Goal: Task Accomplishment & Management: Complete application form

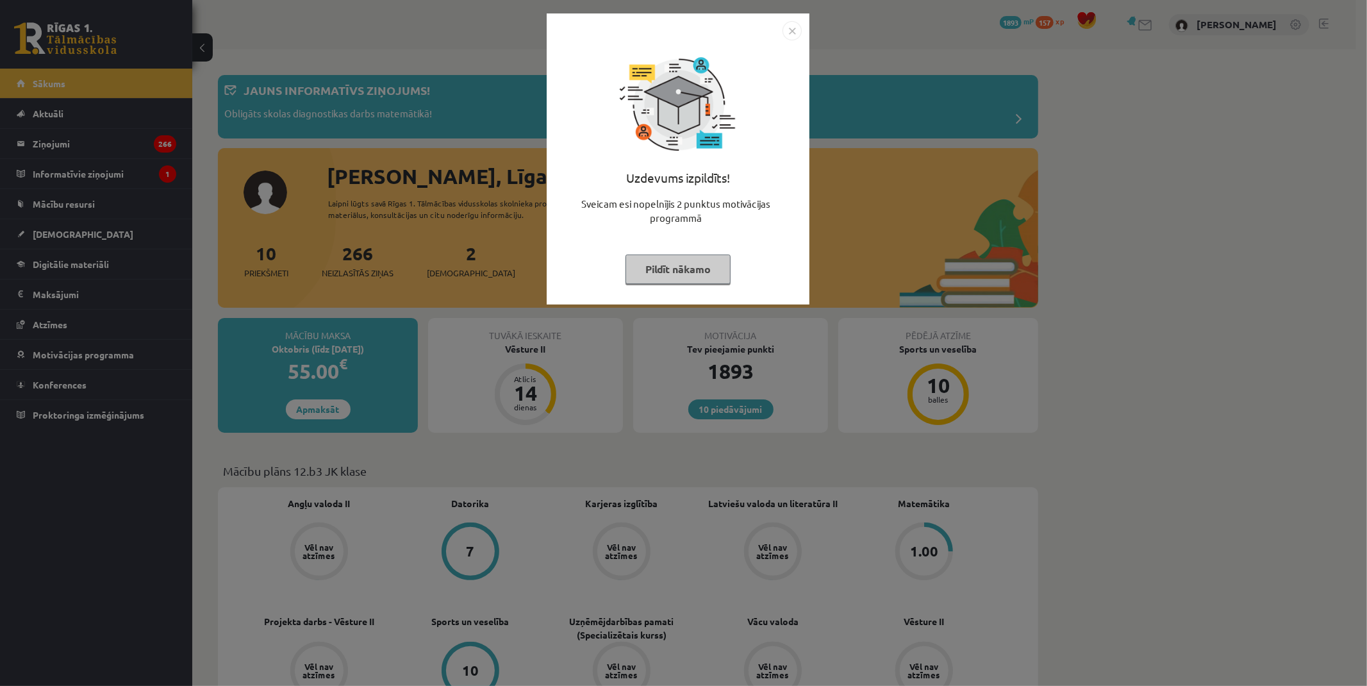
click at [661, 267] on button "Pildīt nākamo" at bounding box center [677, 268] width 105 height 29
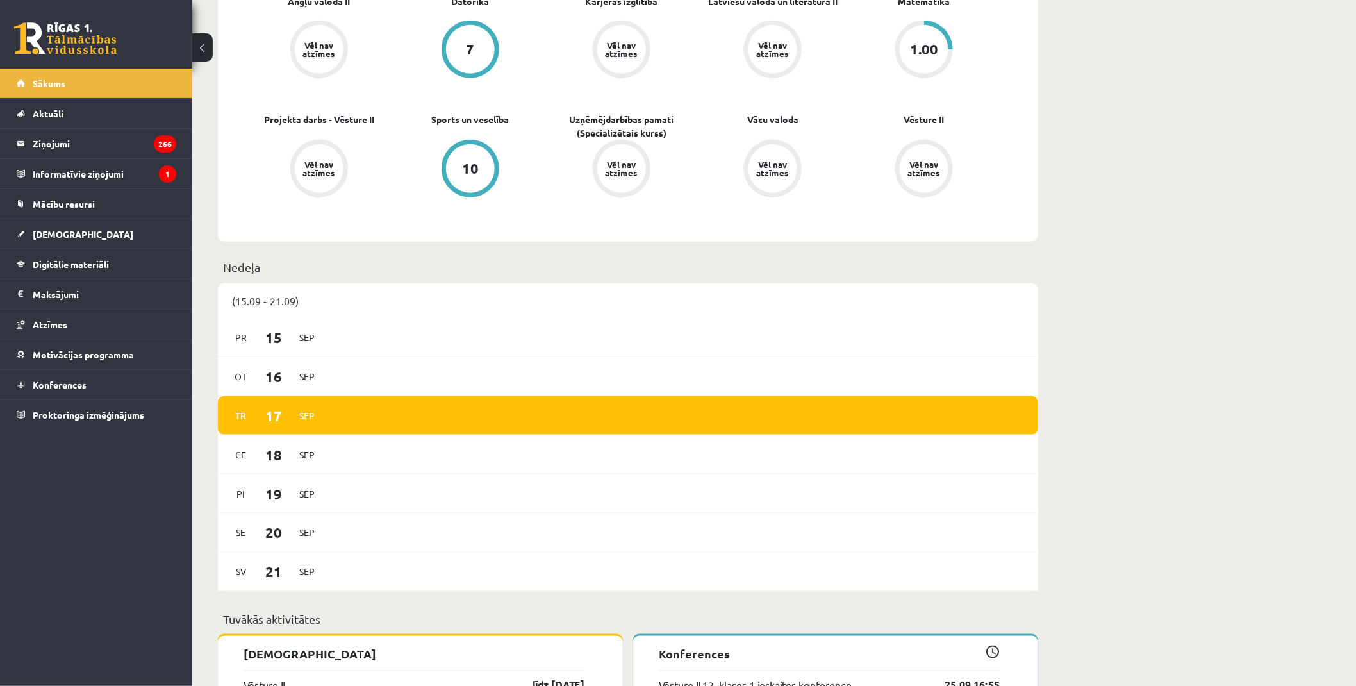
scroll to position [712, 0]
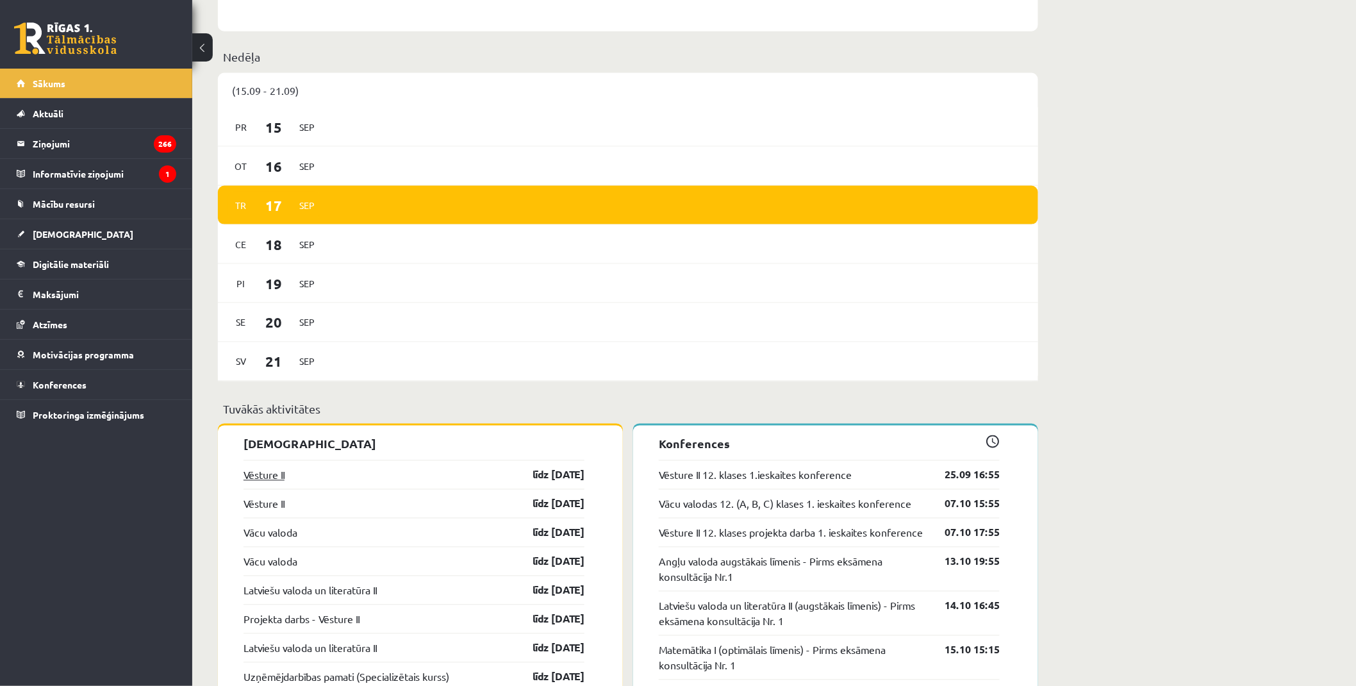
click at [283, 479] on link "Vēsture II" at bounding box center [263, 474] width 41 height 15
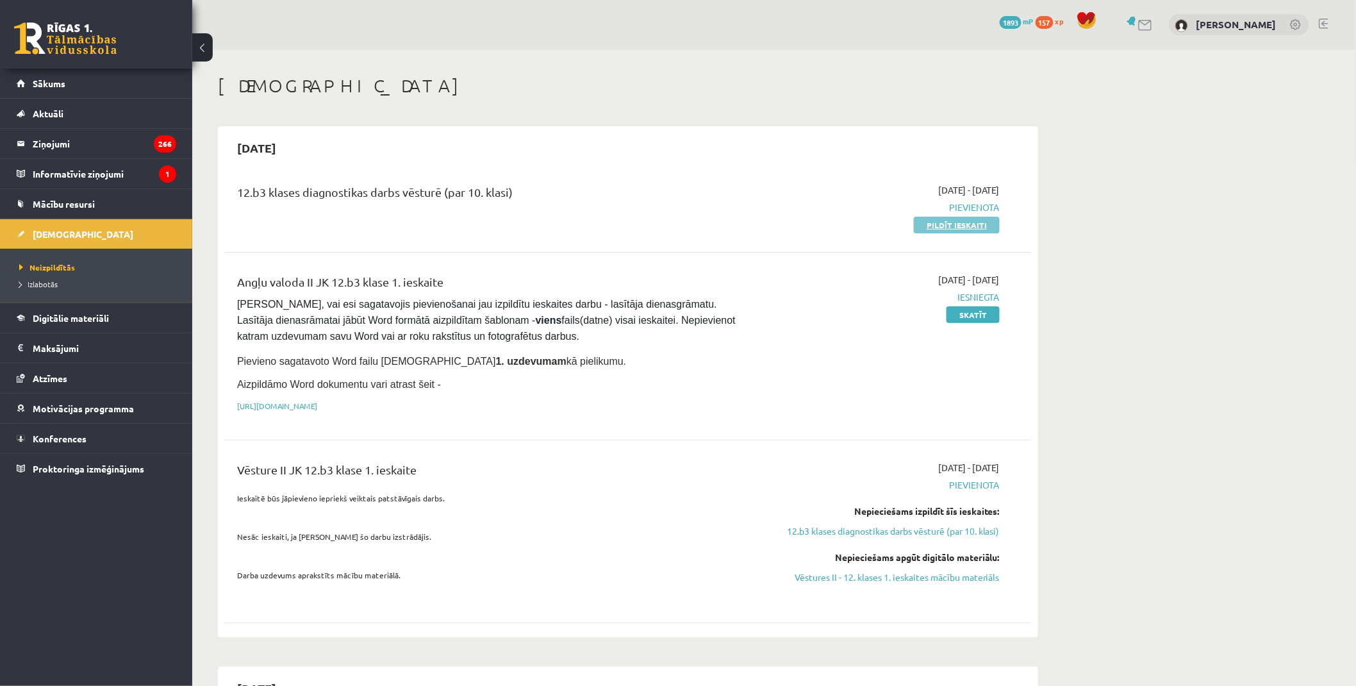
click at [939, 229] on link "Pildīt ieskaiti" at bounding box center [957, 225] width 86 height 17
click at [966, 227] on link "Pildīt ieskaiti" at bounding box center [957, 225] width 86 height 17
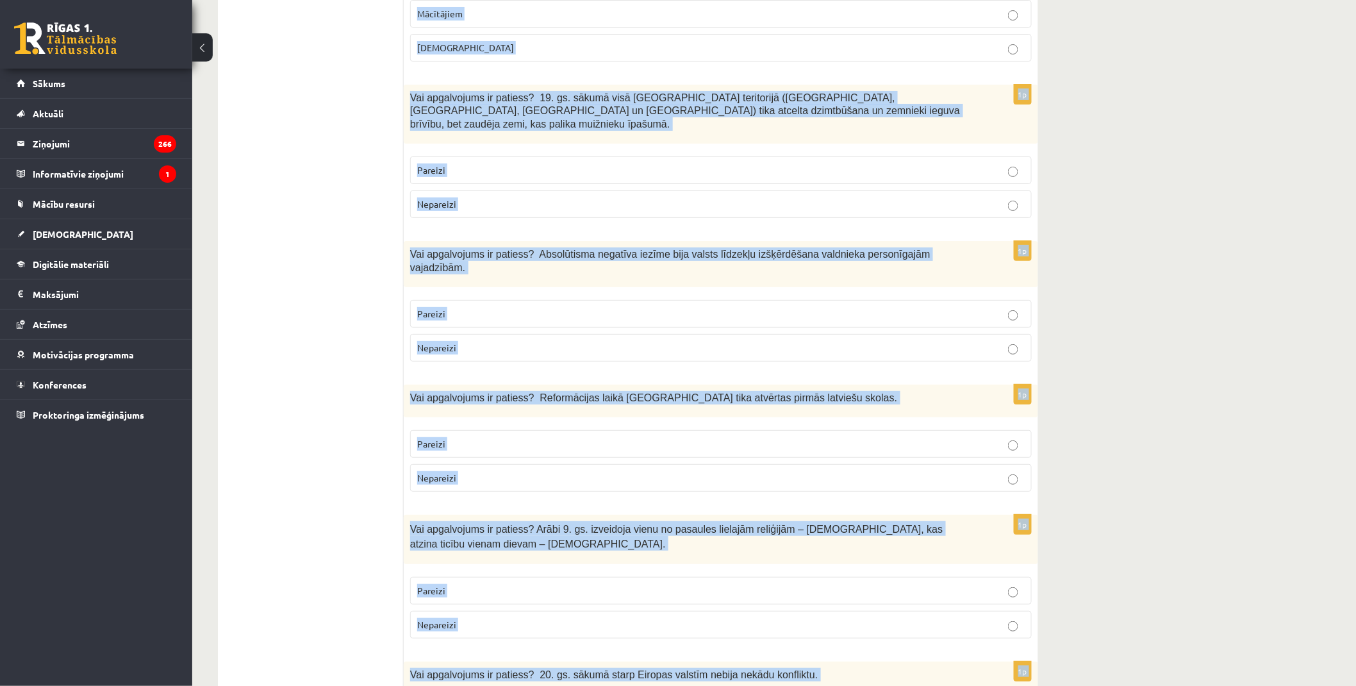
scroll to position [4129, 0]
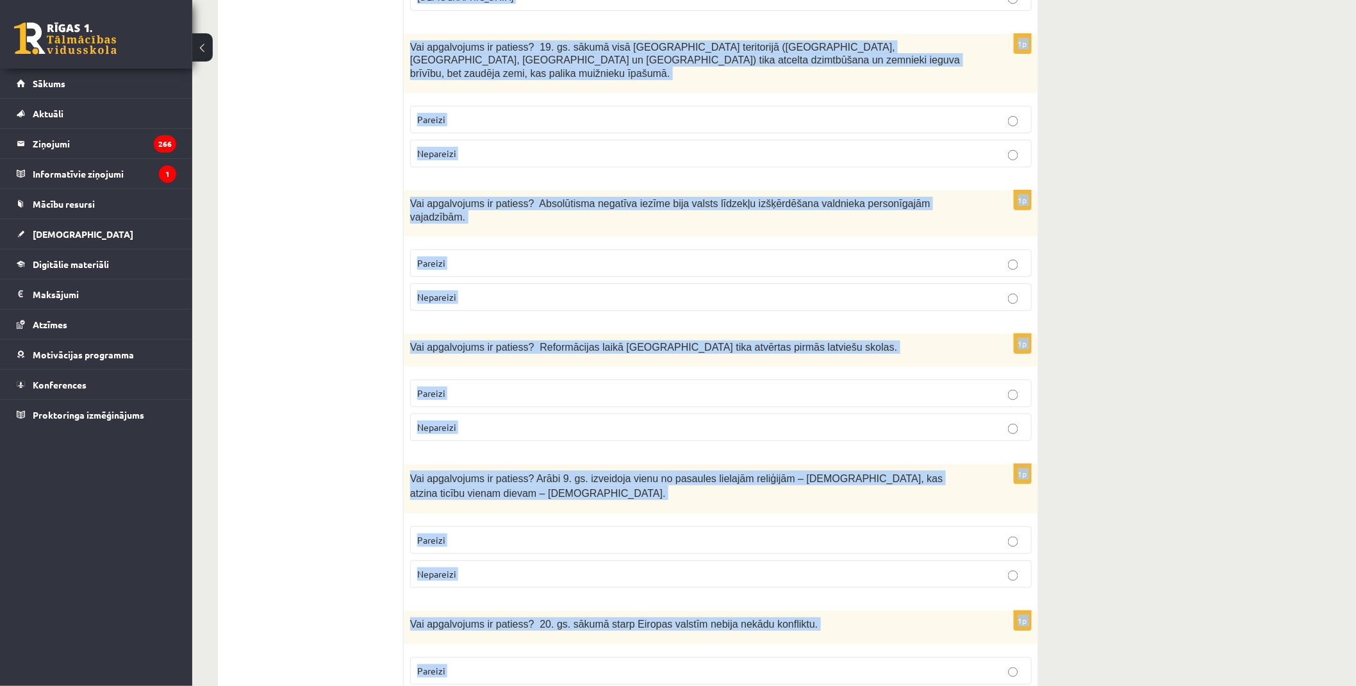
drag, startPoint x: 411, startPoint y: 255, endPoint x: 628, endPoint y: 626, distance: 429.9
copy form "Vai apgalvojums ir patiess? Apgaismības laikā tika veicināta izglītības un zinā…"
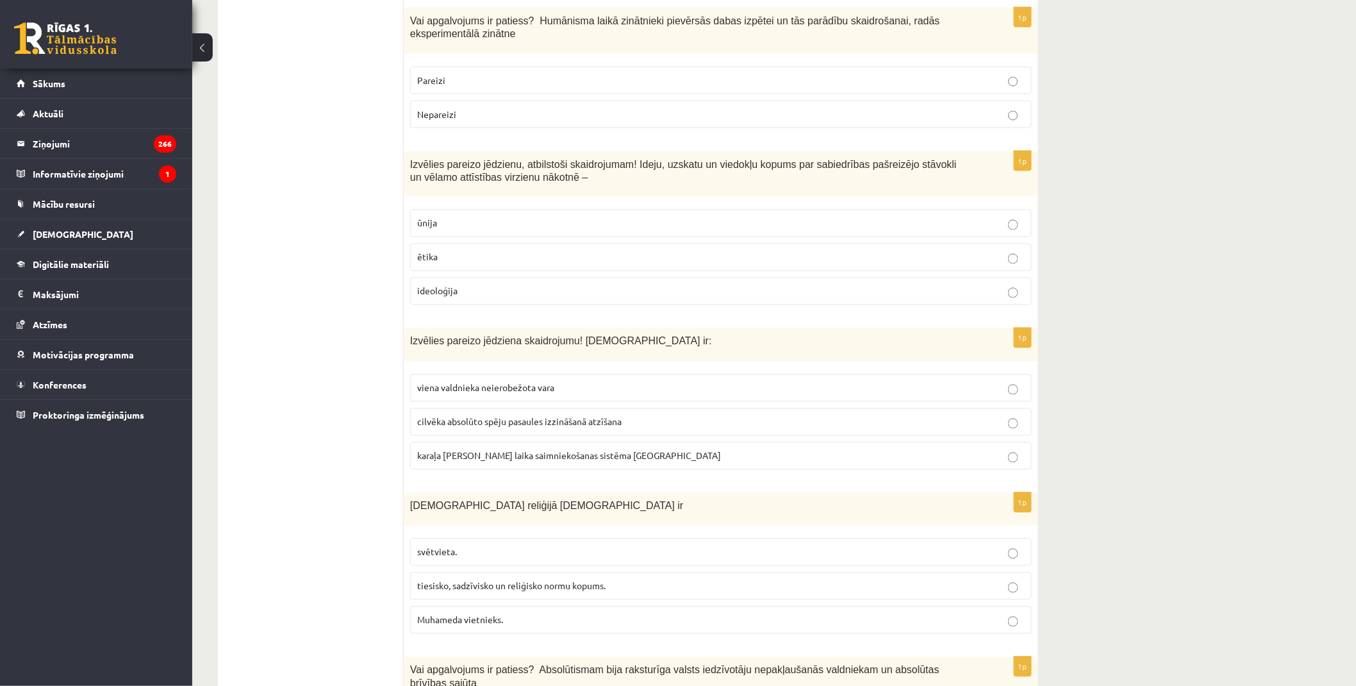
scroll to position [0, 0]
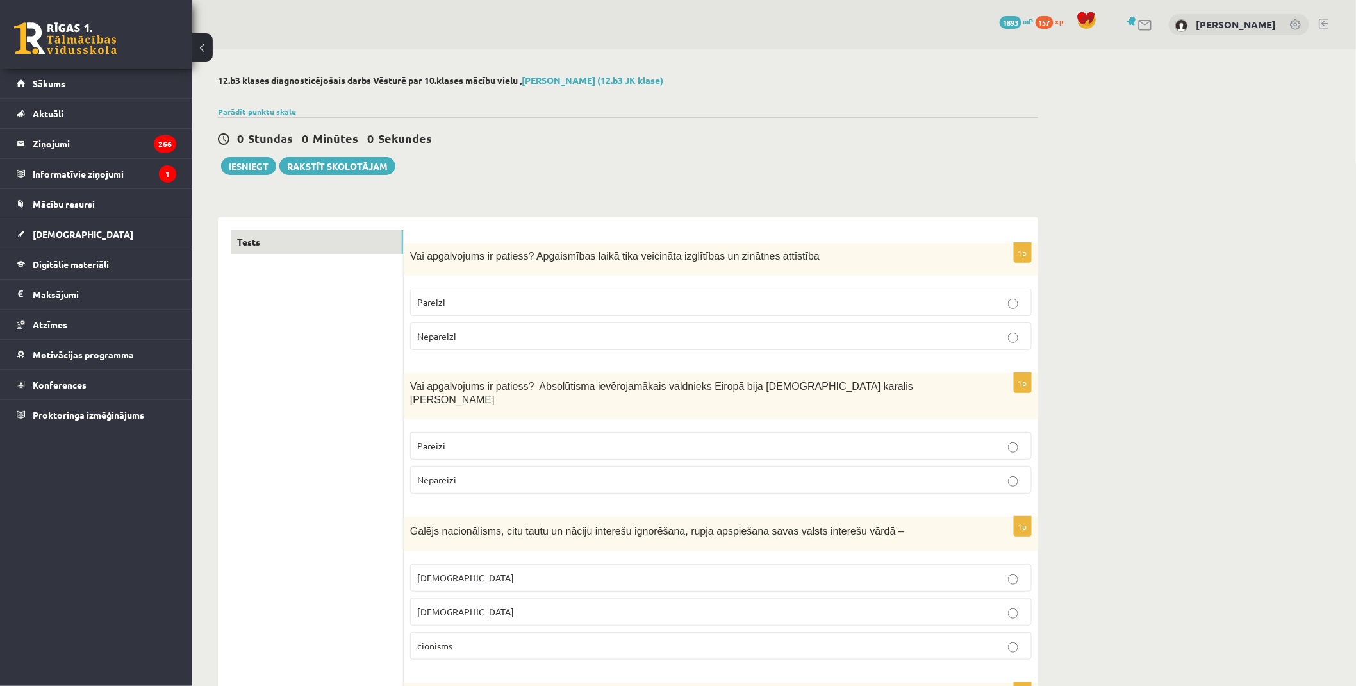
click at [483, 295] on label "Pareizi" at bounding box center [721, 302] width 622 height 28
click at [509, 439] on p "Pareizi" at bounding box center [720, 445] width 607 height 13
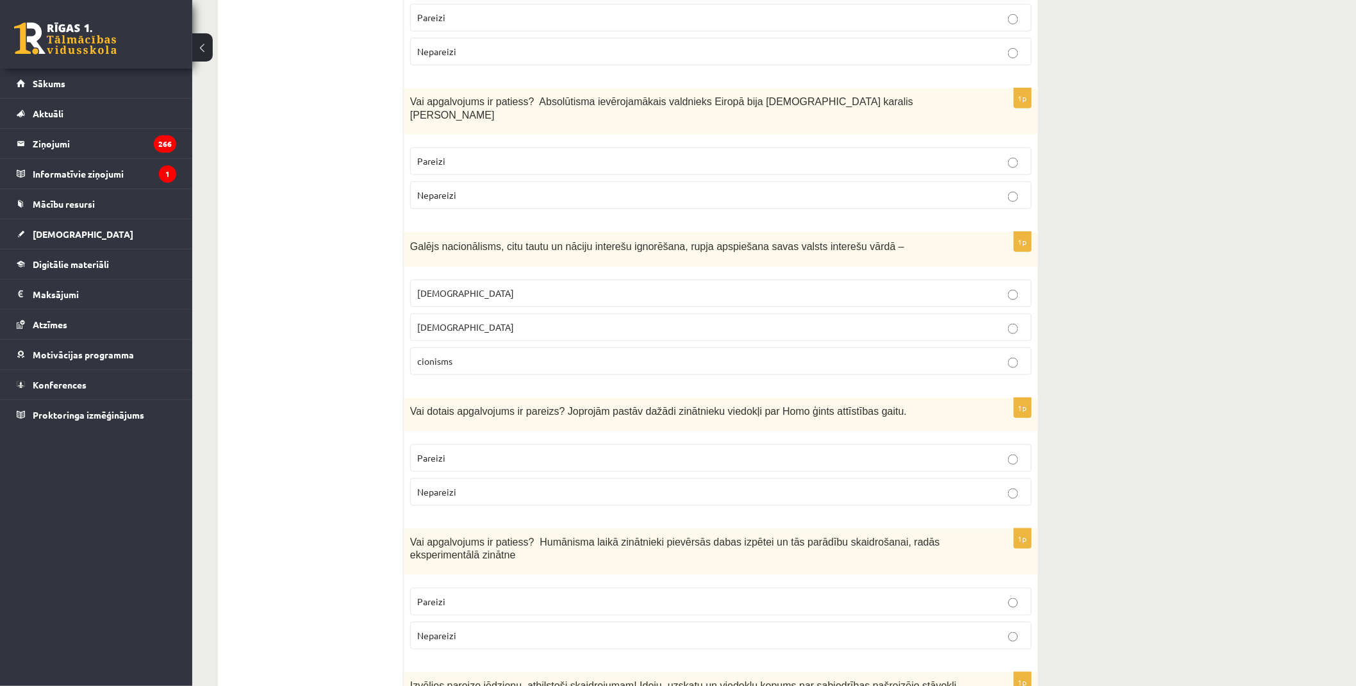
scroll to position [356, 0]
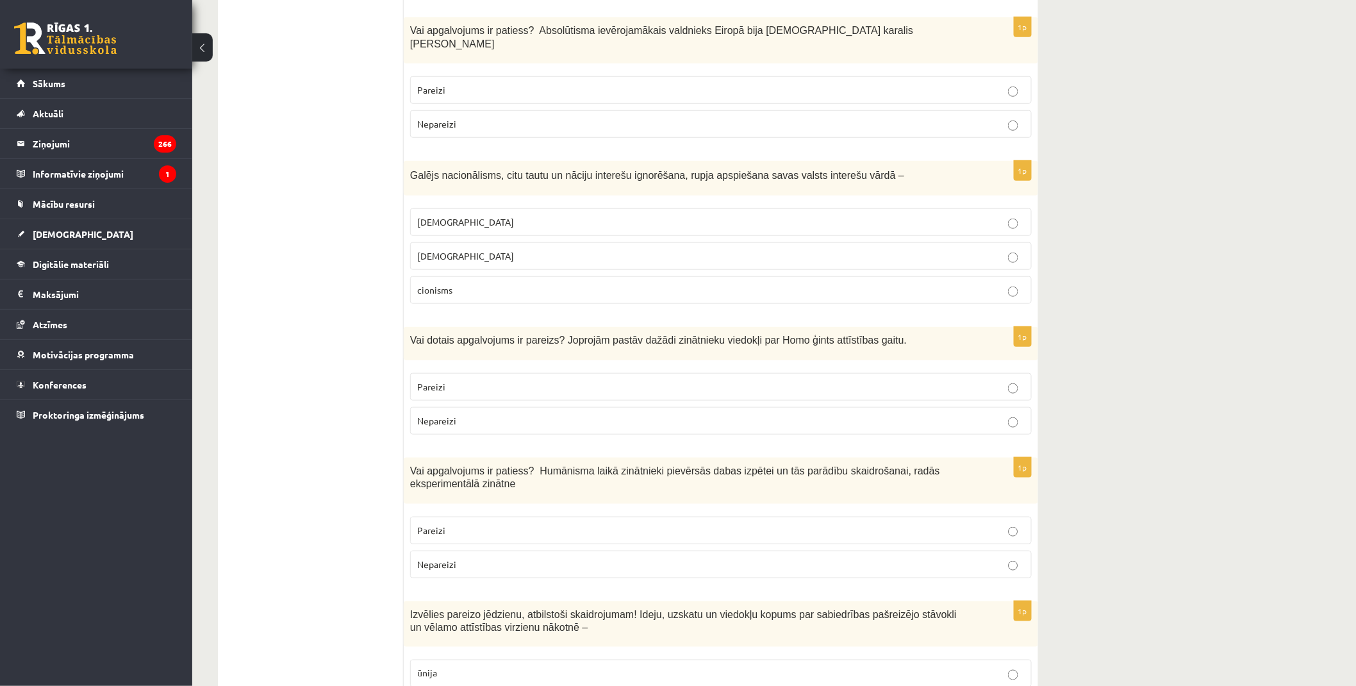
click at [497, 215] on p "šovinisms" at bounding box center [720, 221] width 607 height 13
click at [481, 380] on p "Pareizi" at bounding box center [720, 386] width 607 height 13
click at [459, 516] on label "Pareizi" at bounding box center [721, 530] width 622 height 28
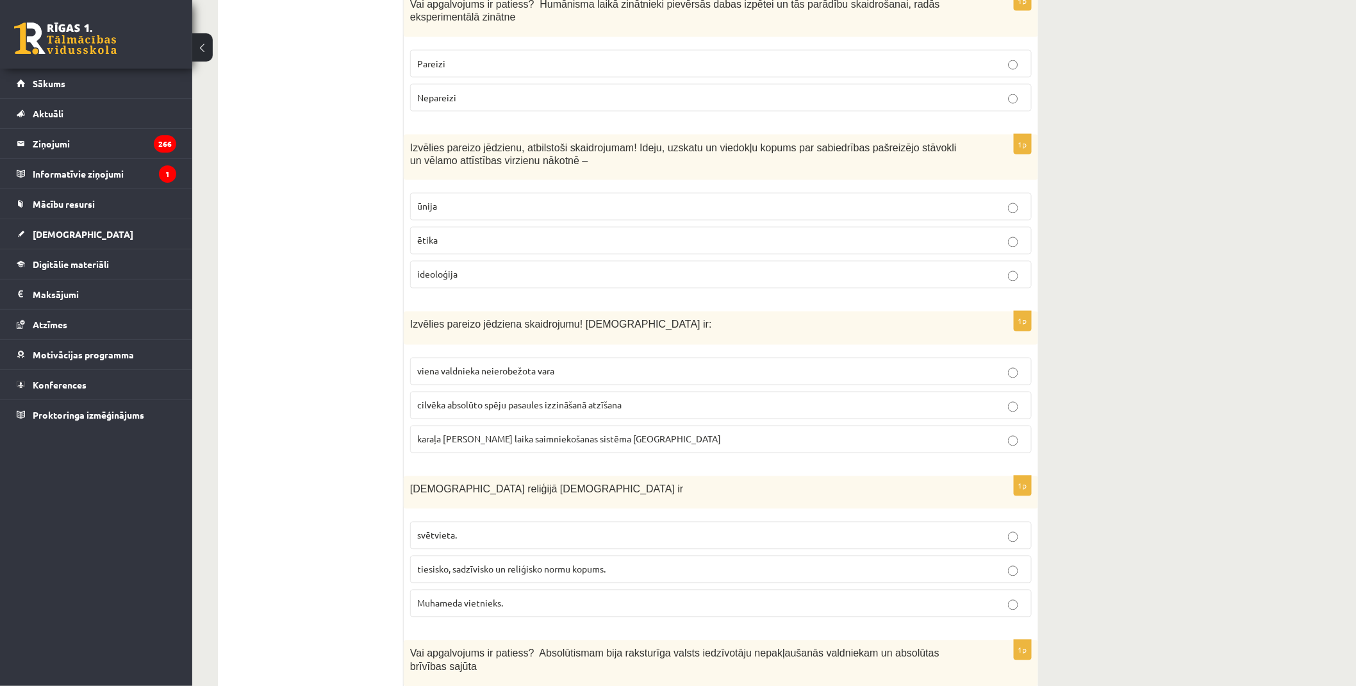
scroll to position [854, 0]
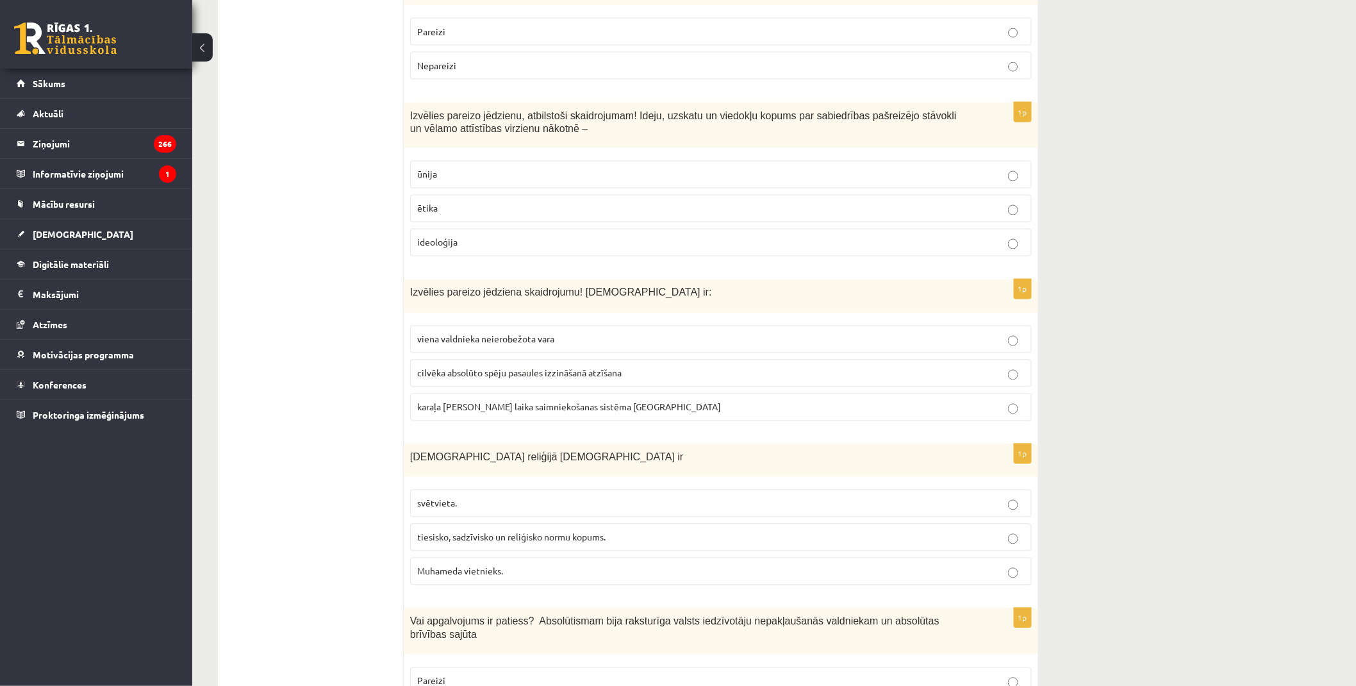
click at [488, 236] on p "ideoloģija" at bounding box center [720, 242] width 607 height 13
click at [523, 333] on span "viena valdnieka neierobežota vara" at bounding box center [485, 339] width 137 height 12
click at [474, 531] on span "tiesisko, sadzīvisko un reliģisko normu kopums." at bounding box center [511, 537] width 188 height 12
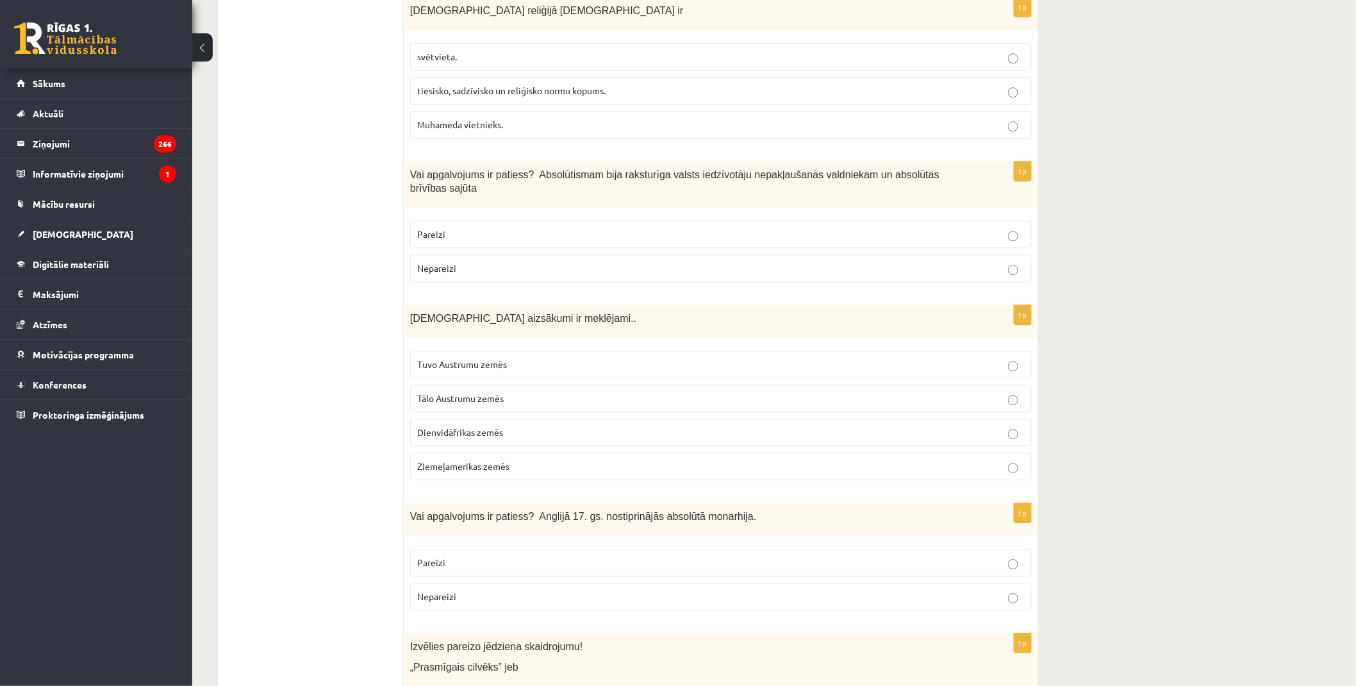
scroll to position [1353, 0]
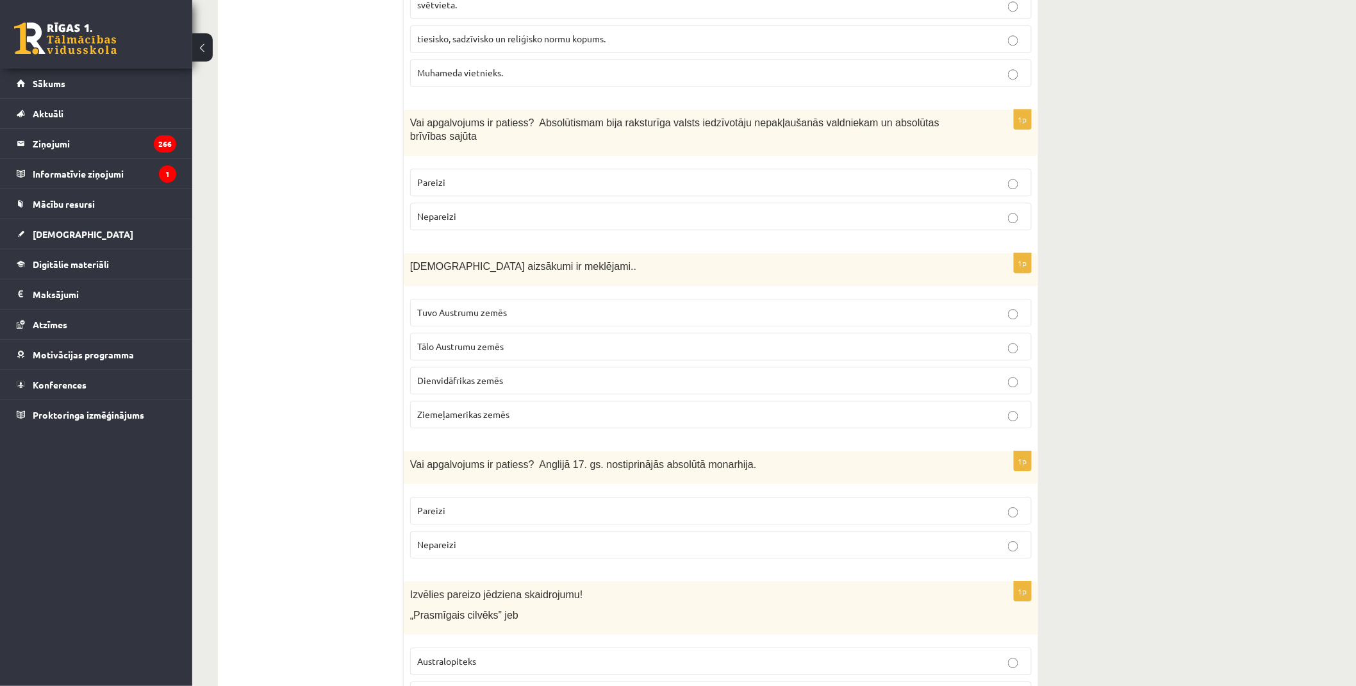
click at [479, 210] on p "Nepareizi" at bounding box center [720, 216] width 607 height 13
click at [517, 306] on p "Tuvo Austrumu zemēs" at bounding box center [720, 312] width 607 height 13
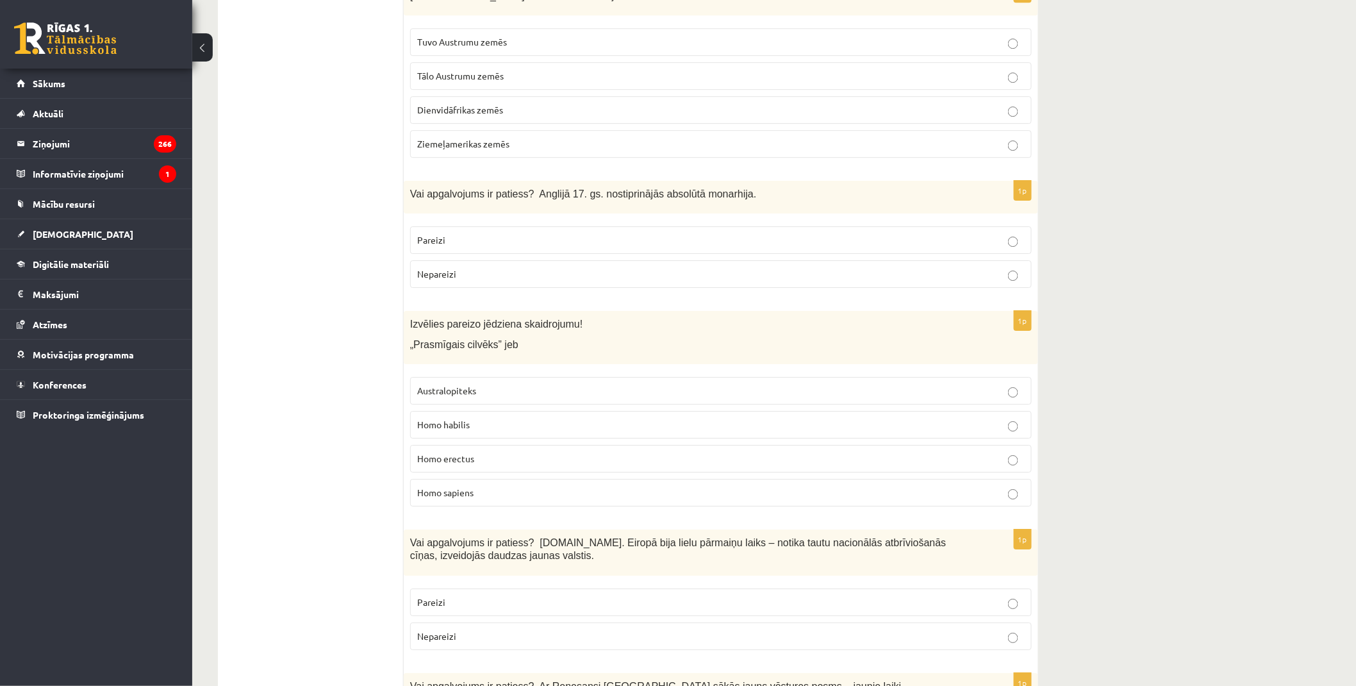
scroll to position [1637, 0]
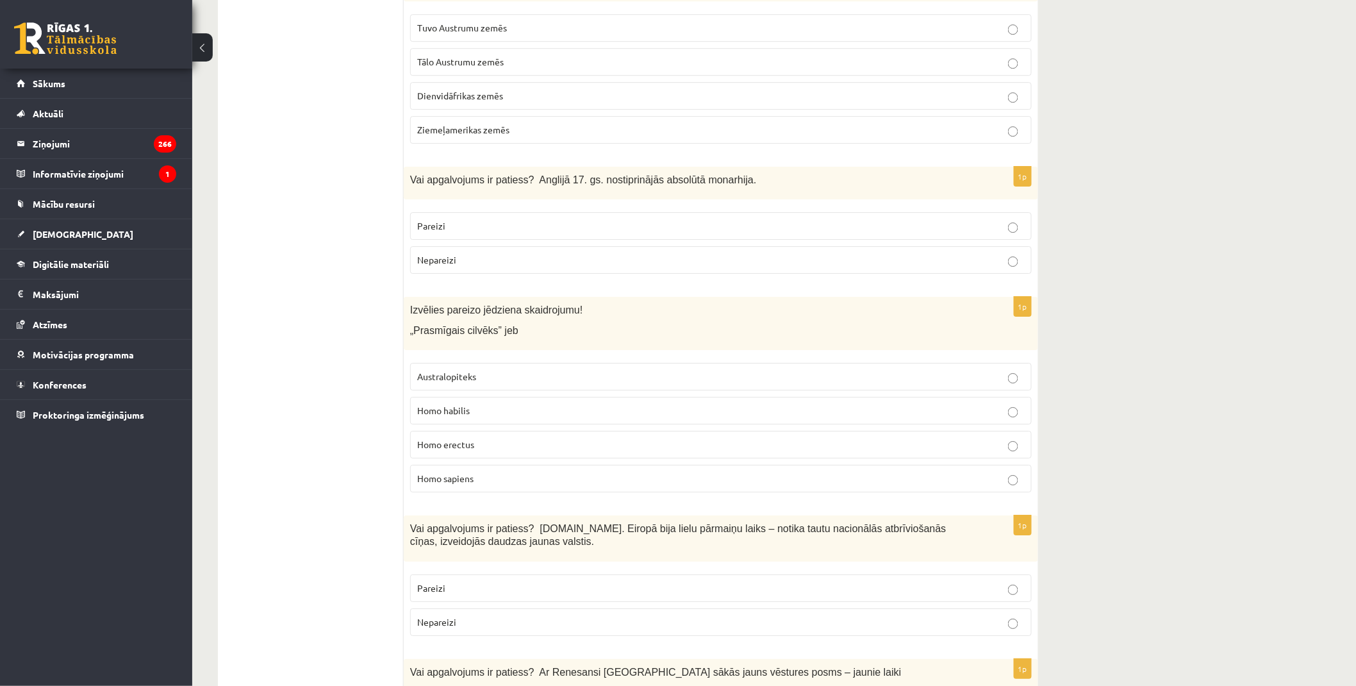
click at [481, 253] on p "Nepareizi" at bounding box center [720, 259] width 607 height 13
click at [478, 404] on p "Homo habilis" at bounding box center [720, 410] width 607 height 13
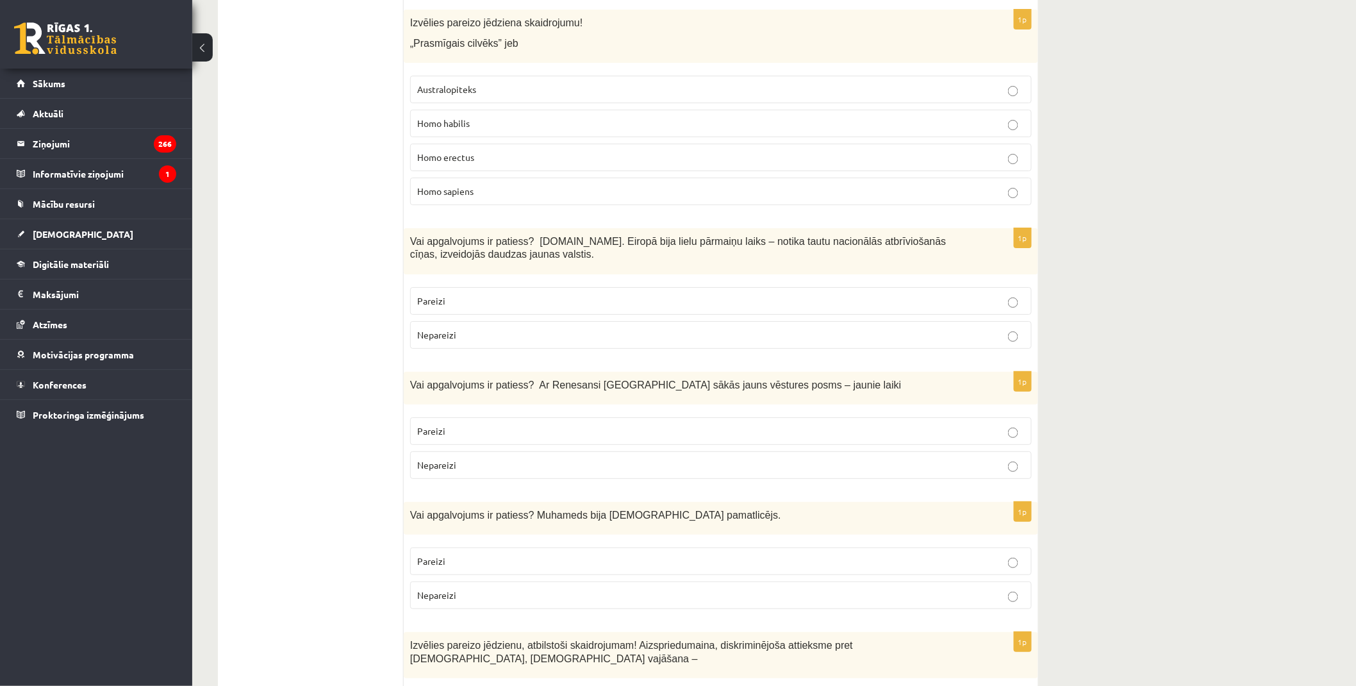
scroll to position [2064, 0]
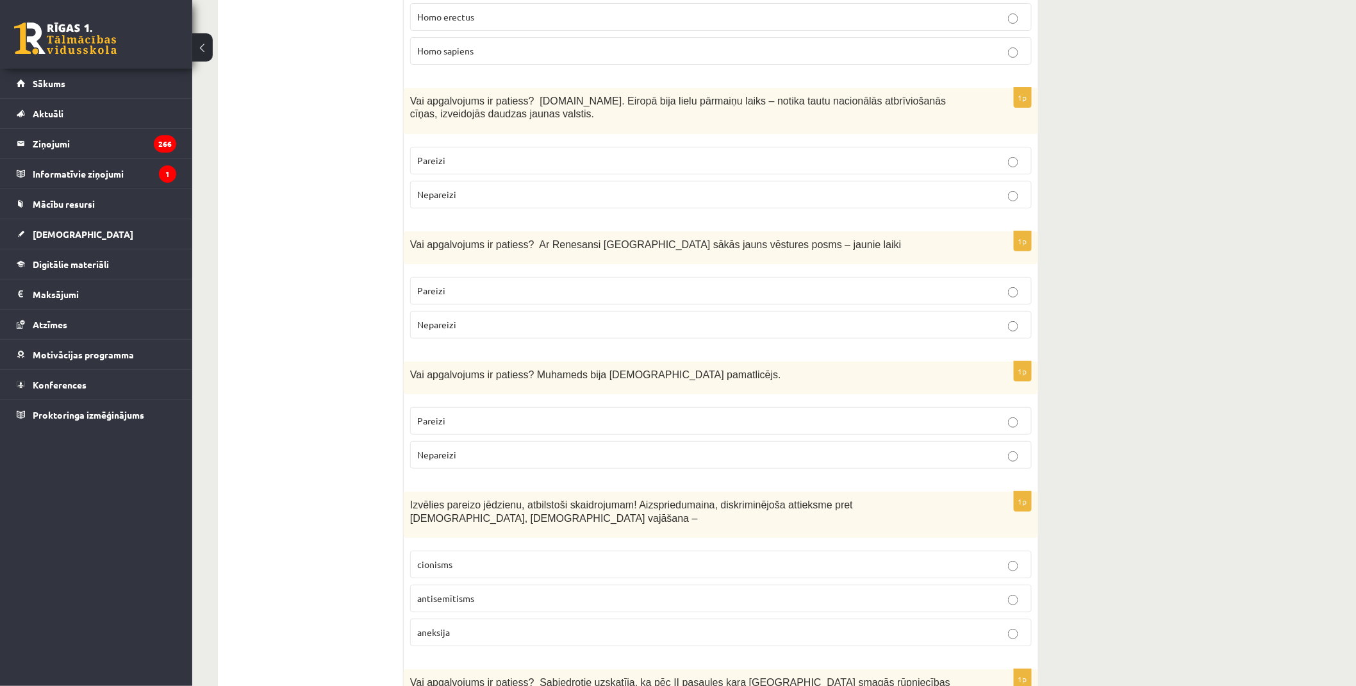
click at [529, 284] on p "Pareizi" at bounding box center [720, 290] width 607 height 13
click at [509, 147] on label "Pareizi" at bounding box center [721, 161] width 622 height 28
click at [501, 414] on p "Pareizi" at bounding box center [720, 420] width 607 height 13
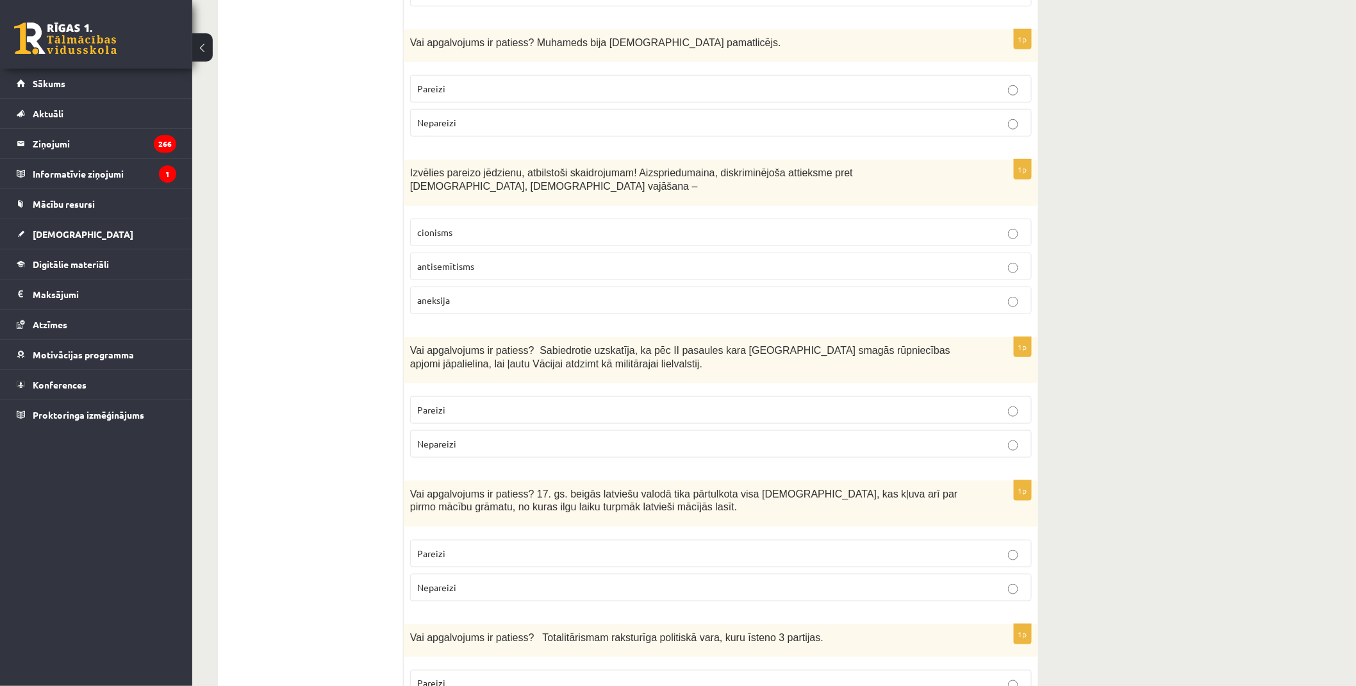
scroll to position [2420, 0]
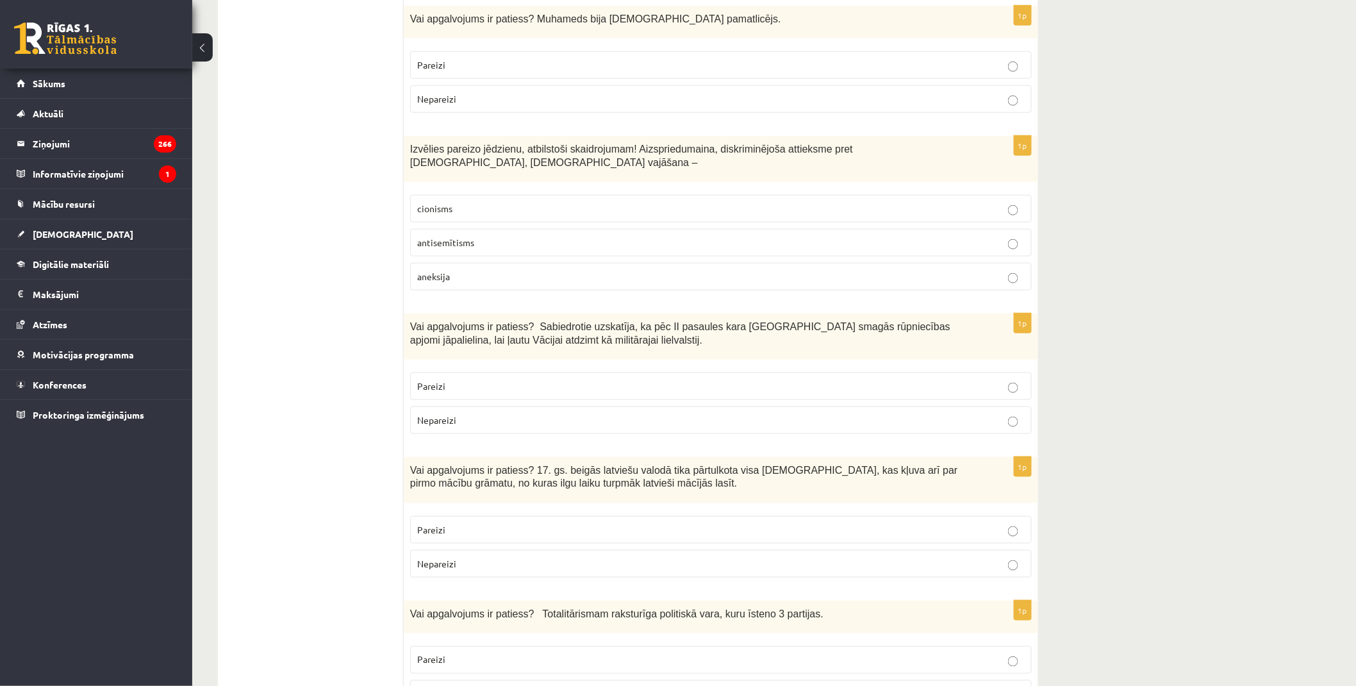
click at [459, 236] on span "antisemītisms" at bounding box center [445, 242] width 57 height 12
click at [522, 413] on p "Nepareizi" at bounding box center [720, 419] width 607 height 13
click at [475, 516] on label "Pareizi" at bounding box center [721, 530] width 622 height 28
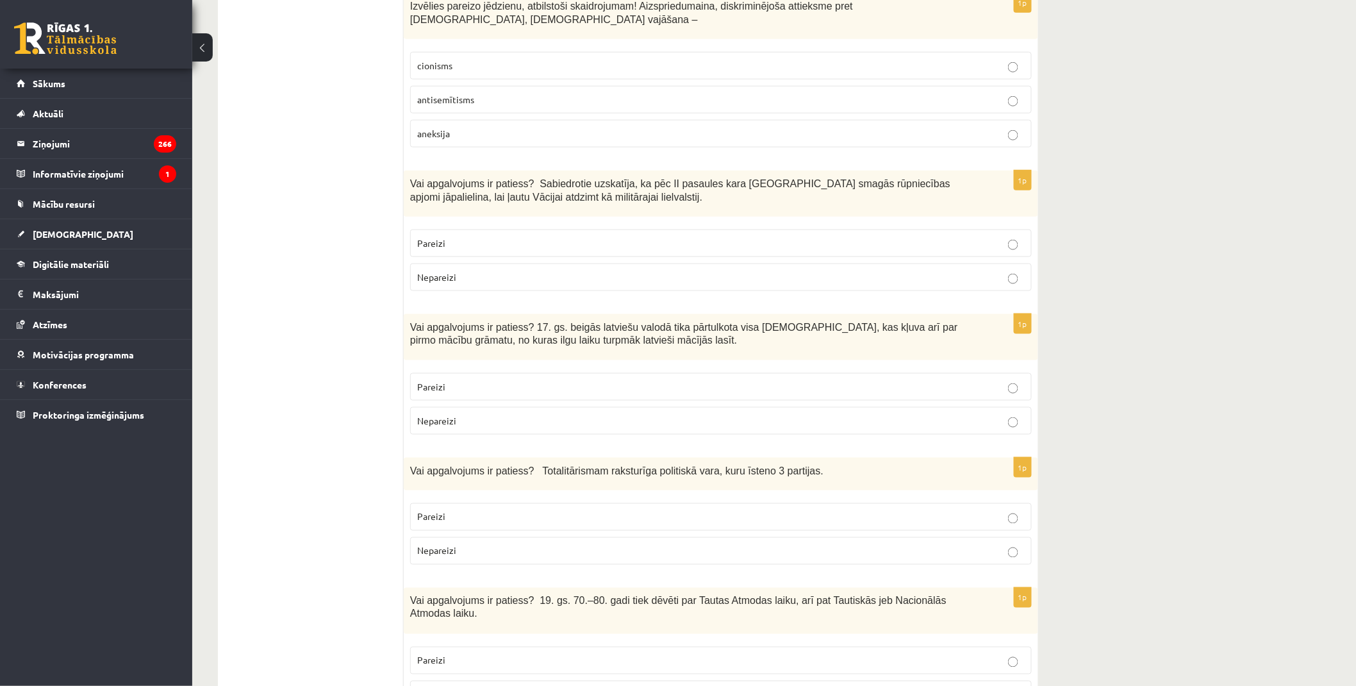
click at [469, 537] on label "Nepareizi" at bounding box center [721, 551] width 622 height 28
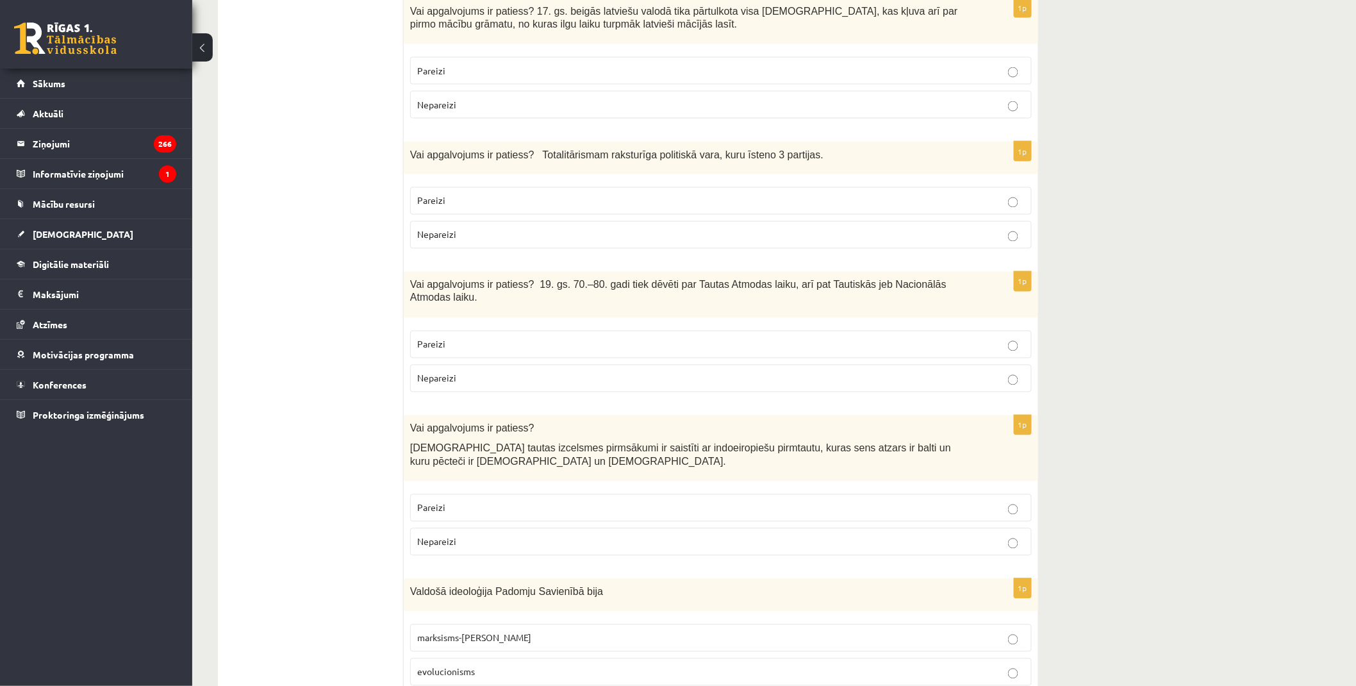
scroll to position [2919, 0]
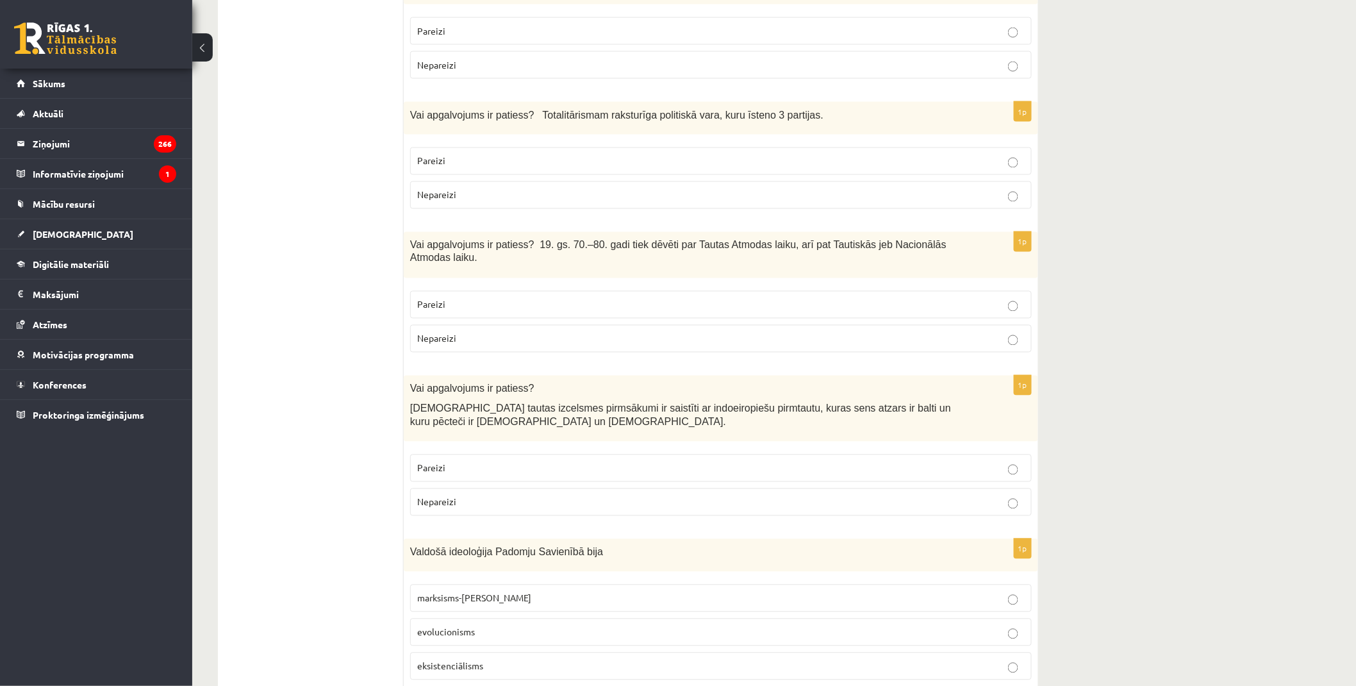
click at [456, 298] on p "Pareizi" at bounding box center [720, 304] width 607 height 13
click at [440, 462] on span "Pareizi" at bounding box center [431, 468] width 28 height 12
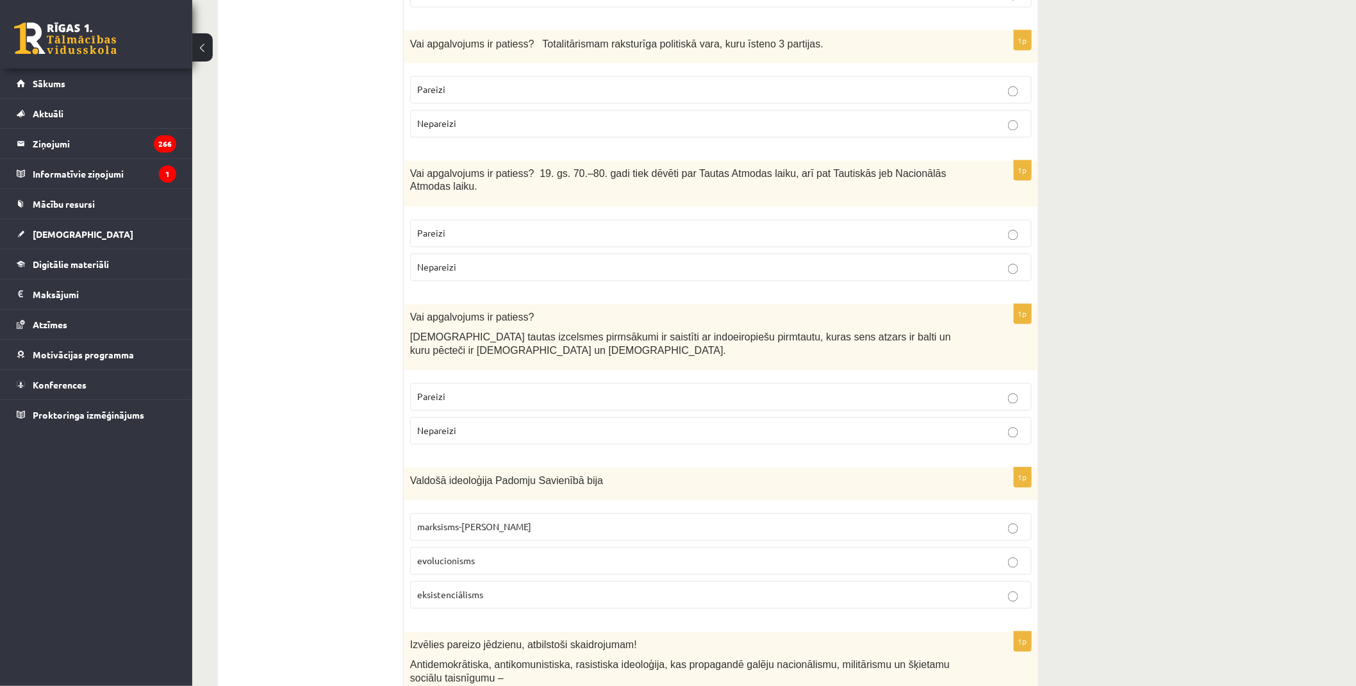
click at [500, 520] on p "marksisms-ļeņinisms" at bounding box center [720, 526] width 607 height 13
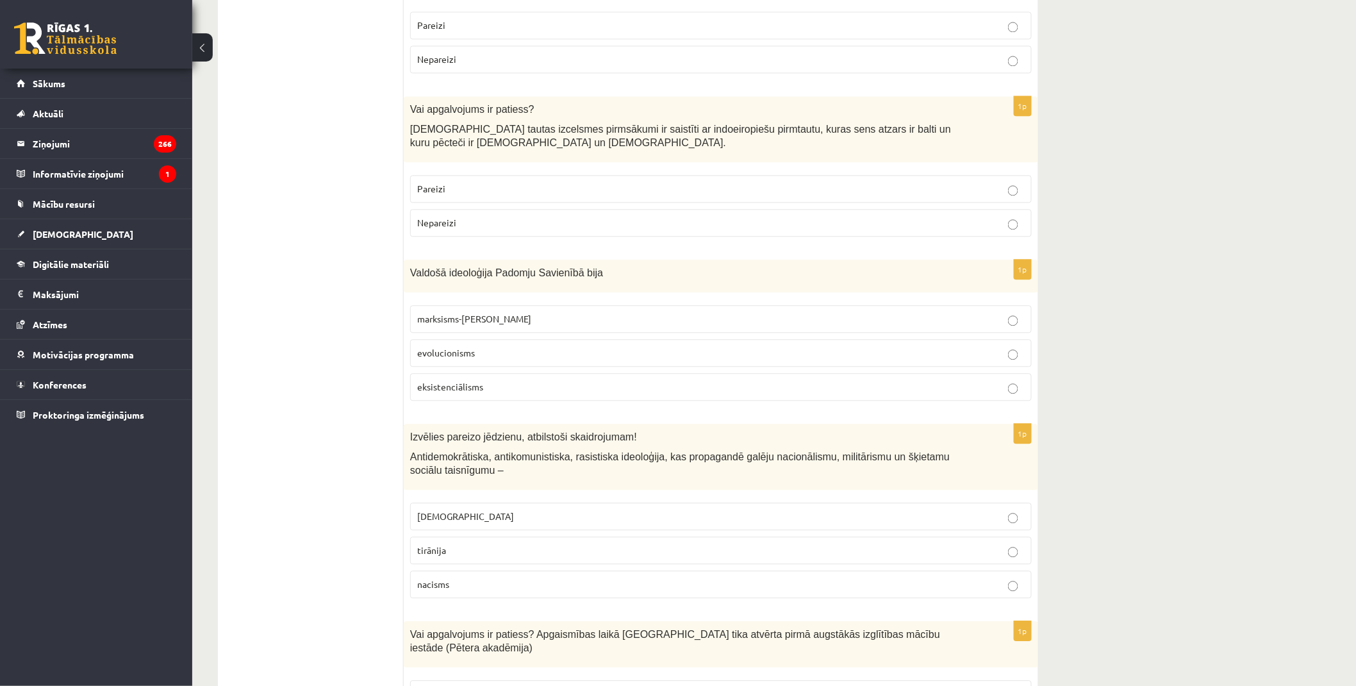
scroll to position [3204, 0]
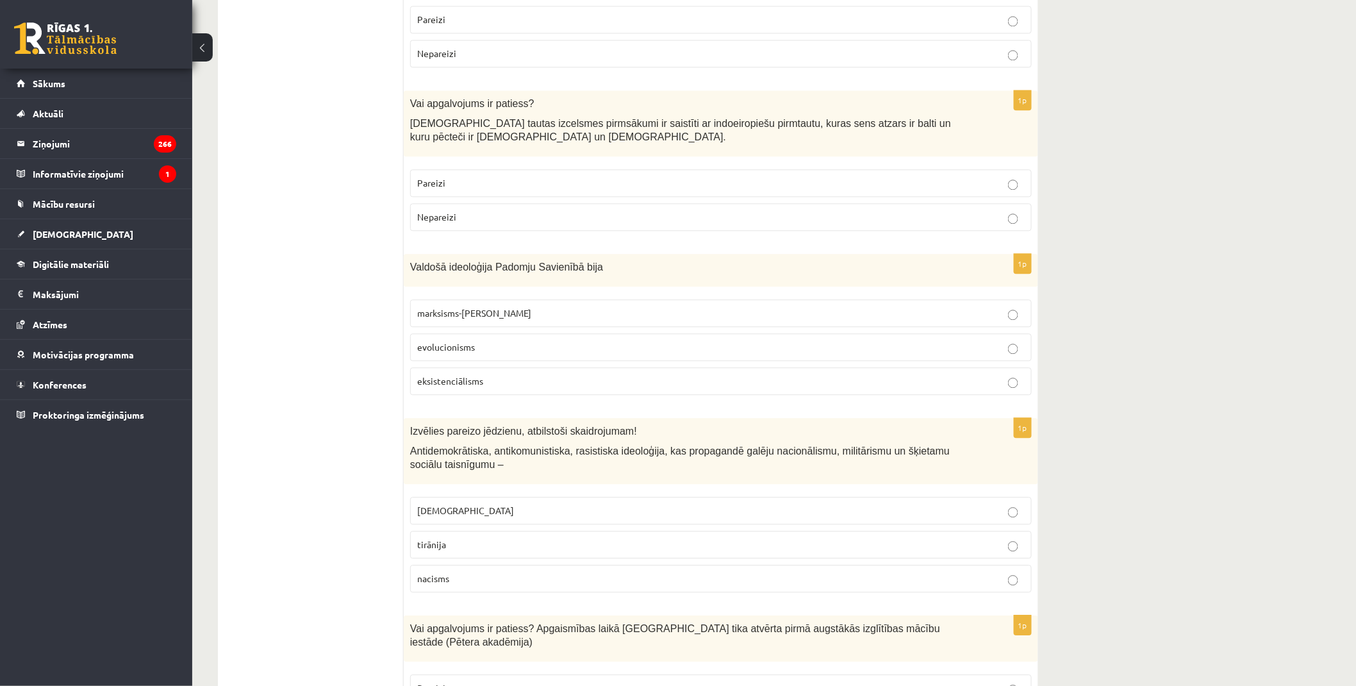
click at [469, 504] on p "fašisms" at bounding box center [720, 510] width 607 height 13
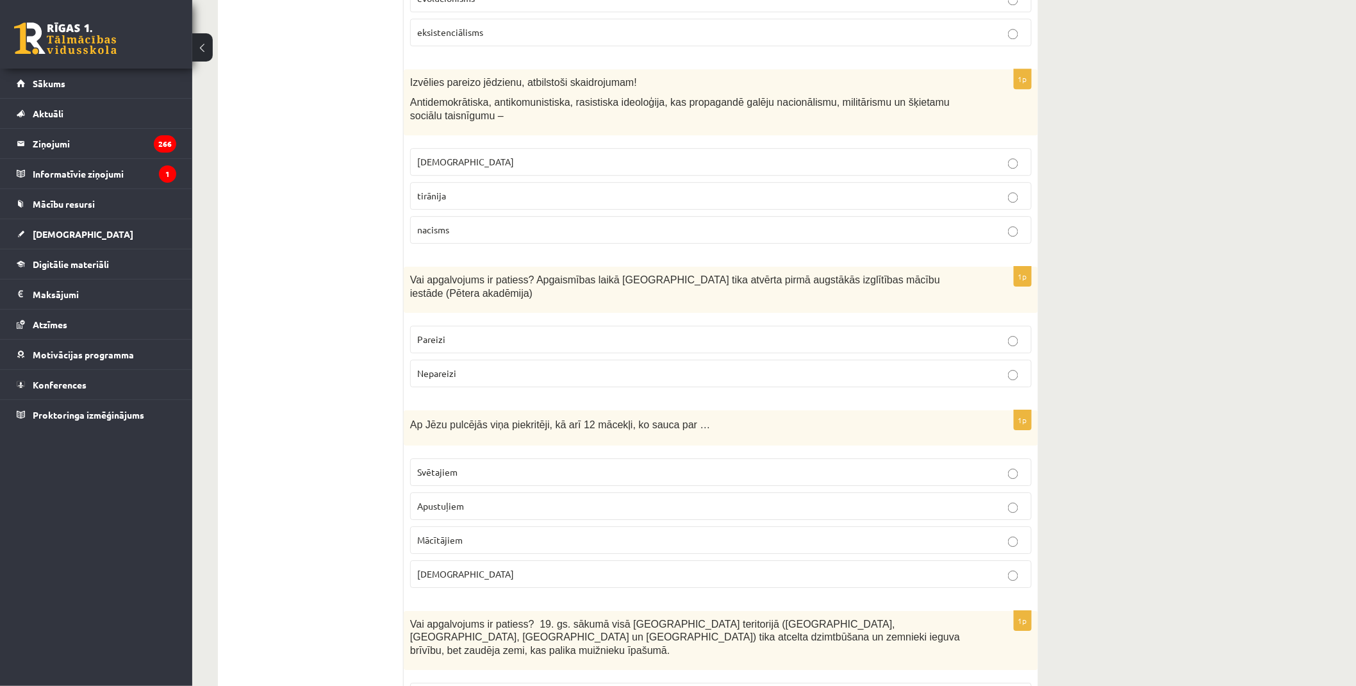
scroll to position [3630, 0]
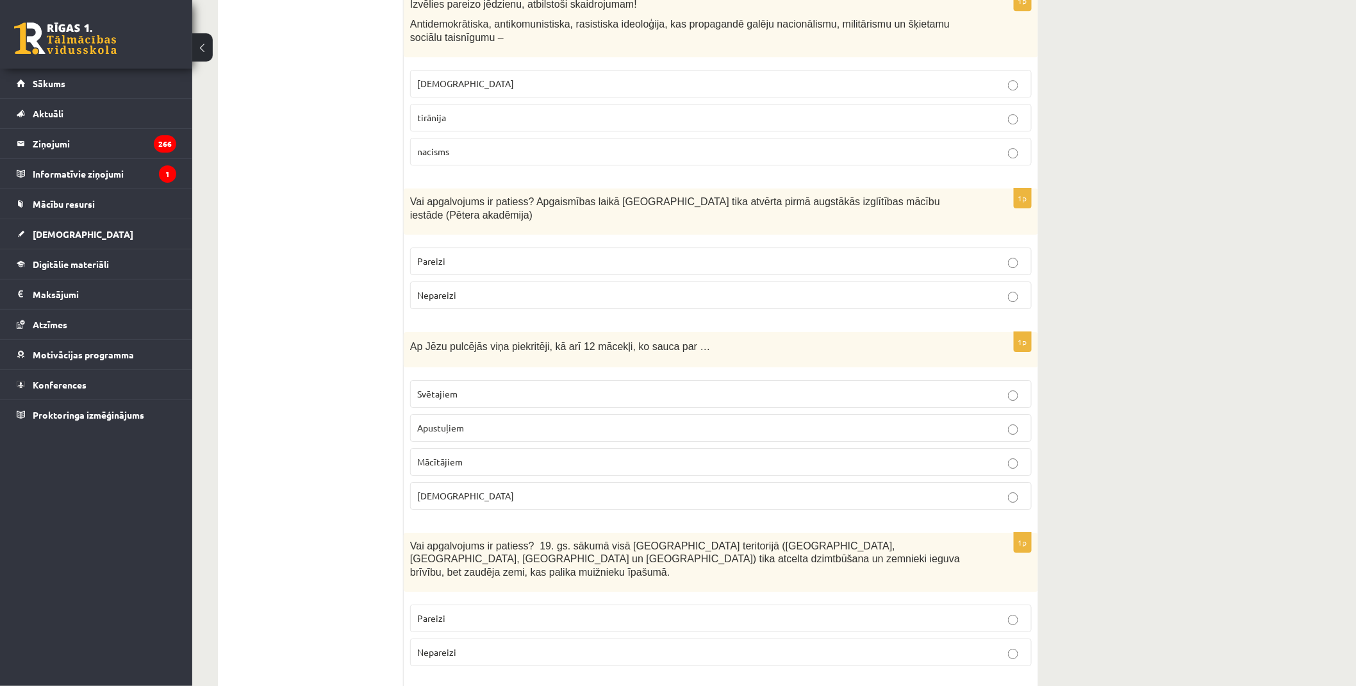
click at [463, 254] on p "Pareizi" at bounding box center [720, 260] width 607 height 13
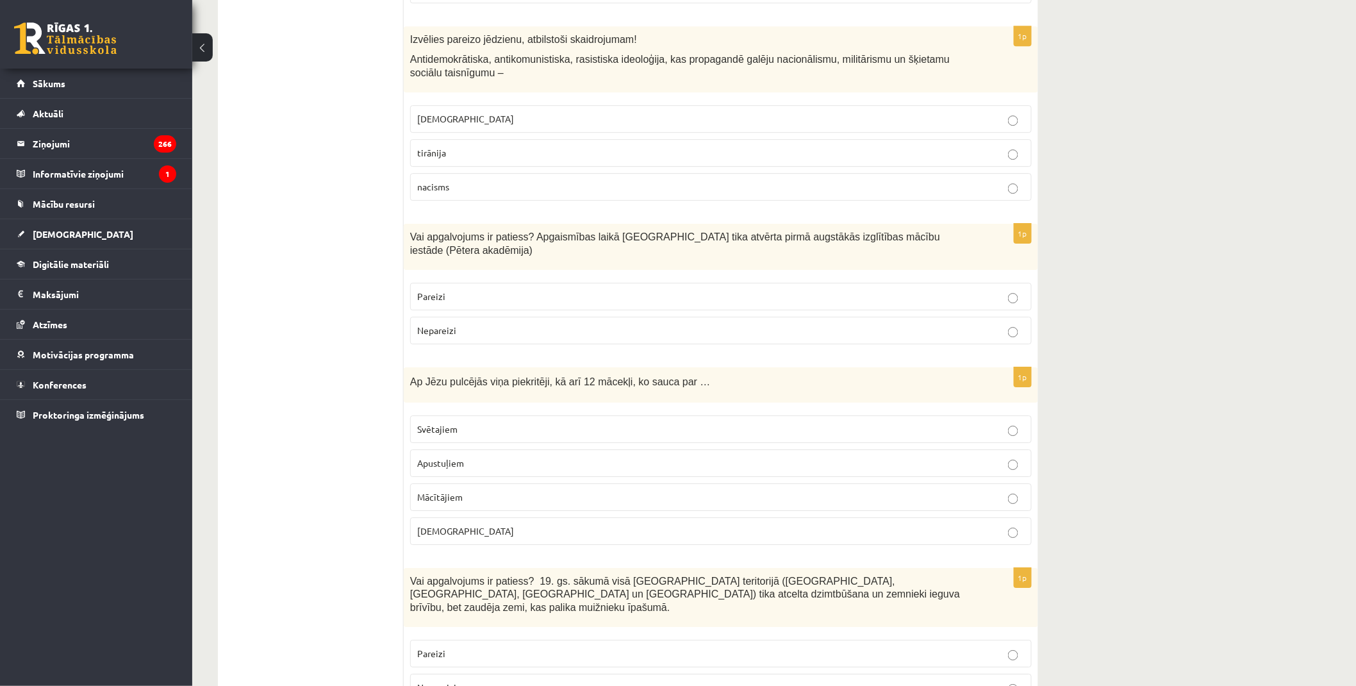
scroll to position [3559, 0]
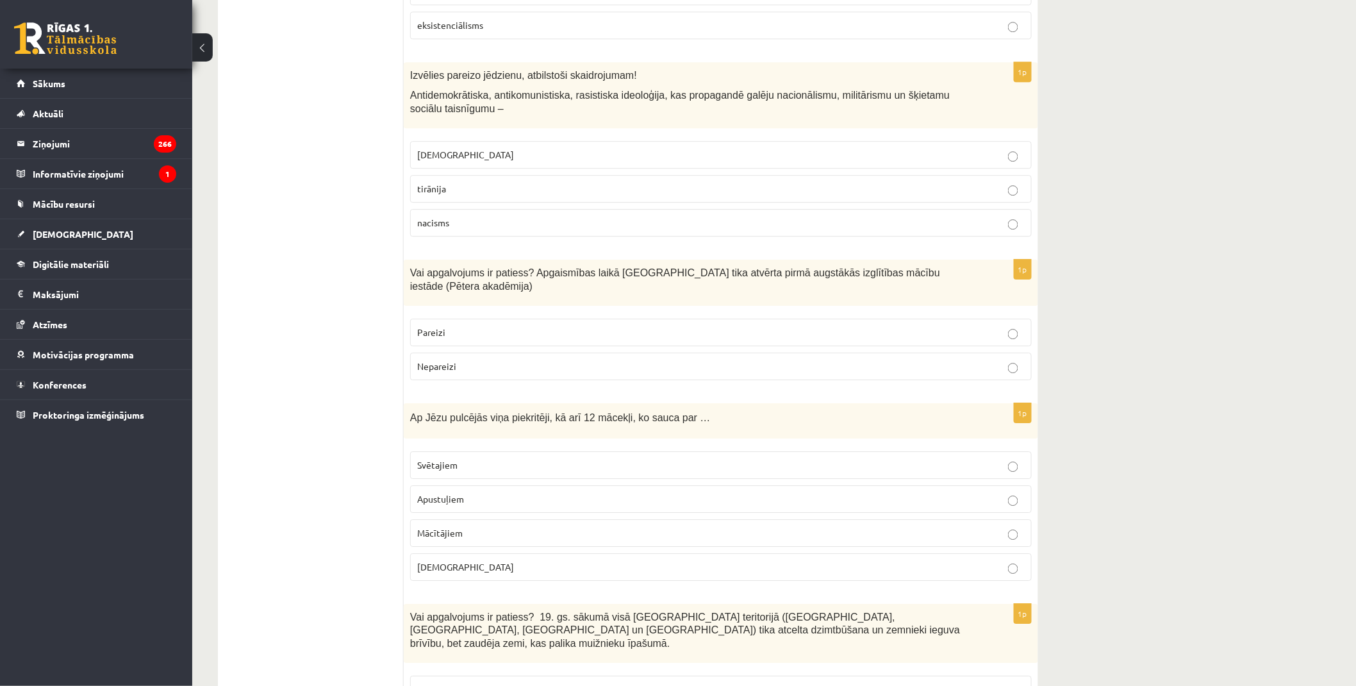
click at [477, 492] on p "Apustuļiem" at bounding box center [720, 498] width 607 height 13
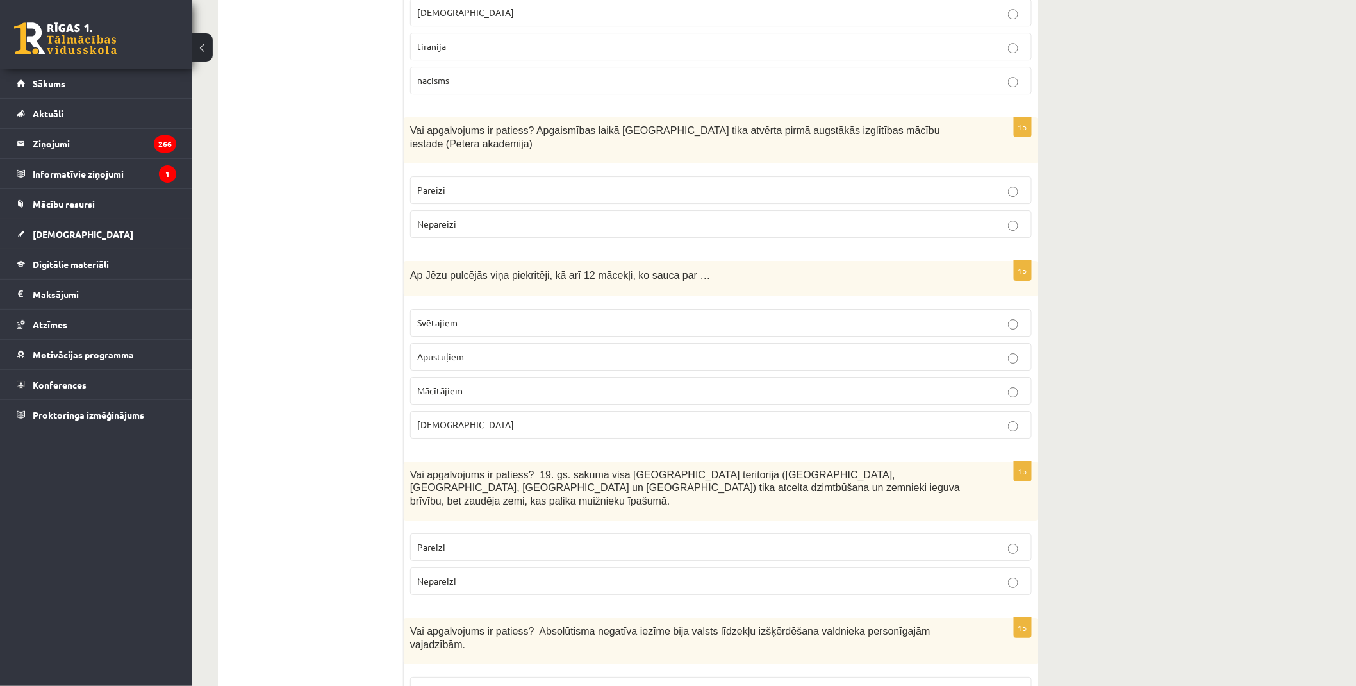
click at [463, 574] on p "Nepareizi" at bounding box center [720, 580] width 607 height 13
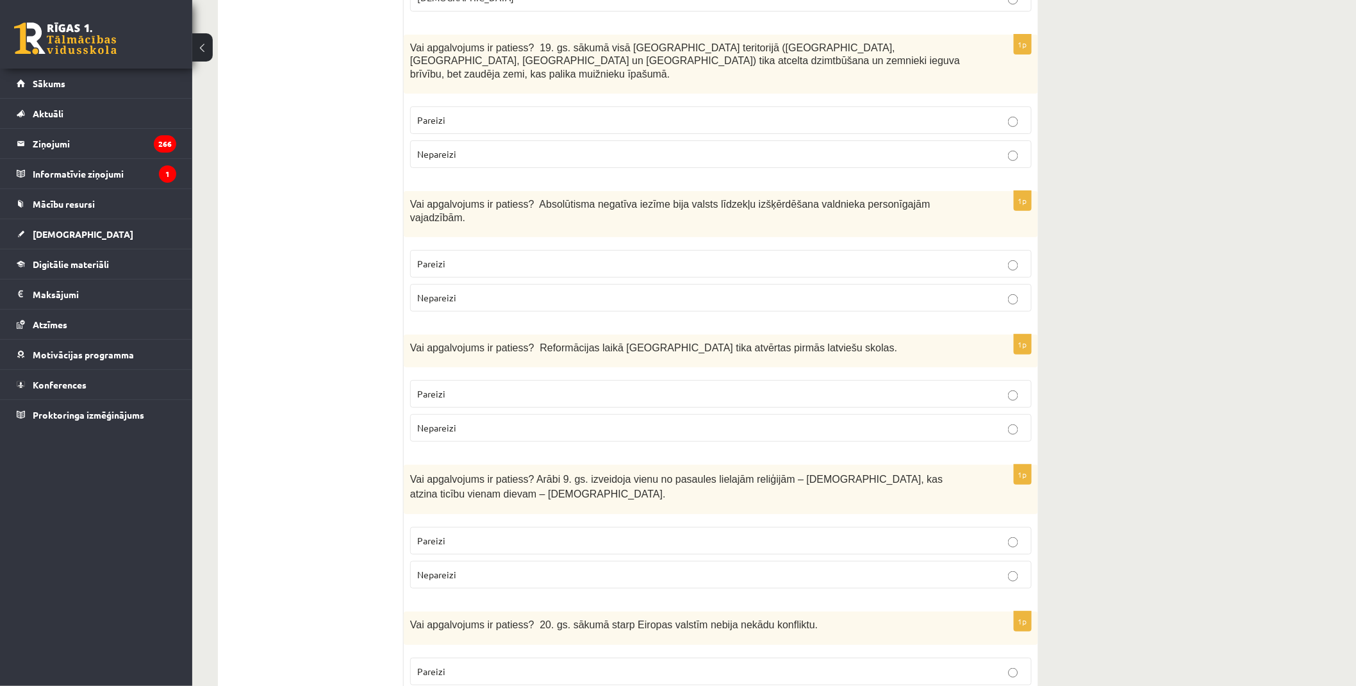
scroll to position [4129, 0]
click at [540, 386] on p "Pareizi" at bounding box center [720, 392] width 607 height 13
click at [469, 256] on p "Pareizi" at bounding box center [720, 262] width 607 height 13
click at [494, 567] on p "Nepareizi" at bounding box center [720, 573] width 607 height 13
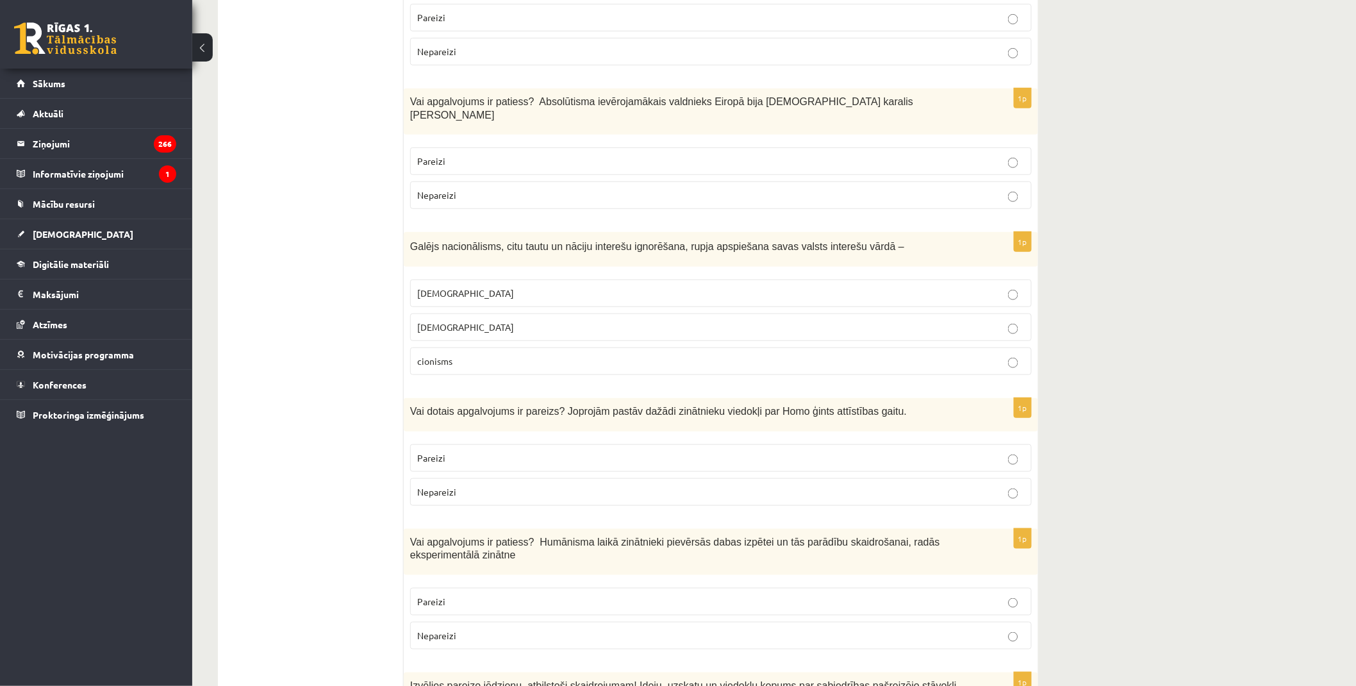
scroll to position [0, 0]
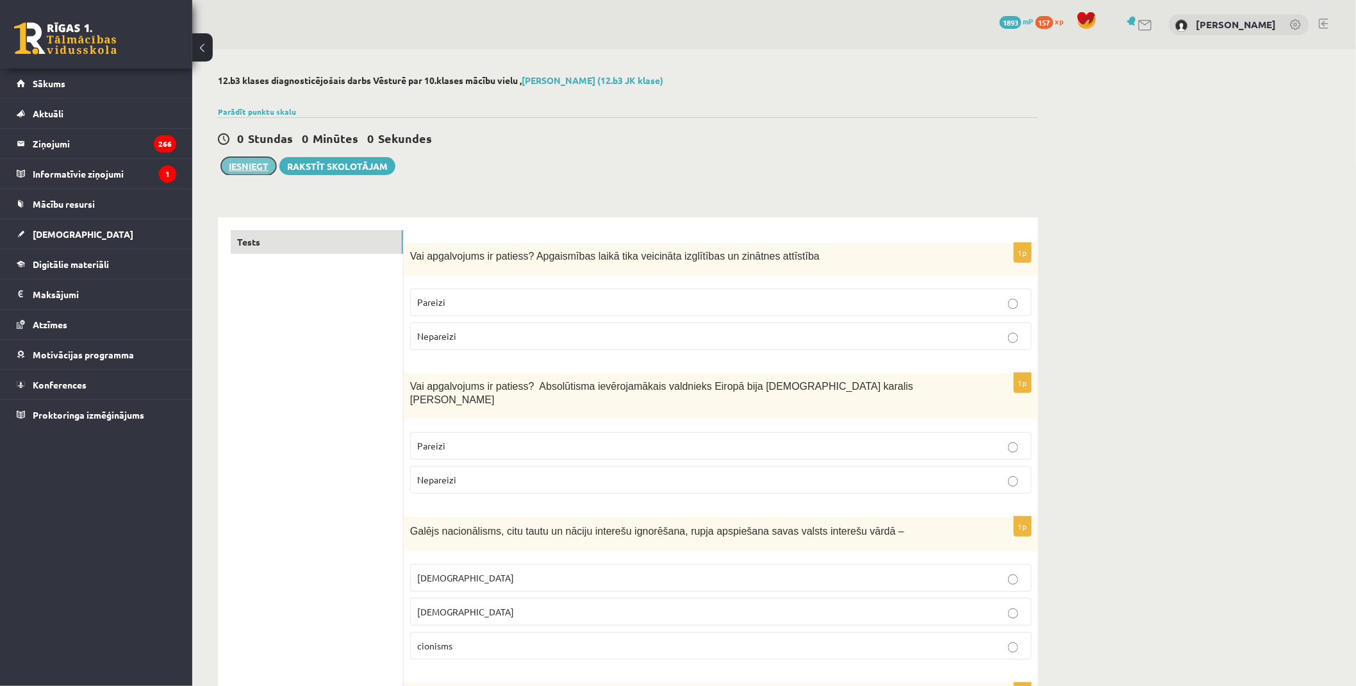
click at [256, 165] on button "Iesniegt" at bounding box center [248, 166] width 55 height 18
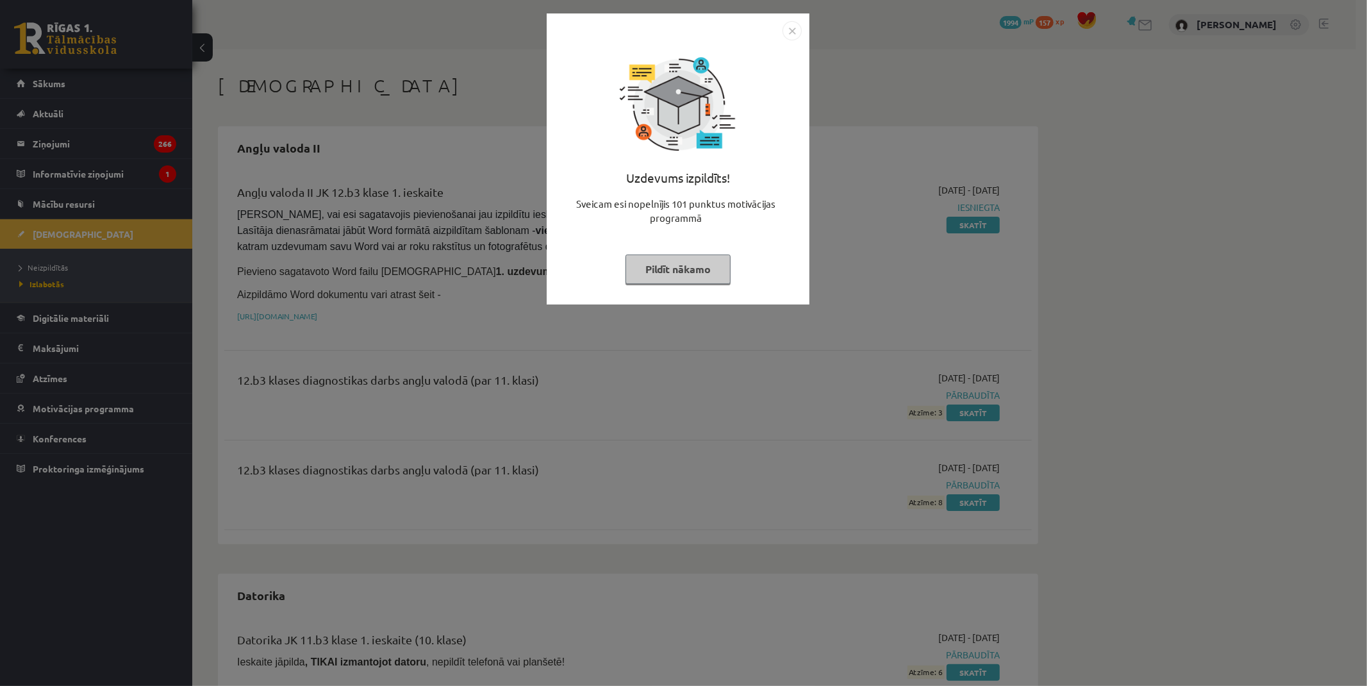
click at [667, 267] on button "Pildīt nākamo" at bounding box center [677, 268] width 105 height 29
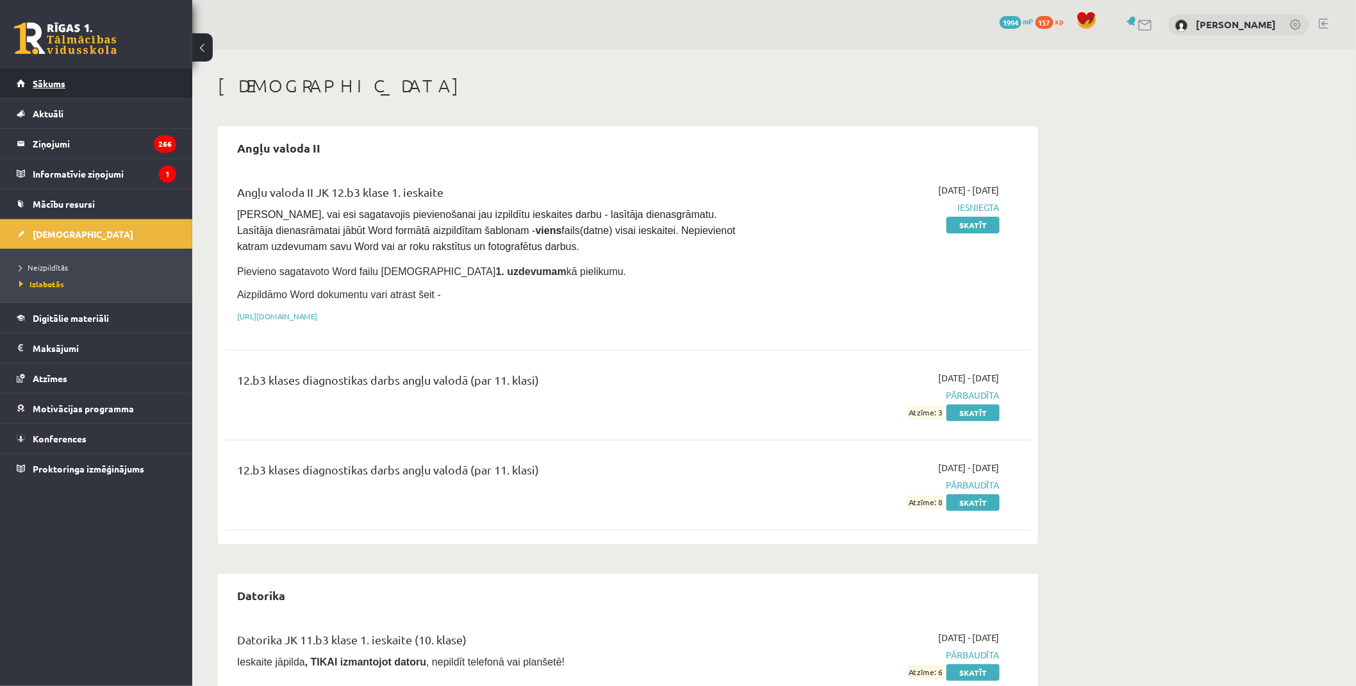
click at [87, 85] on link "Sākums" at bounding box center [97, 83] width 160 height 29
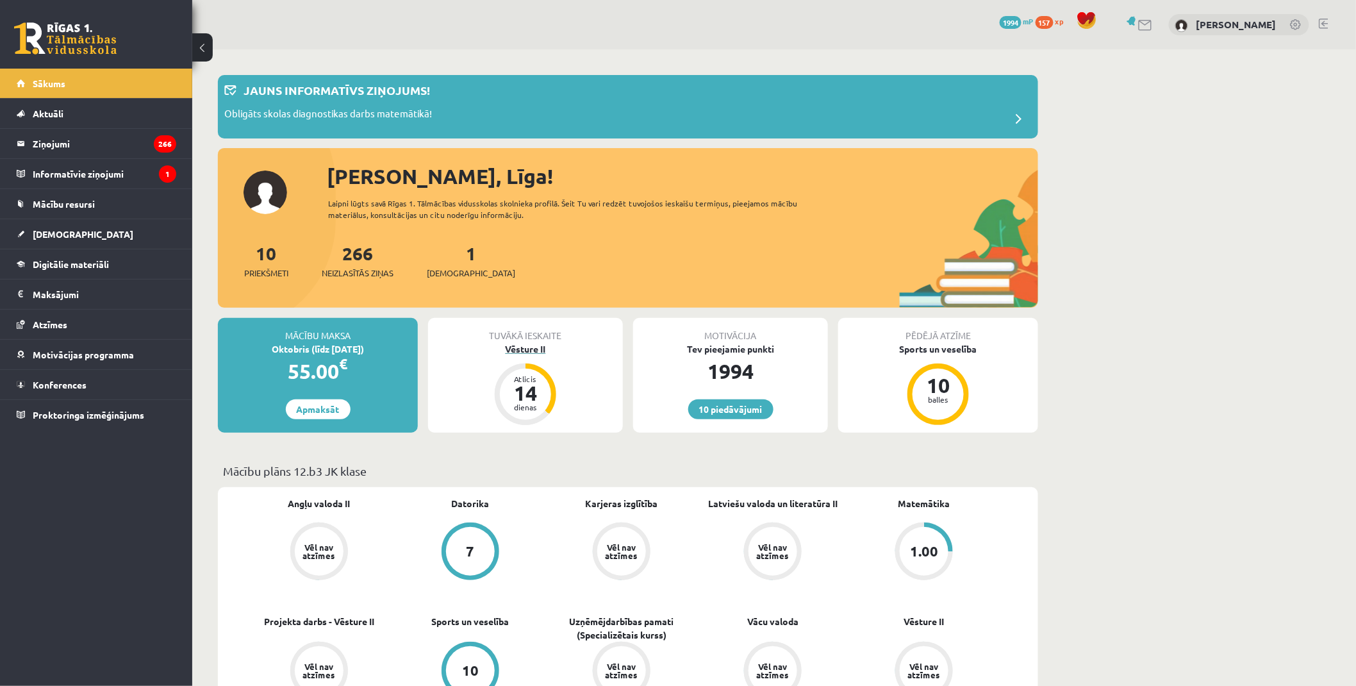
click at [527, 350] on div "Vēsture II" at bounding box center [525, 348] width 195 height 13
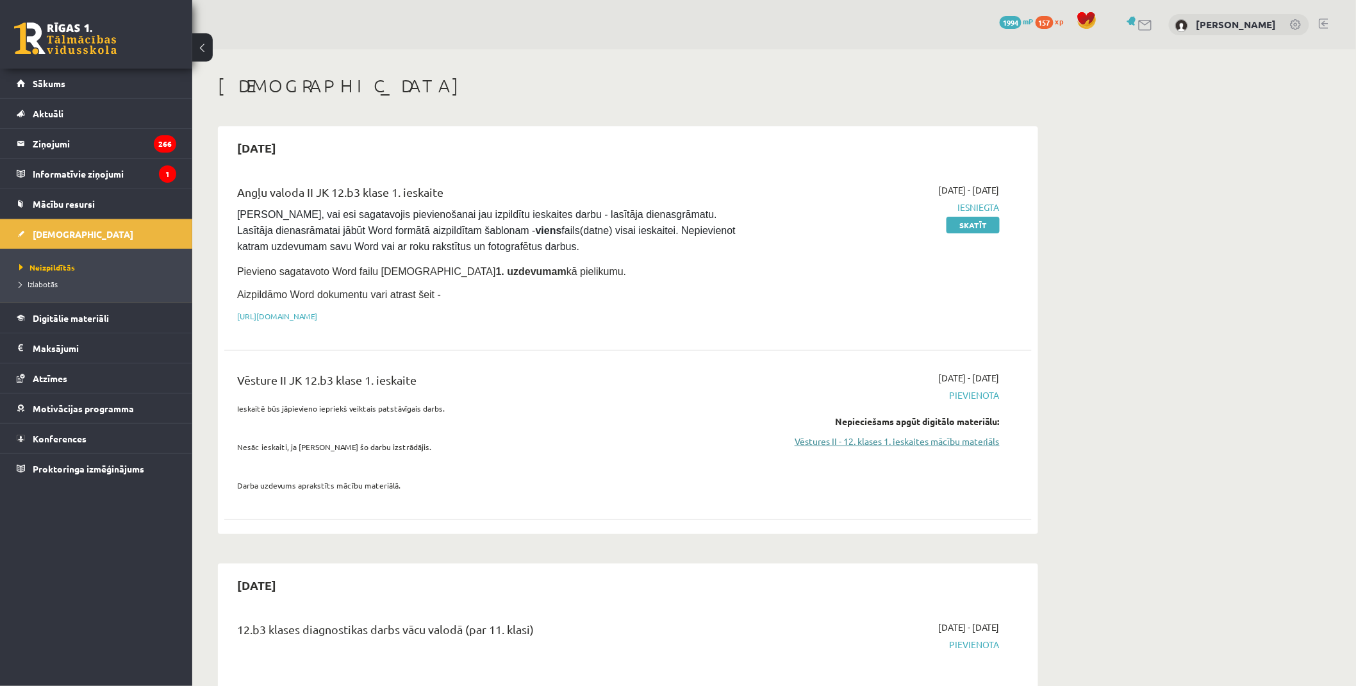
click at [902, 438] on link "Vēstures II - 12. klases 1. ieskaites mācību materiāls" at bounding box center [879, 440] width 242 height 13
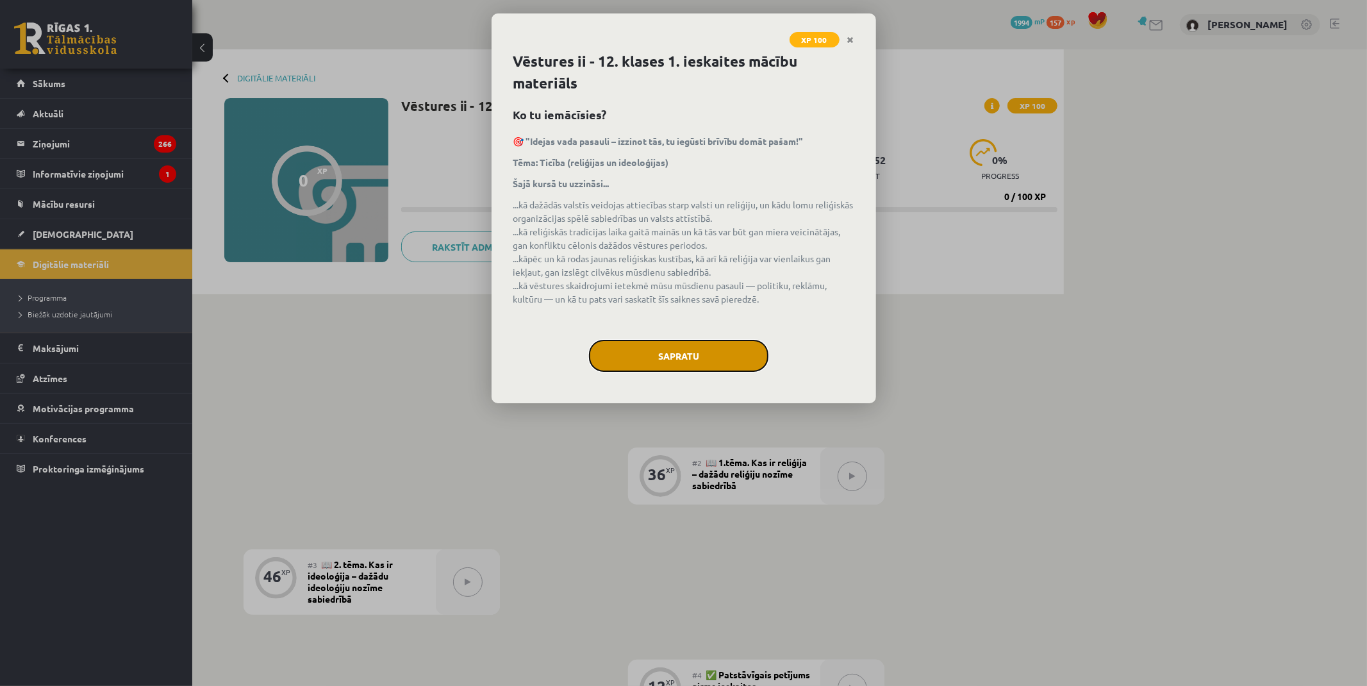
click at [652, 354] on button "Sapratu" at bounding box center [678, 356] width 179 height 32
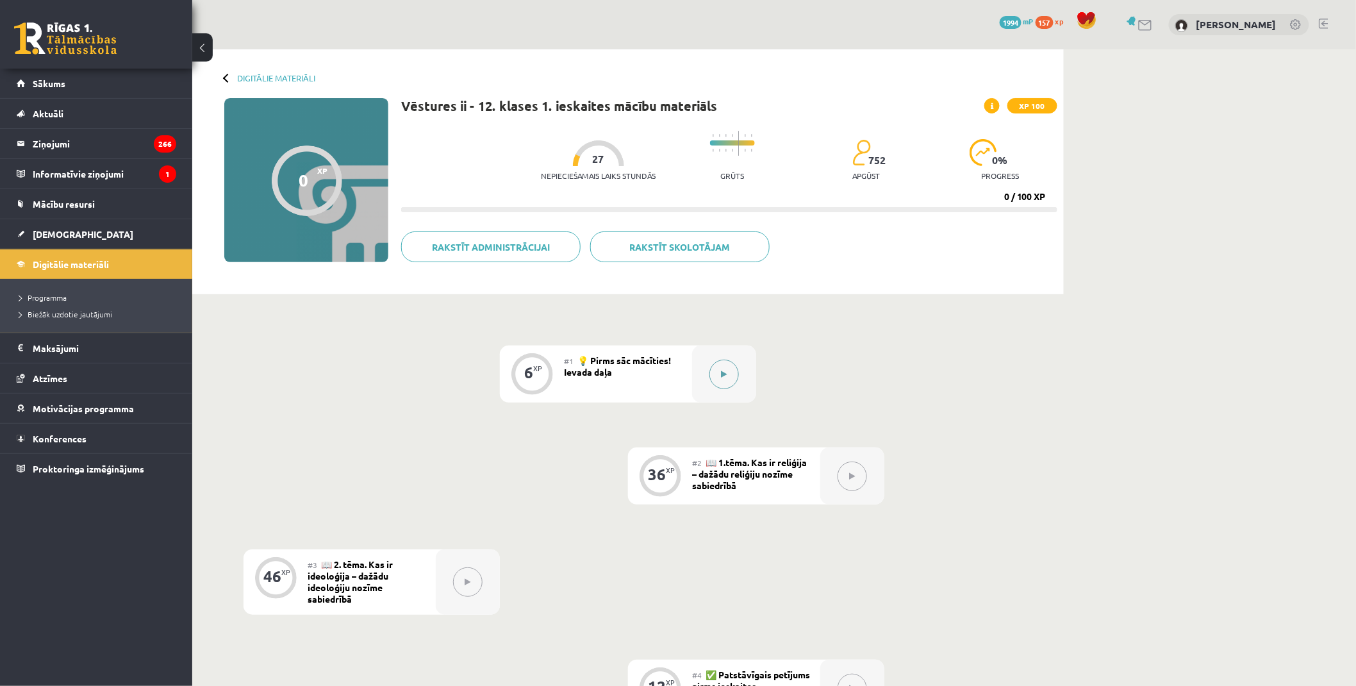
click at [711, 368] on button at bounding box center [723, 373] width 29 height 29
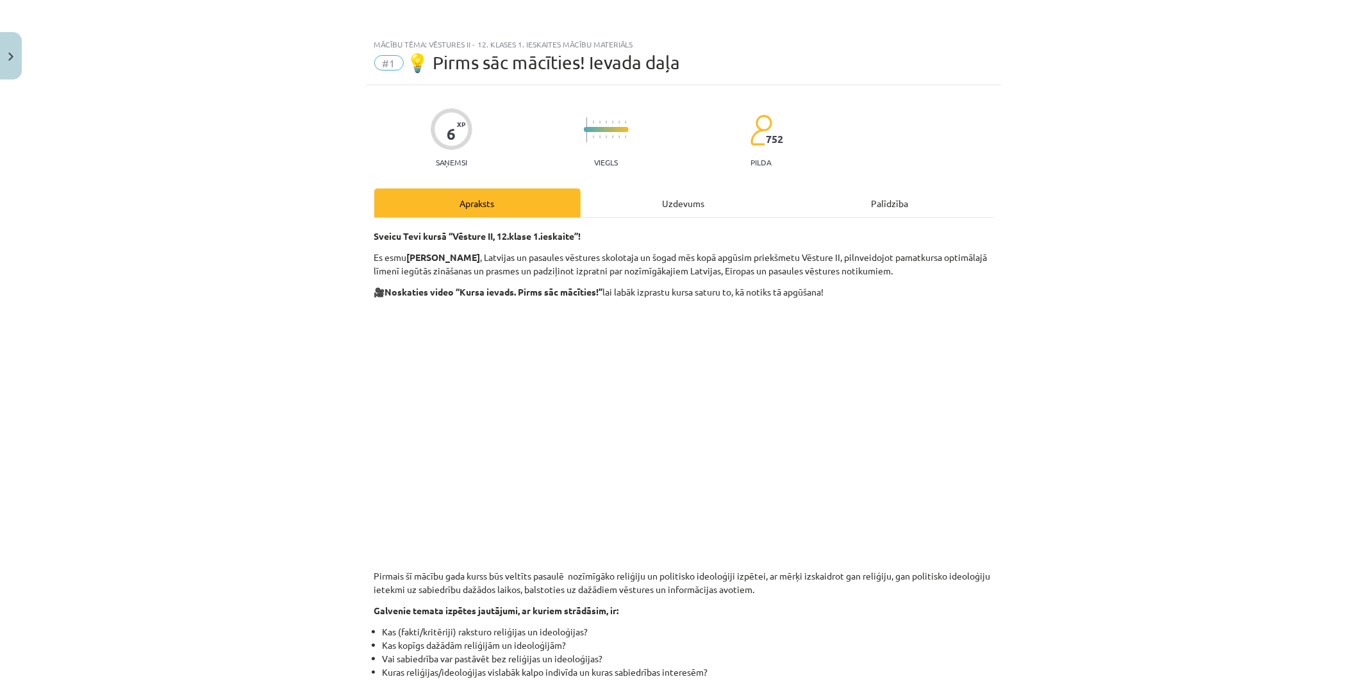
click at [688, 203] on div "Uzdevums" at bounding box center [684, 202] width 206 height 29
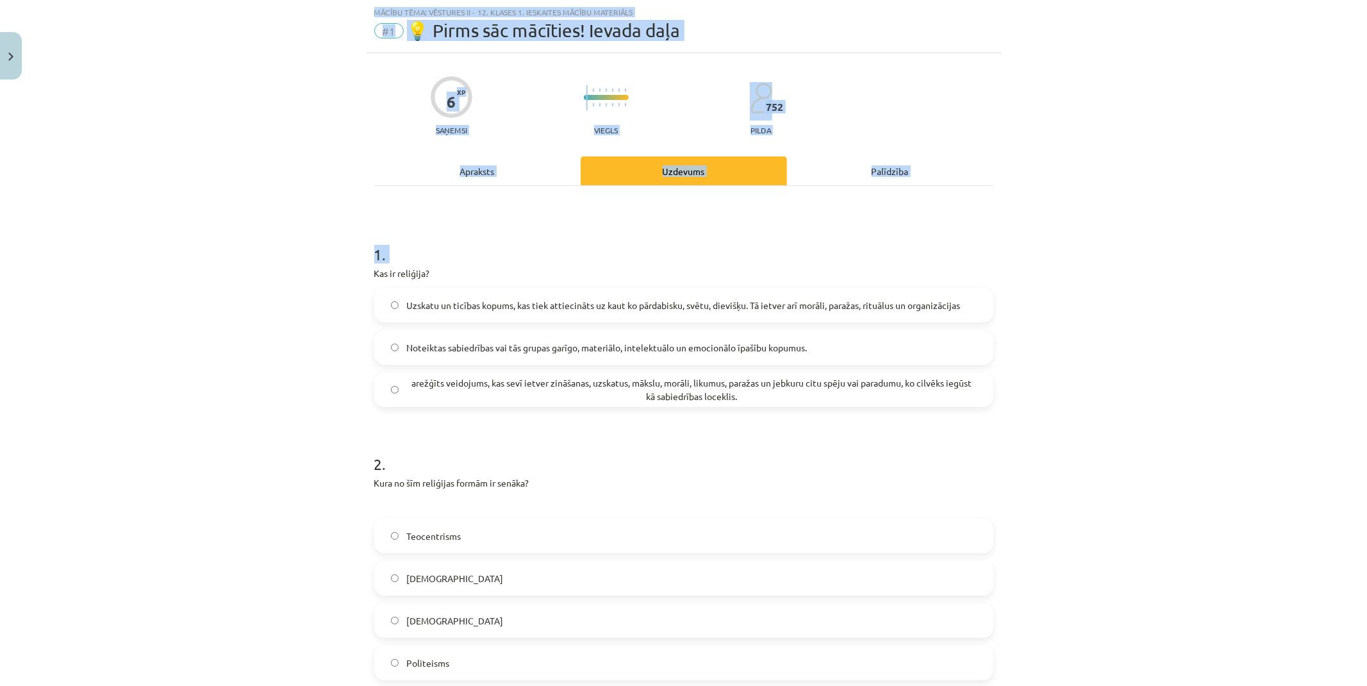
scroll to position [469, 0]
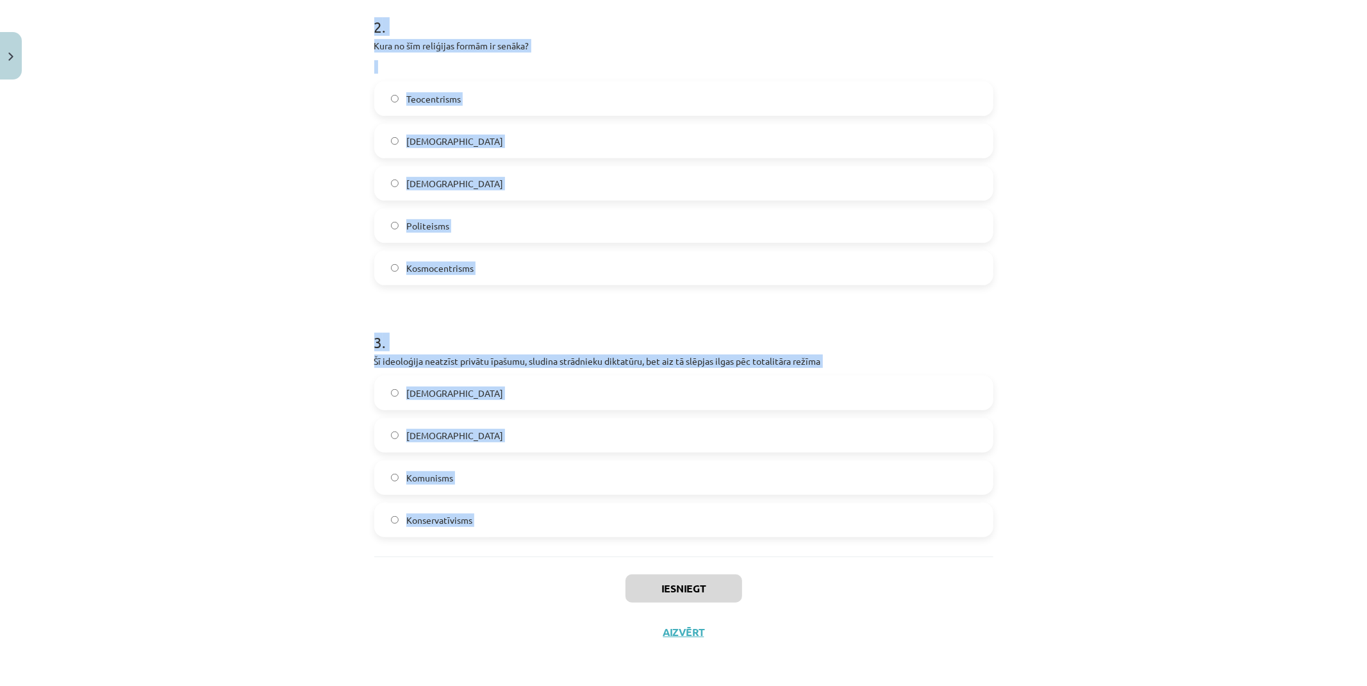
drag, startPoint x: 363, startPoint y: 263, endPoint x: 539, endPoint y: 579, distance: 361.7
click at [539, 579] on div "6 XP Saņemsi Viegls 752 pilda Apraksts Uzdevums Palīdzība 1 . Kas ir reliģija? …" at bounding box center [684, 134] width 634 height 1037
copy form "Kas ir reliģija? Uzskatu un ticības kopums, kas tiek attiecināts uz kaut ko pār…"
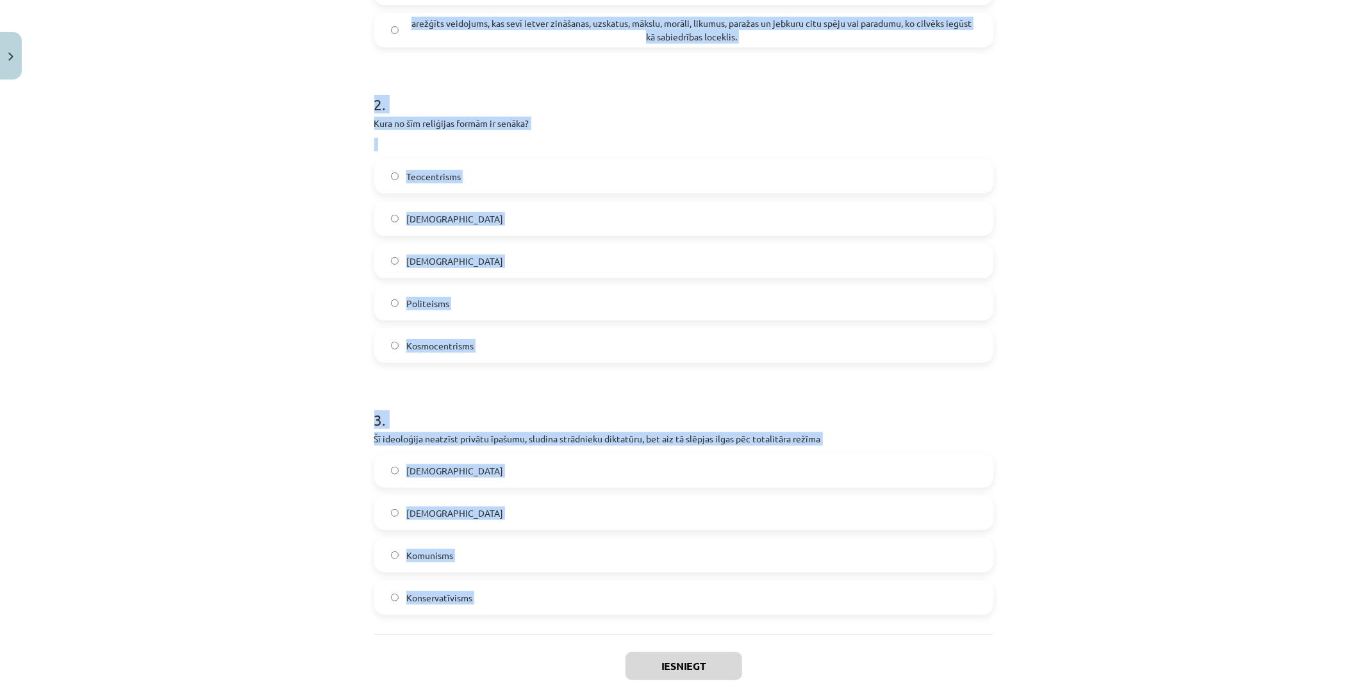
scroll to position [255, 0]
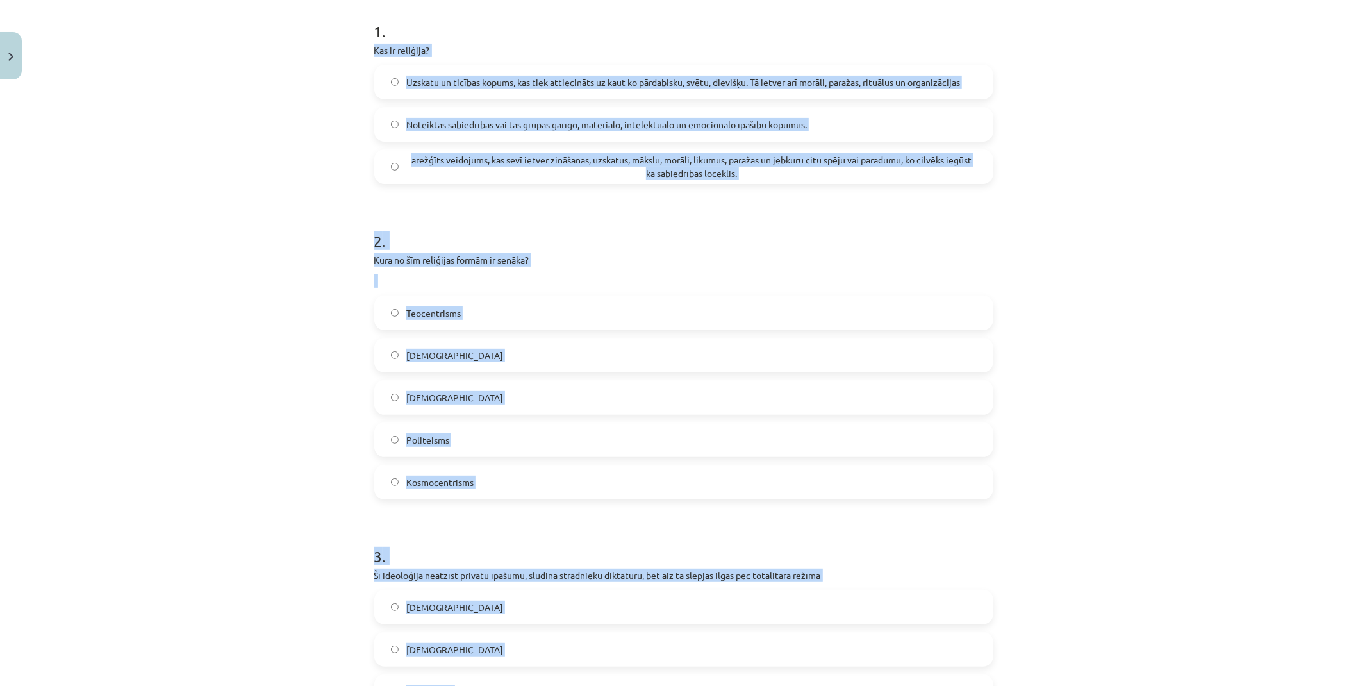
click at [379, 78] on label "Uzskatu un ticības kopums, kas tiek attiecināts uz kaut ko pārdabisku, svētu, d…" at bounding box center [683, 82] width 616 height 32
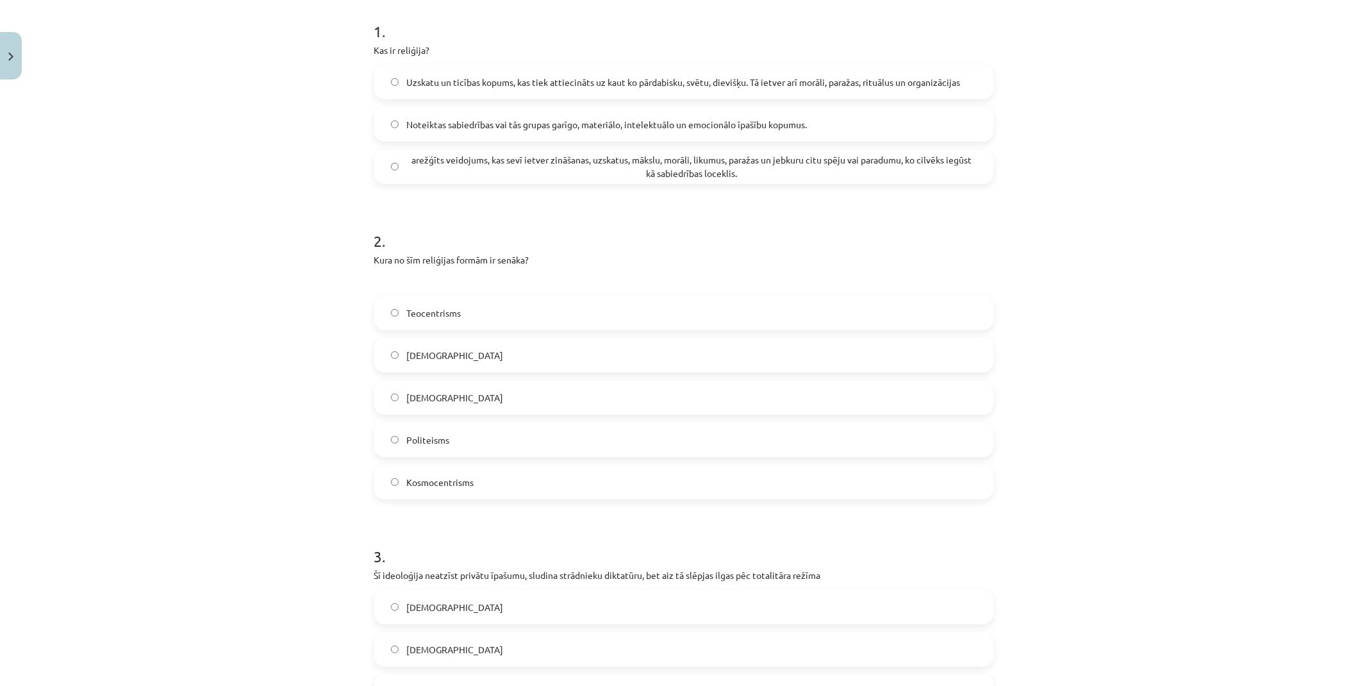
click at [449, 438] on label "Politeisms" at bounding box center [683, 440] width 616 height 32
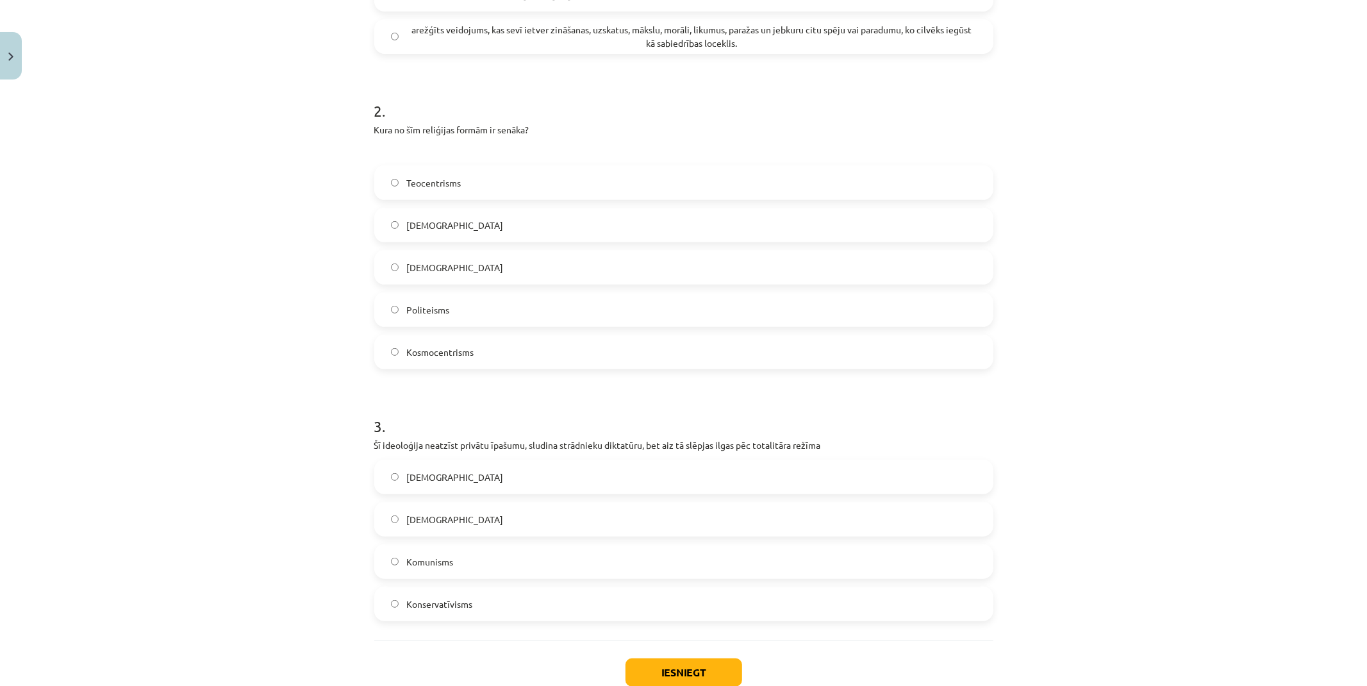
scroll to position [398, 0]
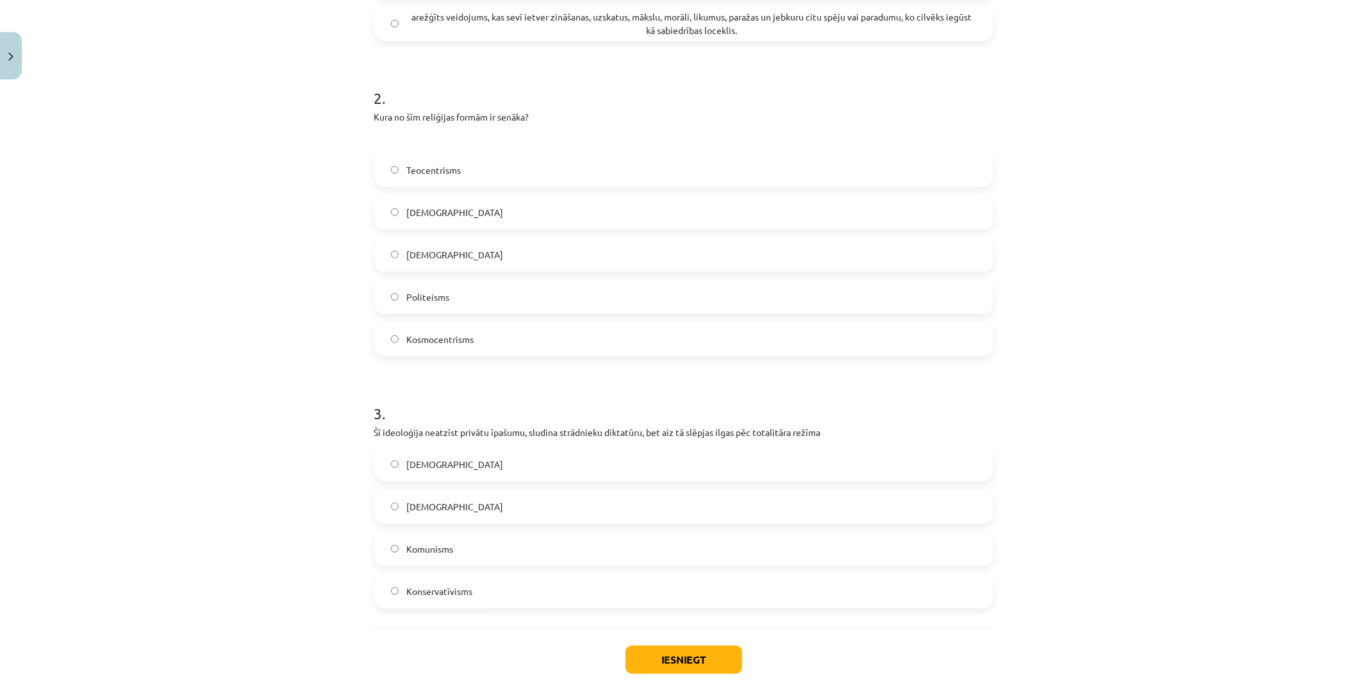
click at [485, 554] on label "Komunisms" at bounding box center [683, 548] width 616 height 32
click at [676, 655] on button "Iesniegt" at bounding box center [683, 659] width 117 height 28
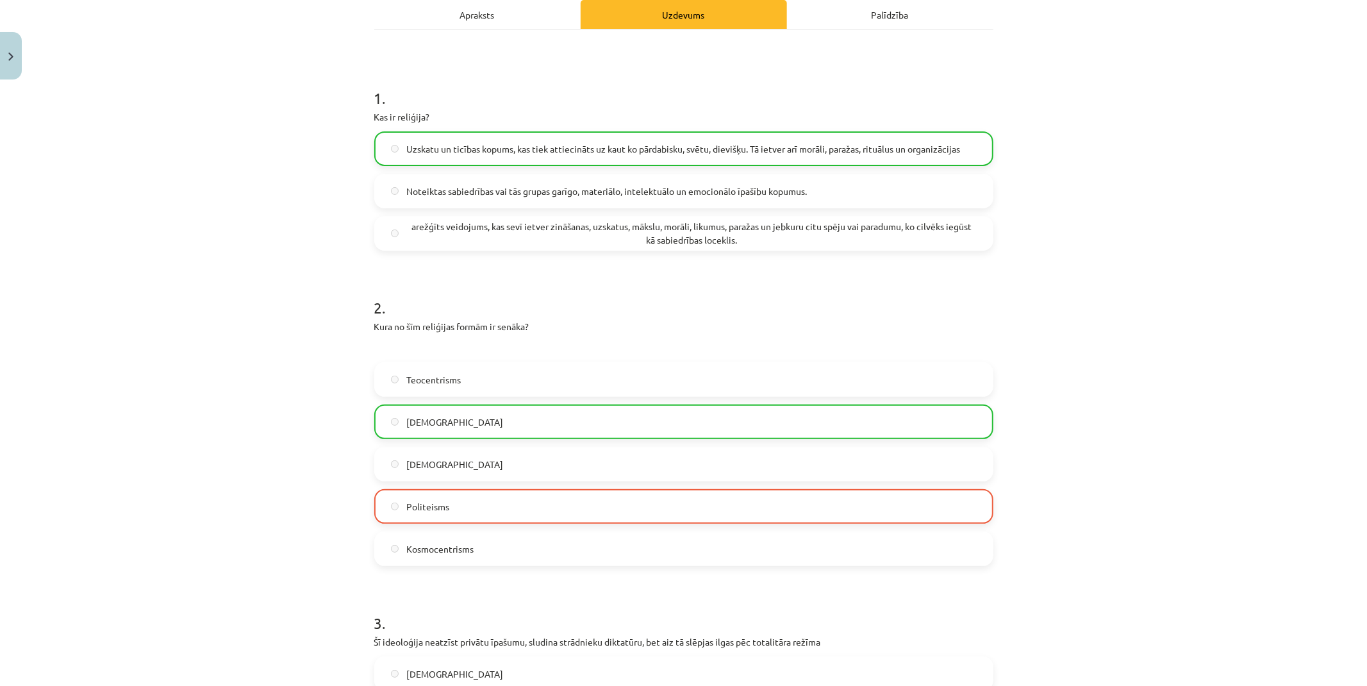
scroll to position [184, 0]
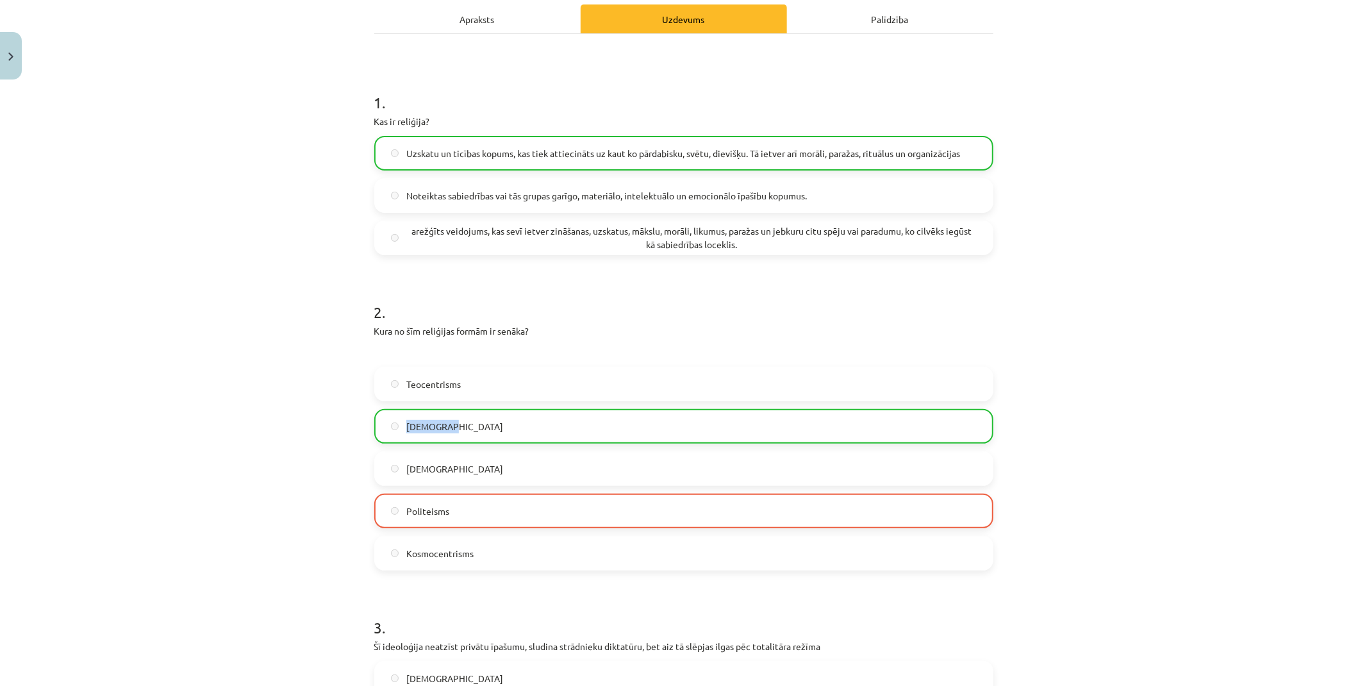
drag, startPoint x: 452, startPoint y: 420, endPoint x: 399, endPoint y: 427, distance: 53.6
click at [399, 427] on label "Panteisms" at bounding box center [683, 426] width 616 height 32
copy span "Panteisms"
click at [563, 356] on p at bounding box center [683, 351] width 619 height 13
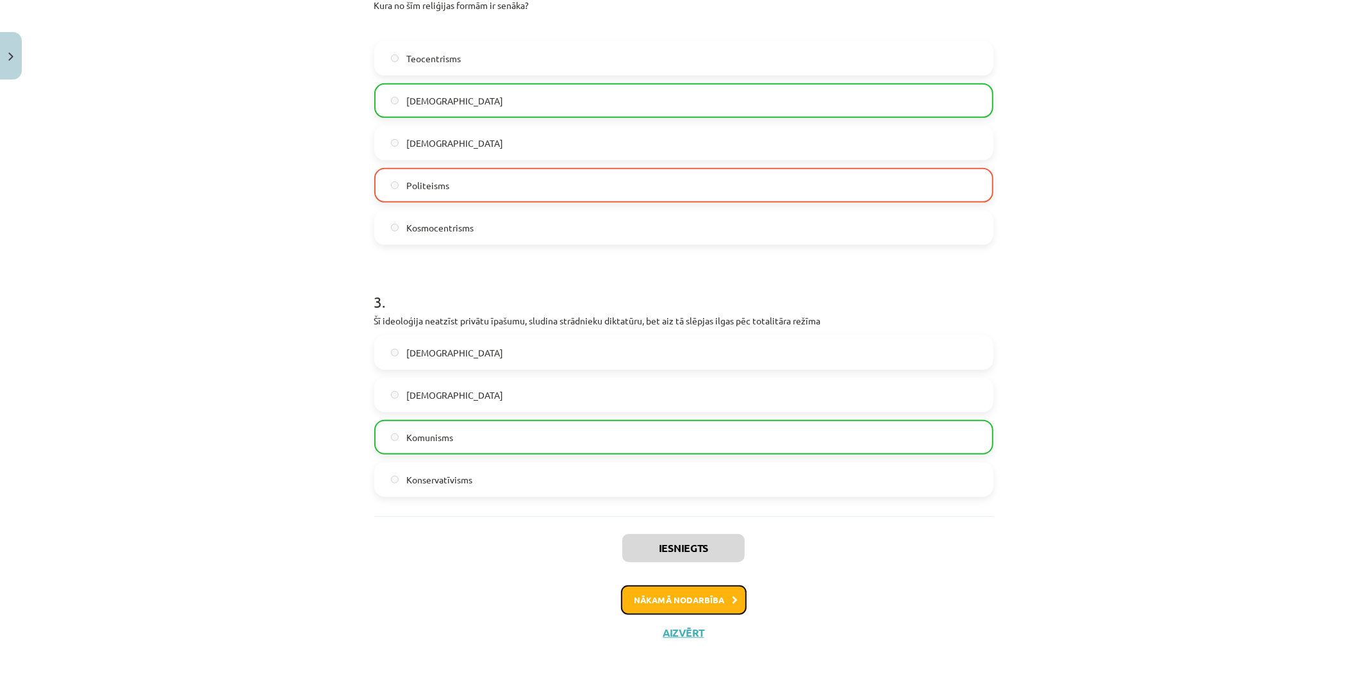
click at [708, 603] on button "Nākamā nodarbība" at bounding box center [684, 599] width 126 height 29
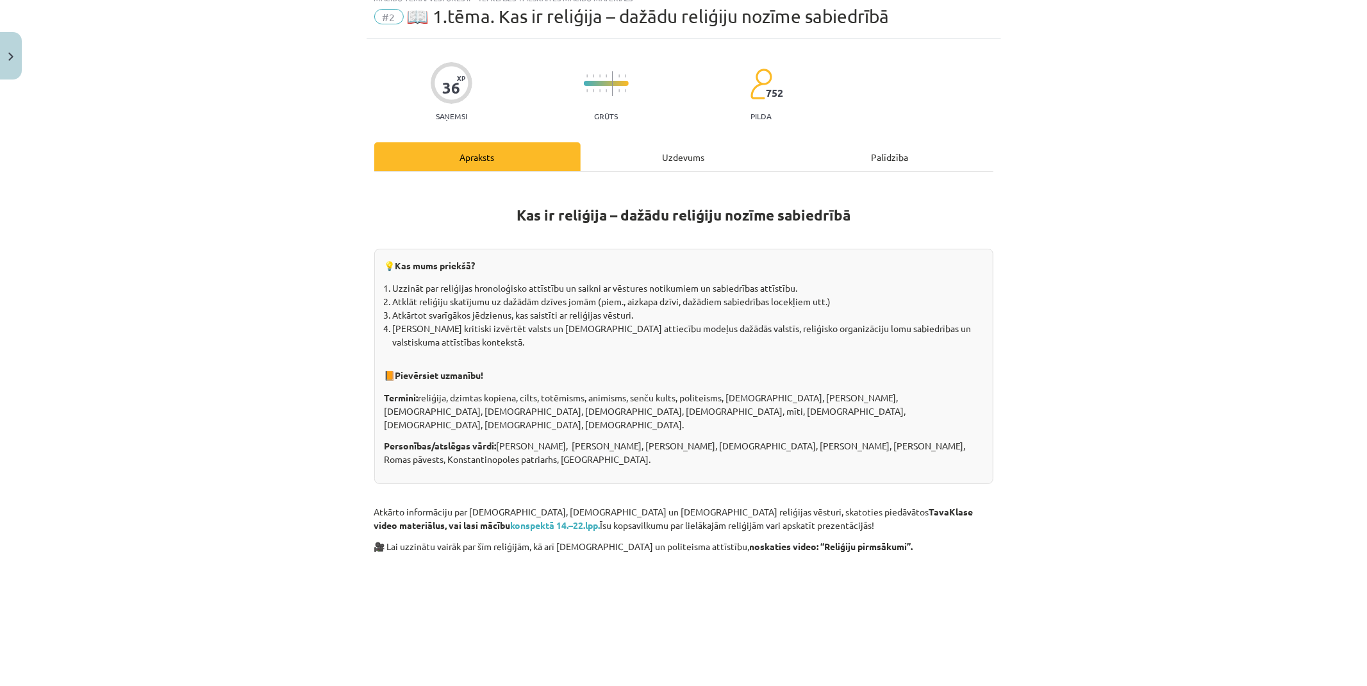
scroll to position [32, 0]
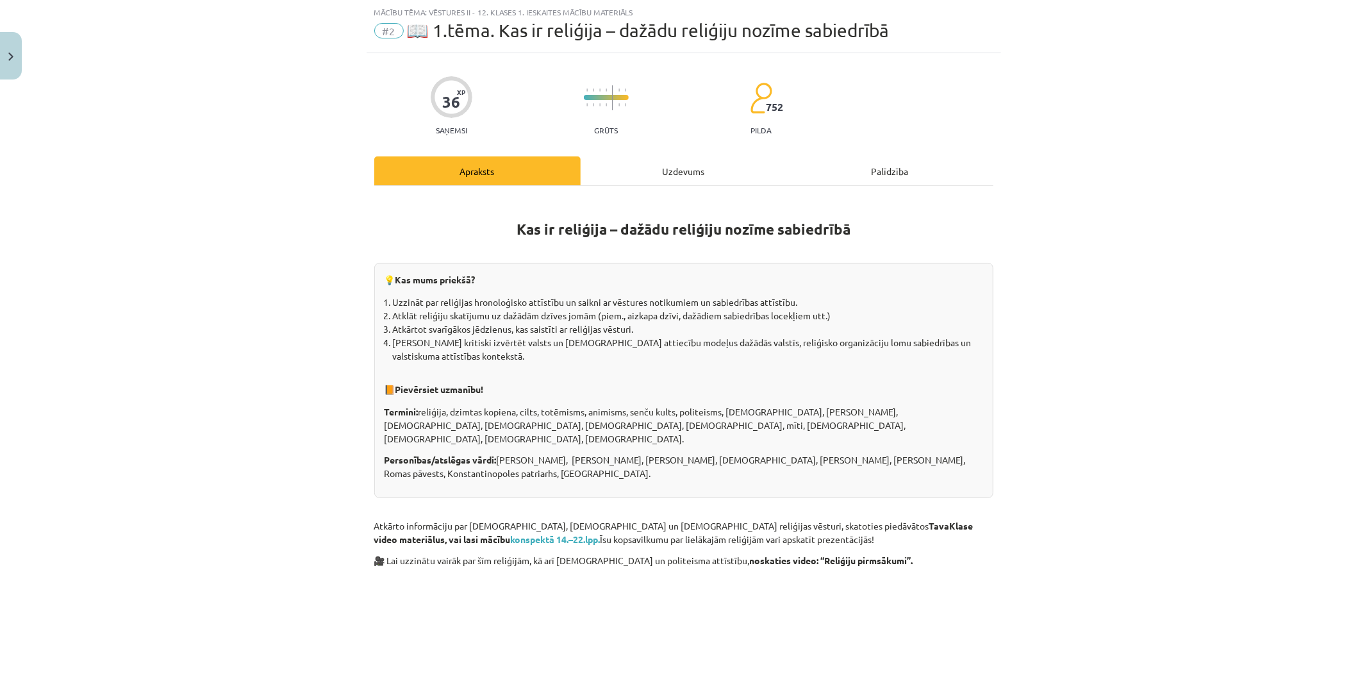
click at [679, 180] on div "Uzdevums" at bounding box center [684, 170] width 206 height 29
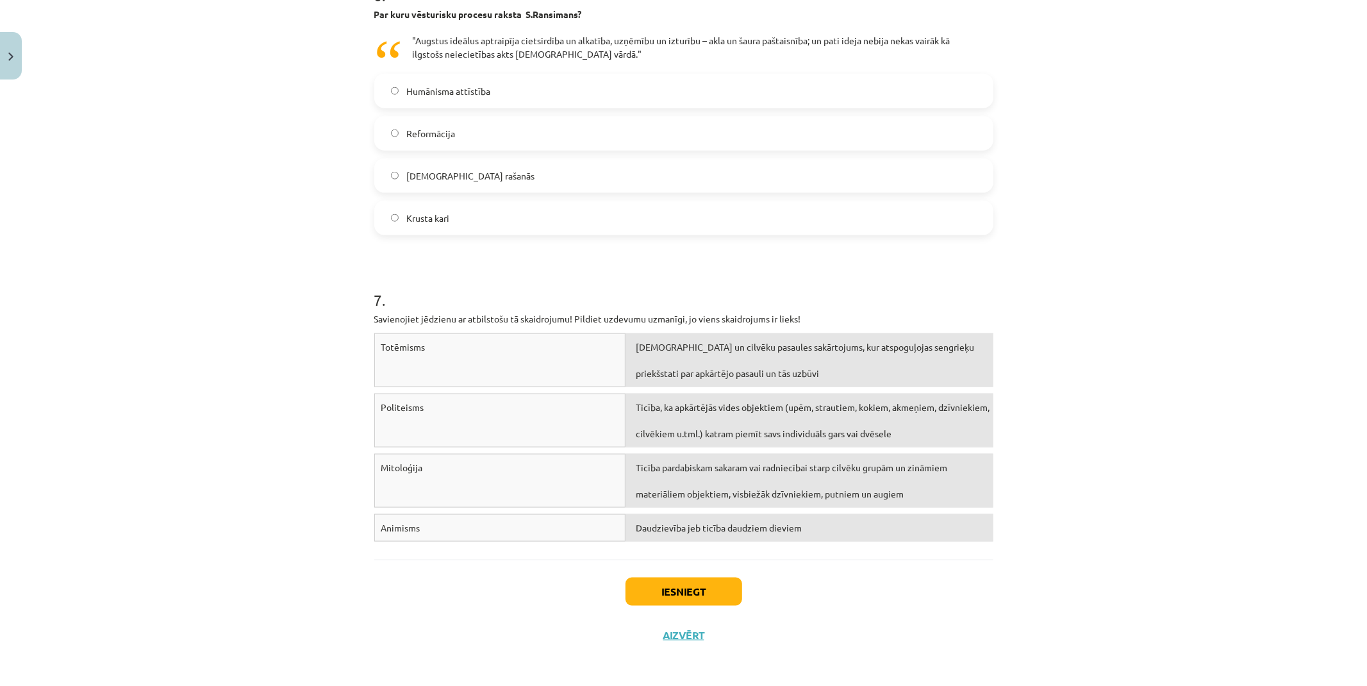
scroll to position [1358, 0]
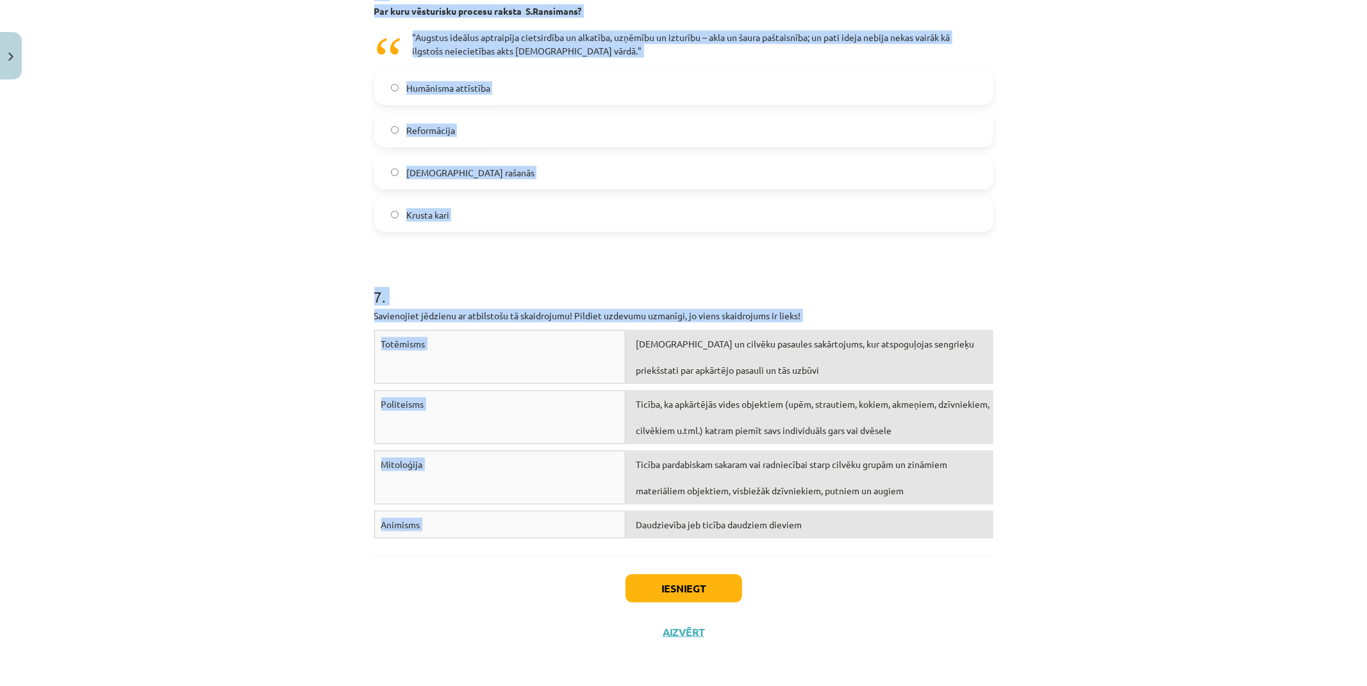
drag, startPoint x: 363, startPoint y: 245, endPoint x: 677, endPoint y: 543, distance: 433.3
copy form "1 . Atzīmējiet, kurš no apgalvojumiem ir pareizs un kurš nepareizs! Zinātnieku …"
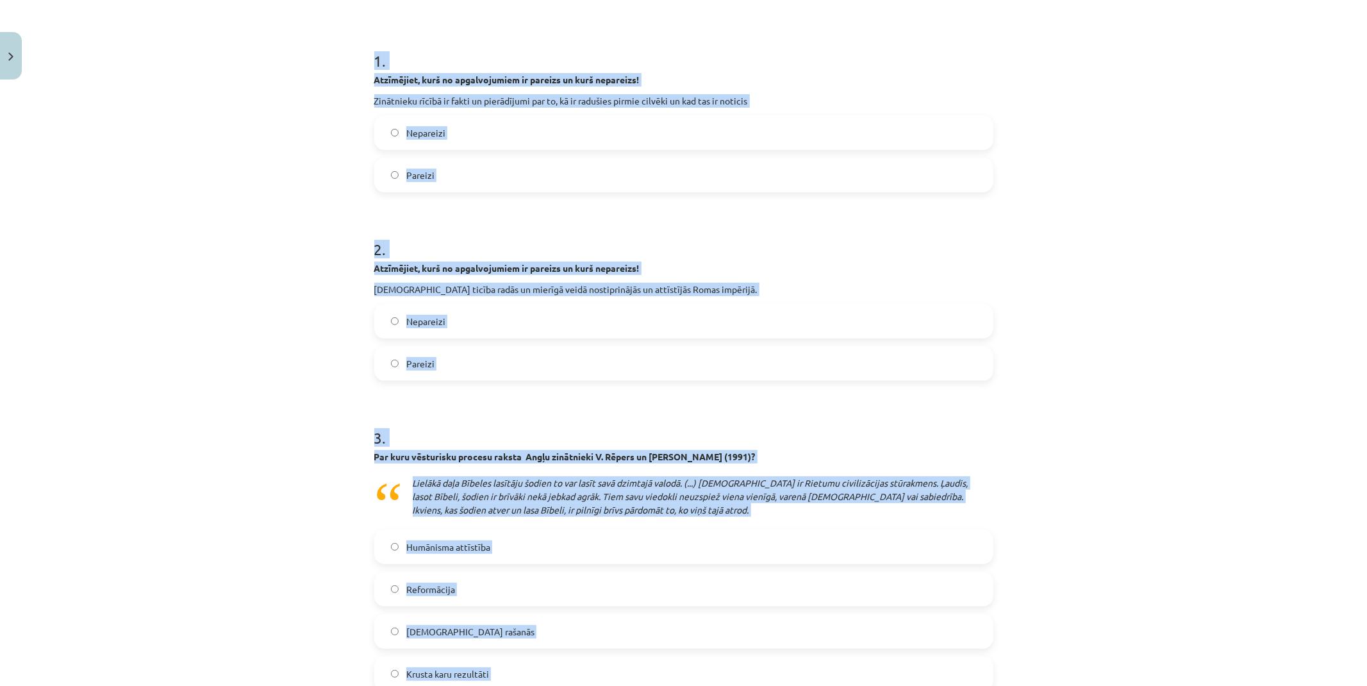
scroll to position [77, 0]
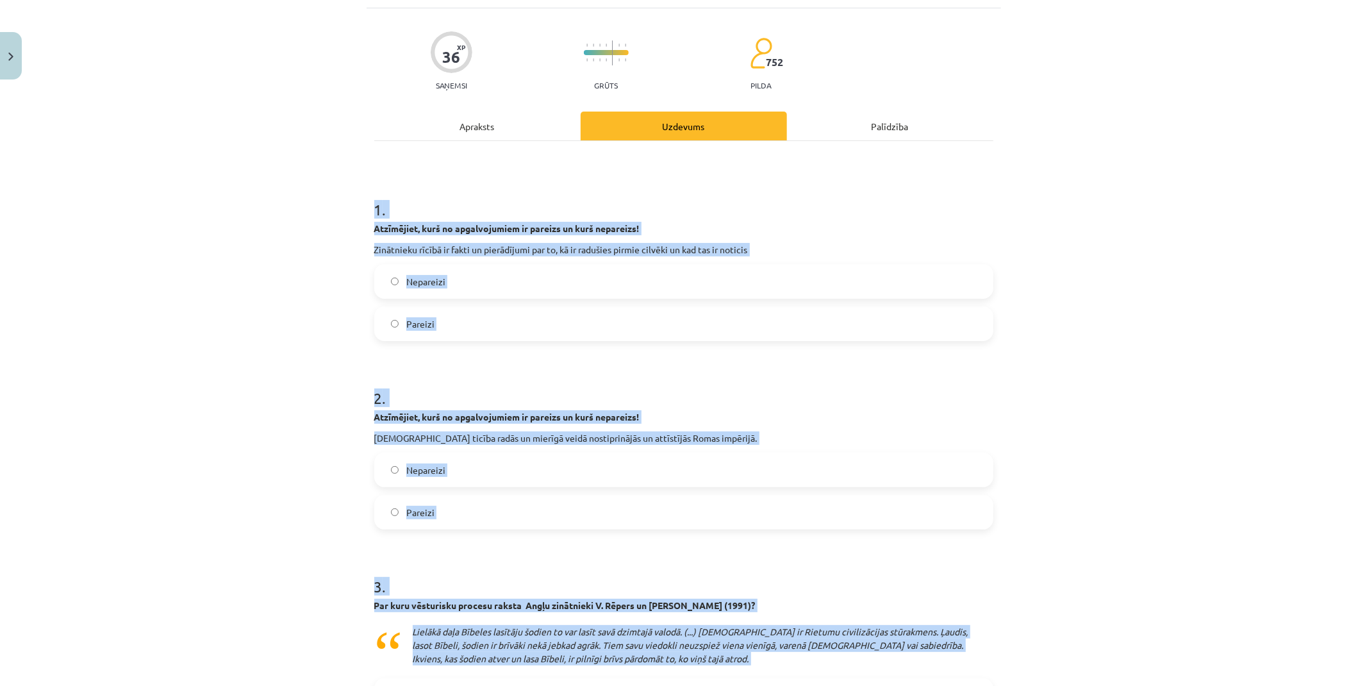
click at [437, 277] on span "Nepareizi" at bounding box center [425, 281] width 39 height 13
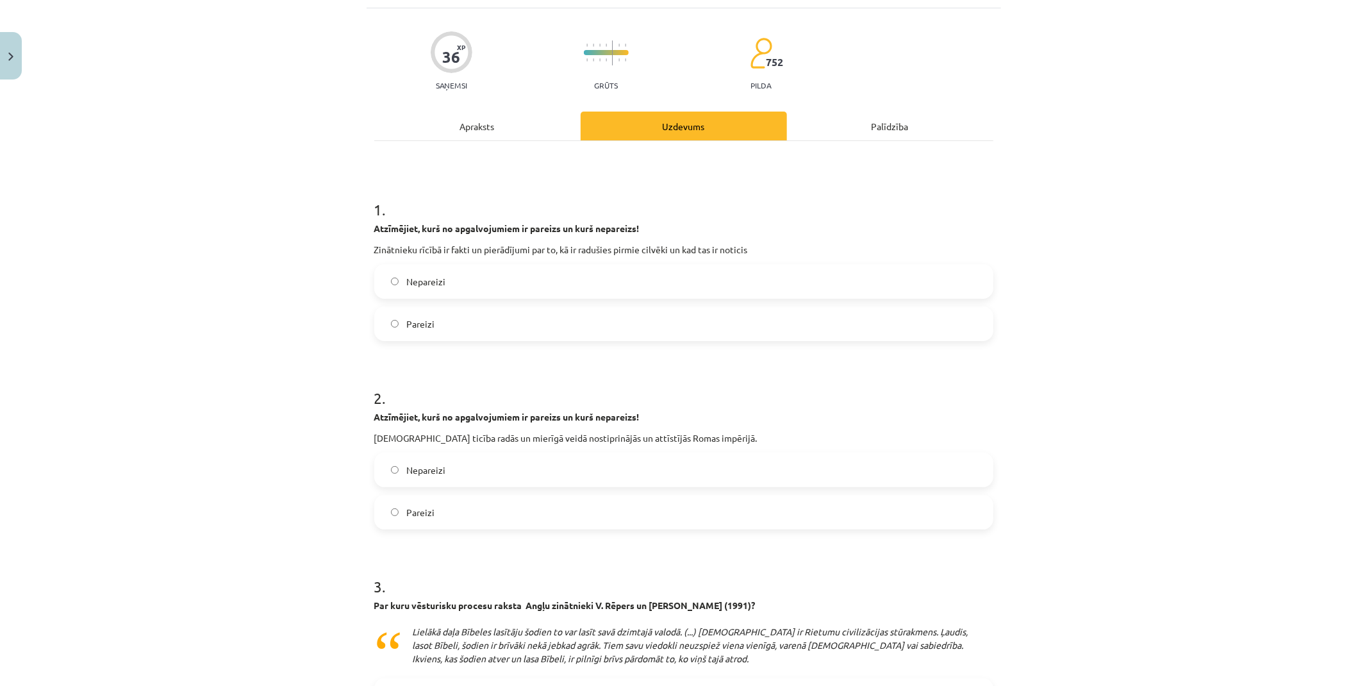
click at [496, 465] on label "Nepareizi" at bounding box center [683, 470] width 616 height 32
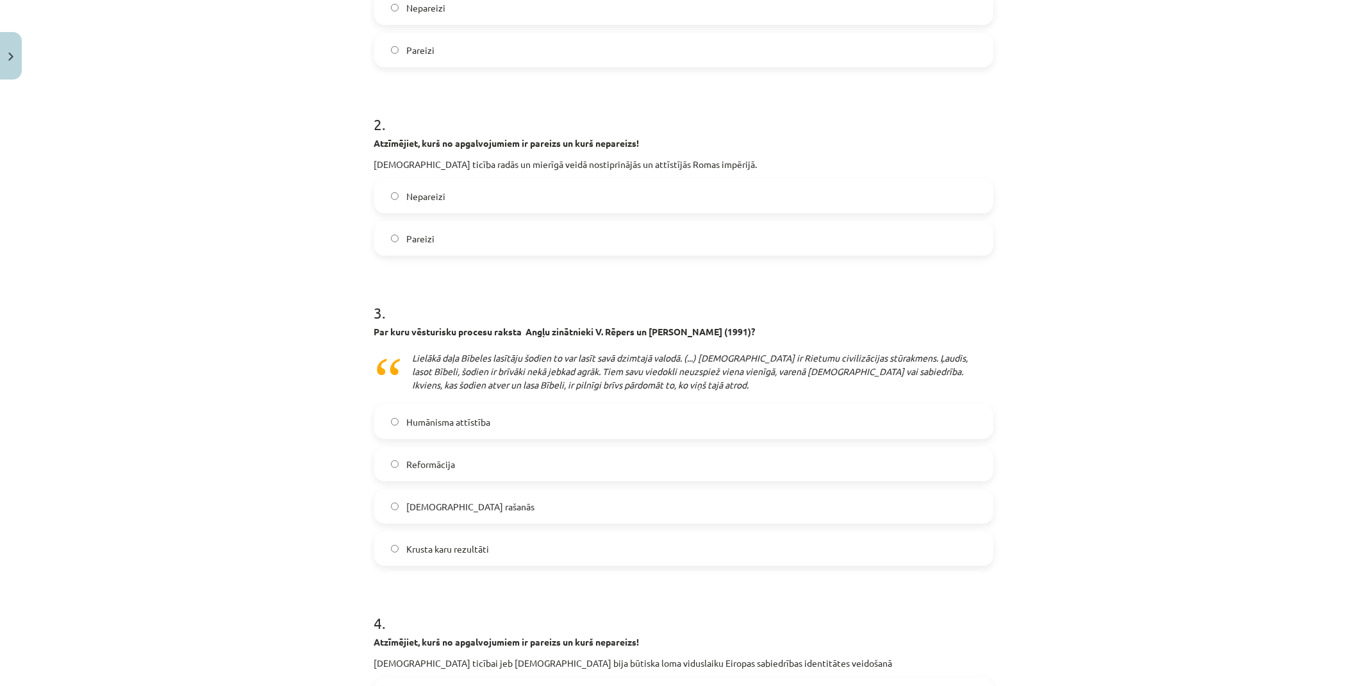
scroll to position [361, 0]
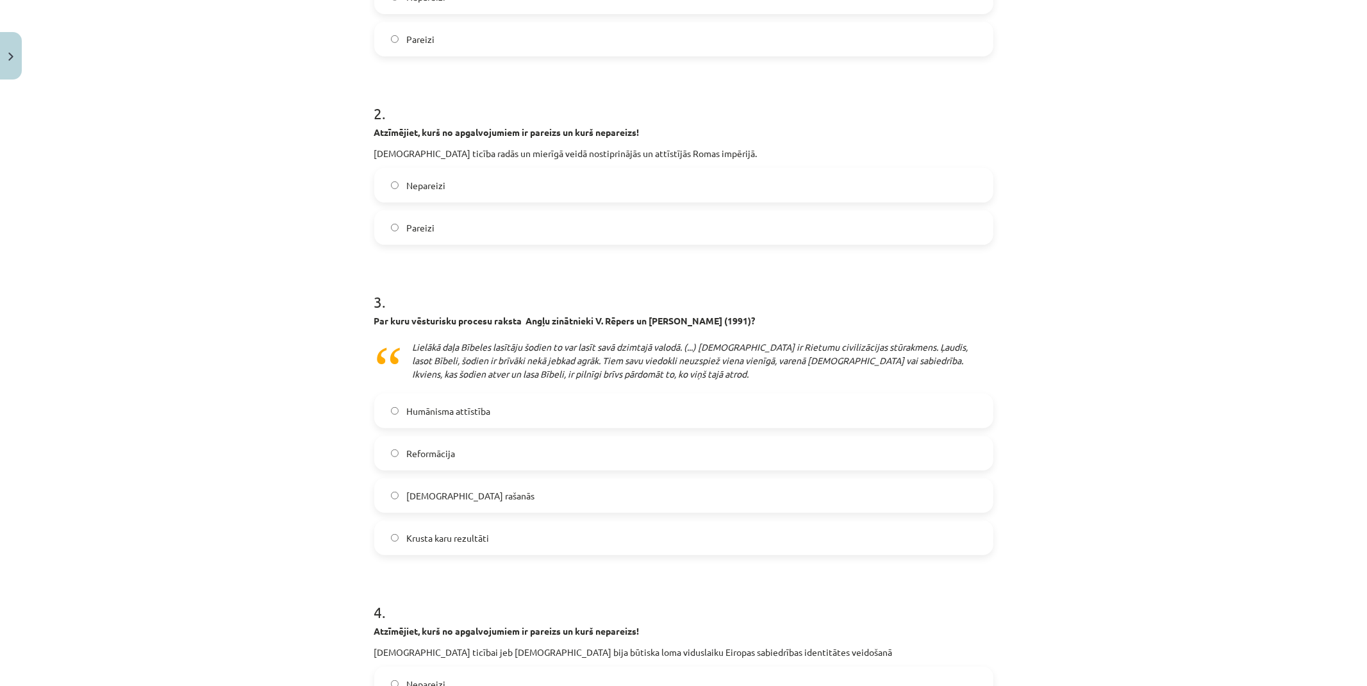
click at [476, 458] on label "Reformācija" at bounding box center [683, 453] width 616 height 32
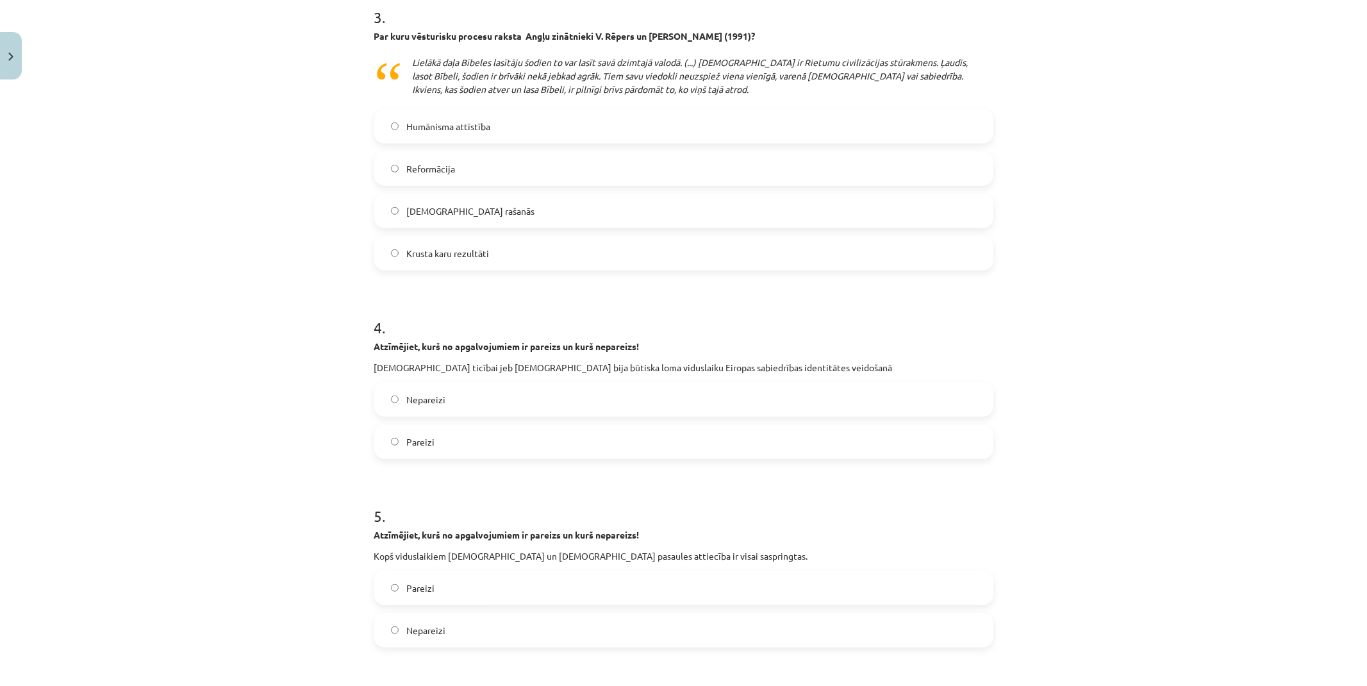
click at [463, 437] on label "Pareizi" at bounding box center [683, 441] width 616 height 32
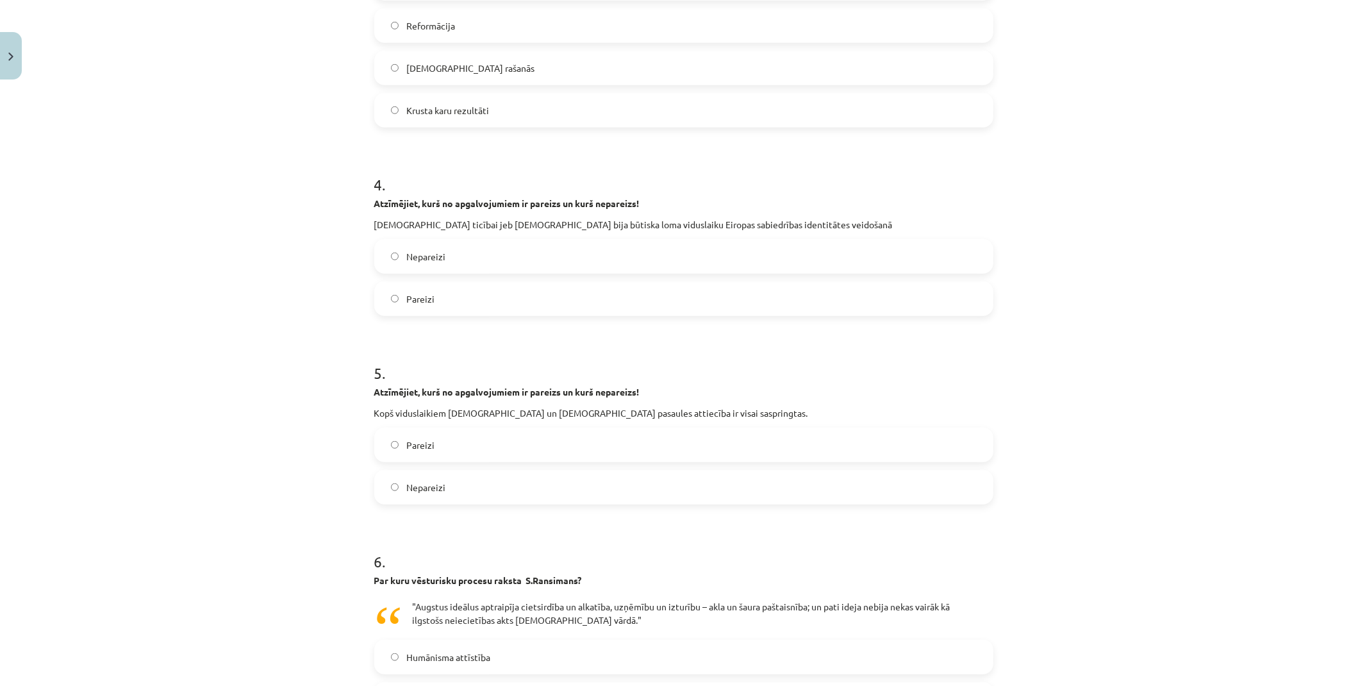
click at [445, 449] on label "Pareizi" at bounding box center [683, 445] width 616 height 32
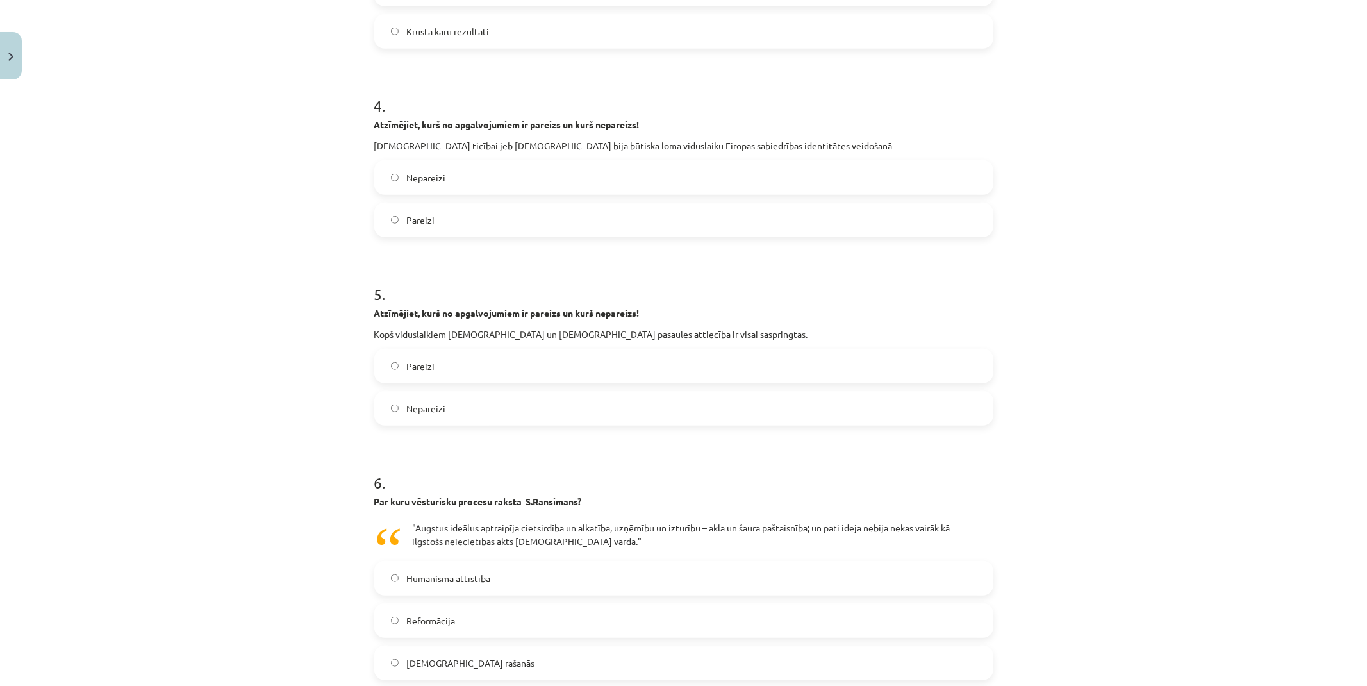
scroll to position [1002, 0]
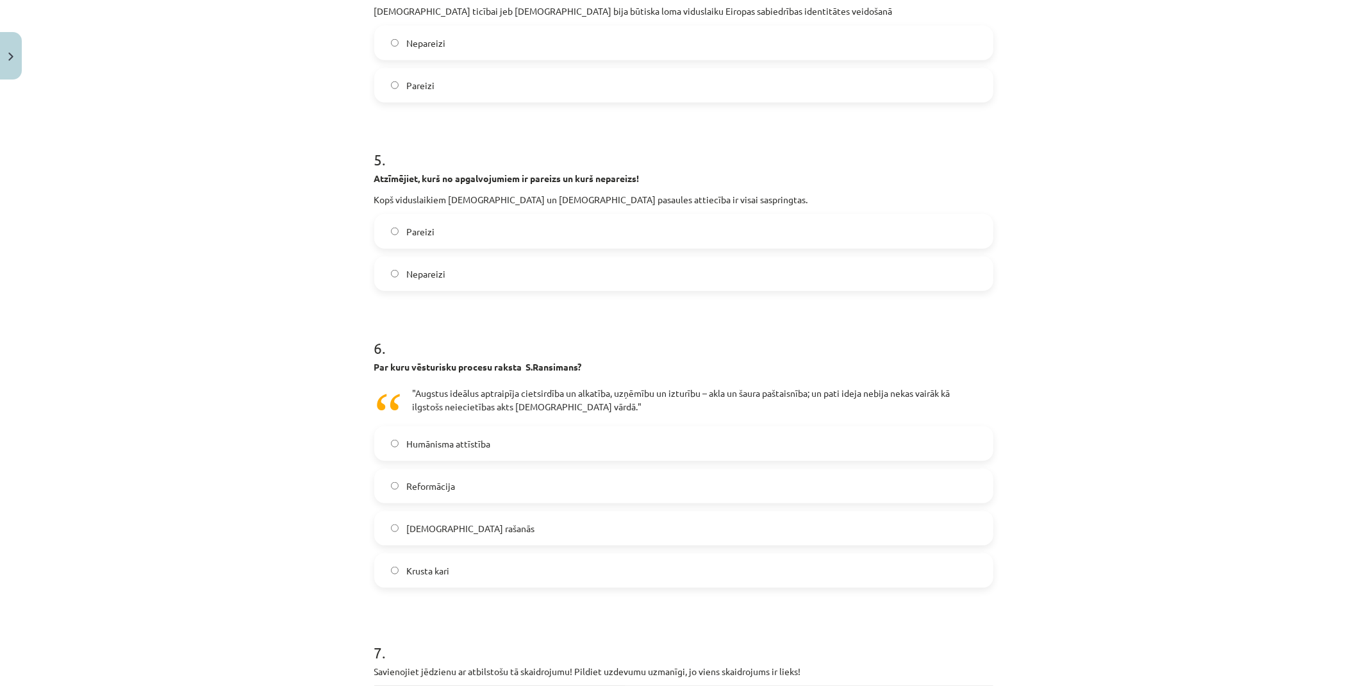
click at [463, 569] on label "Krusta kari" at bounding box center [683, 570] width 616 height 32
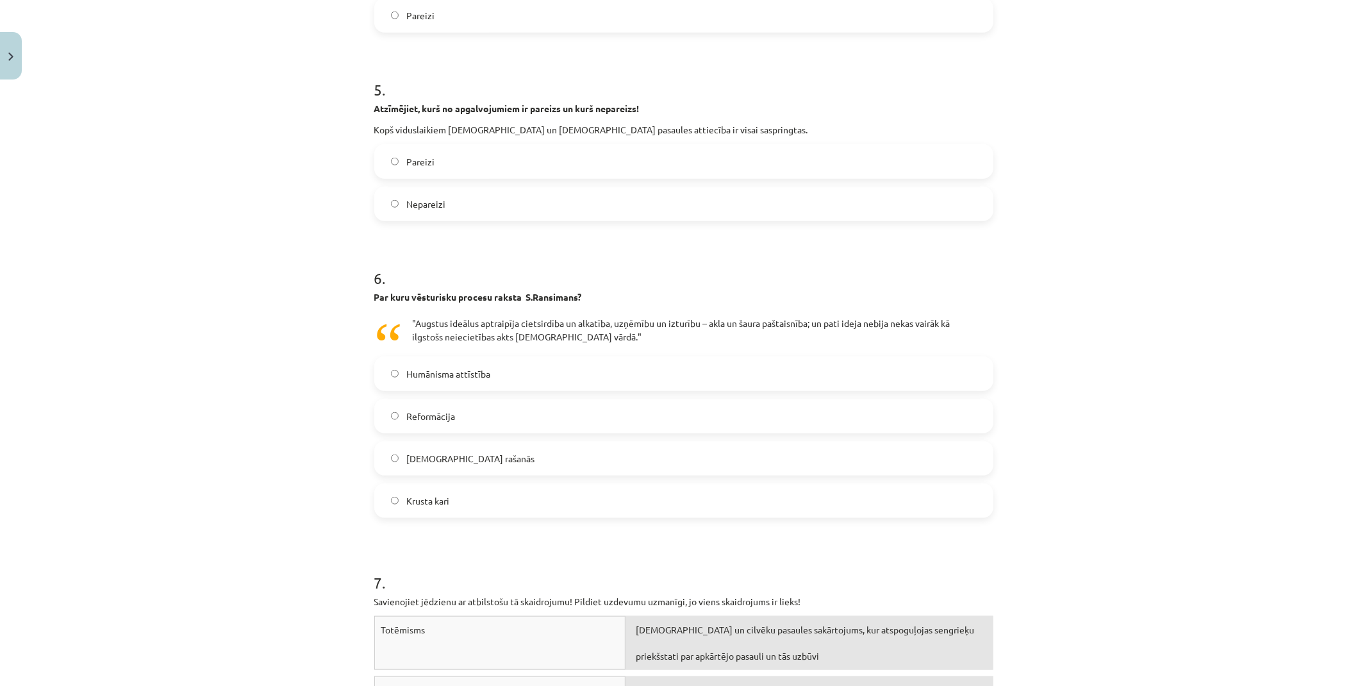
scroll to position [1358, 0]
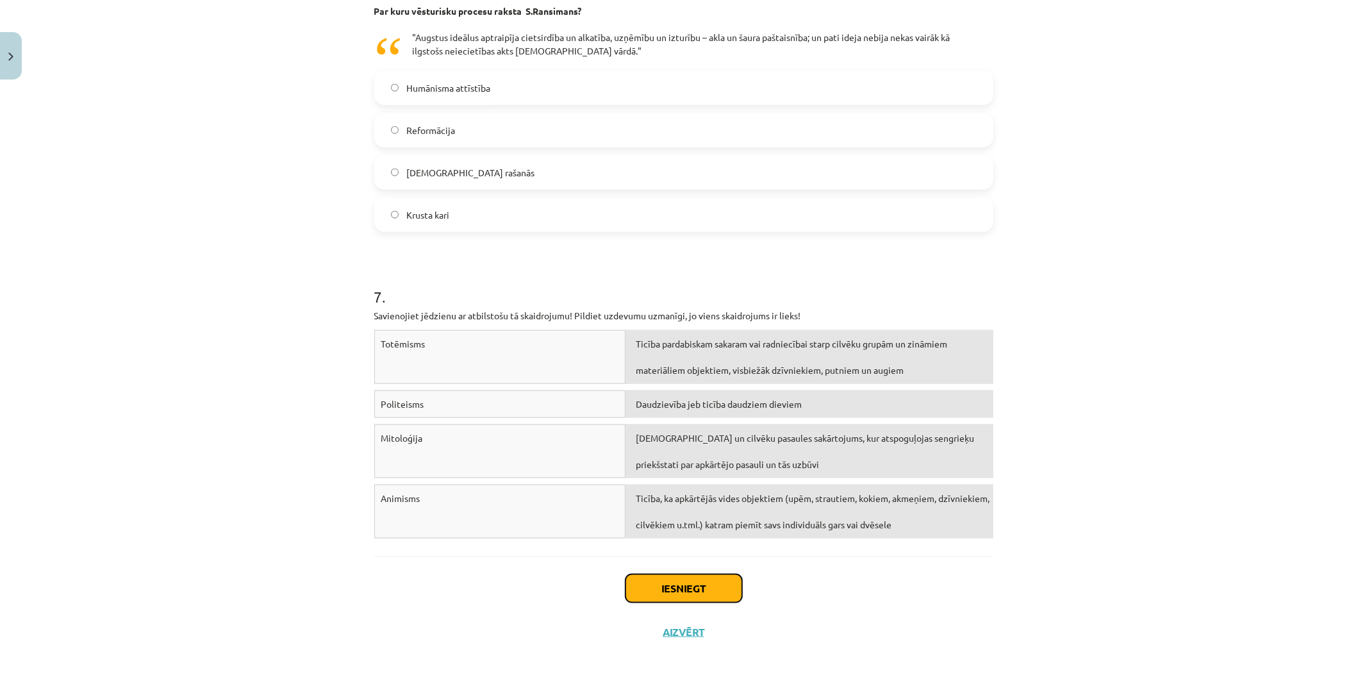
click at [697, 600] on button "Iesniegt" at bounding box center [683, 588] width 117 height 28
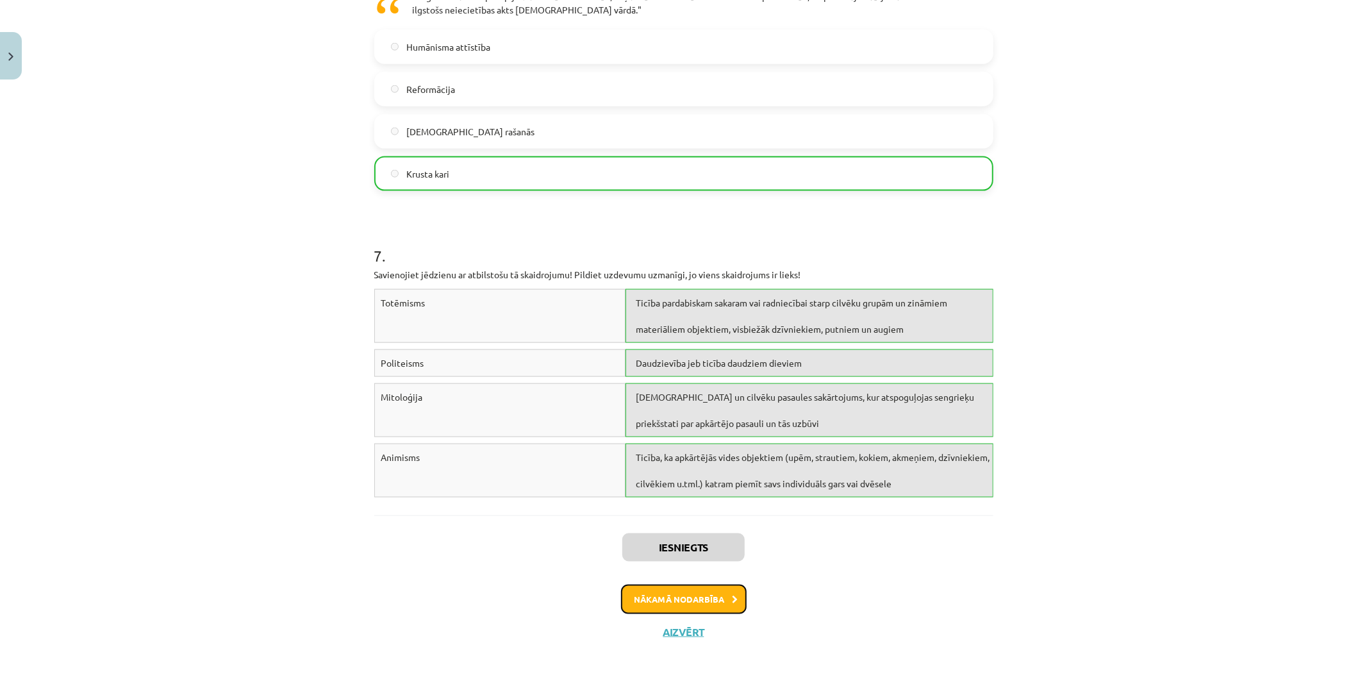
click at [664, 601] on button "Nākamā nodarbība" at bounding box center [684, 598] width 126 height 29
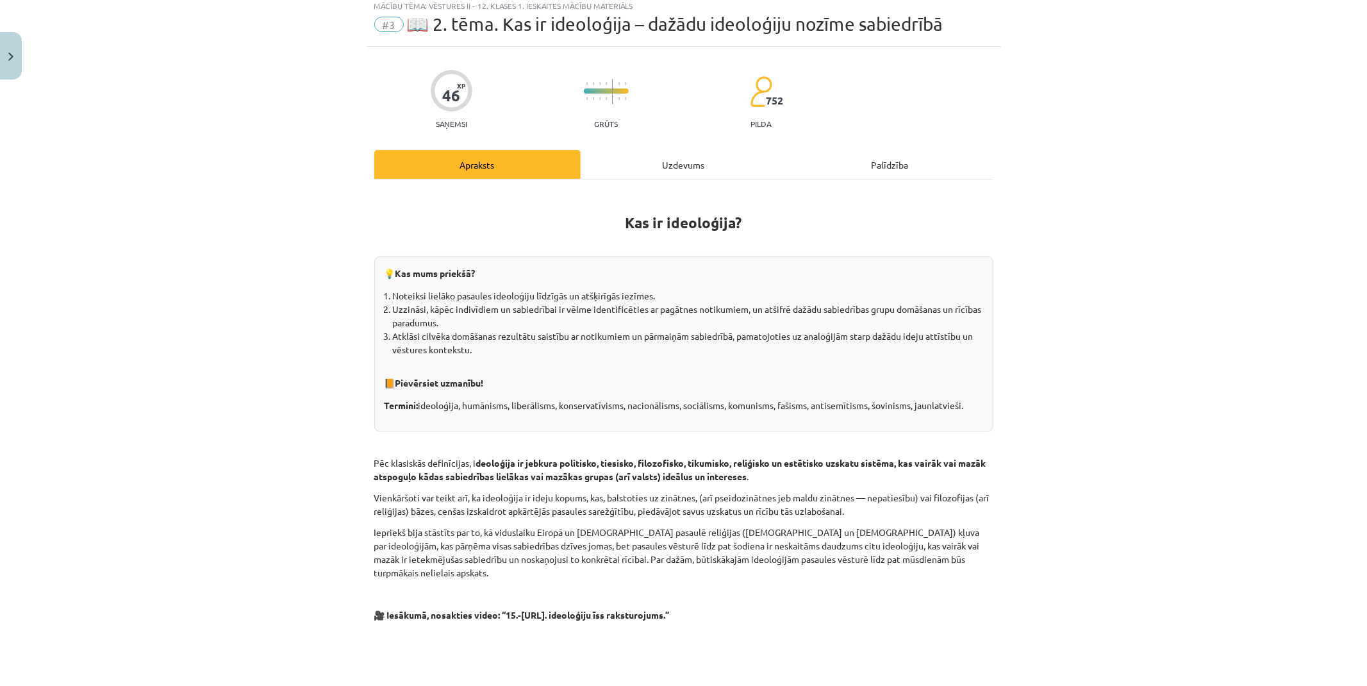
scroll to position [32, 0]
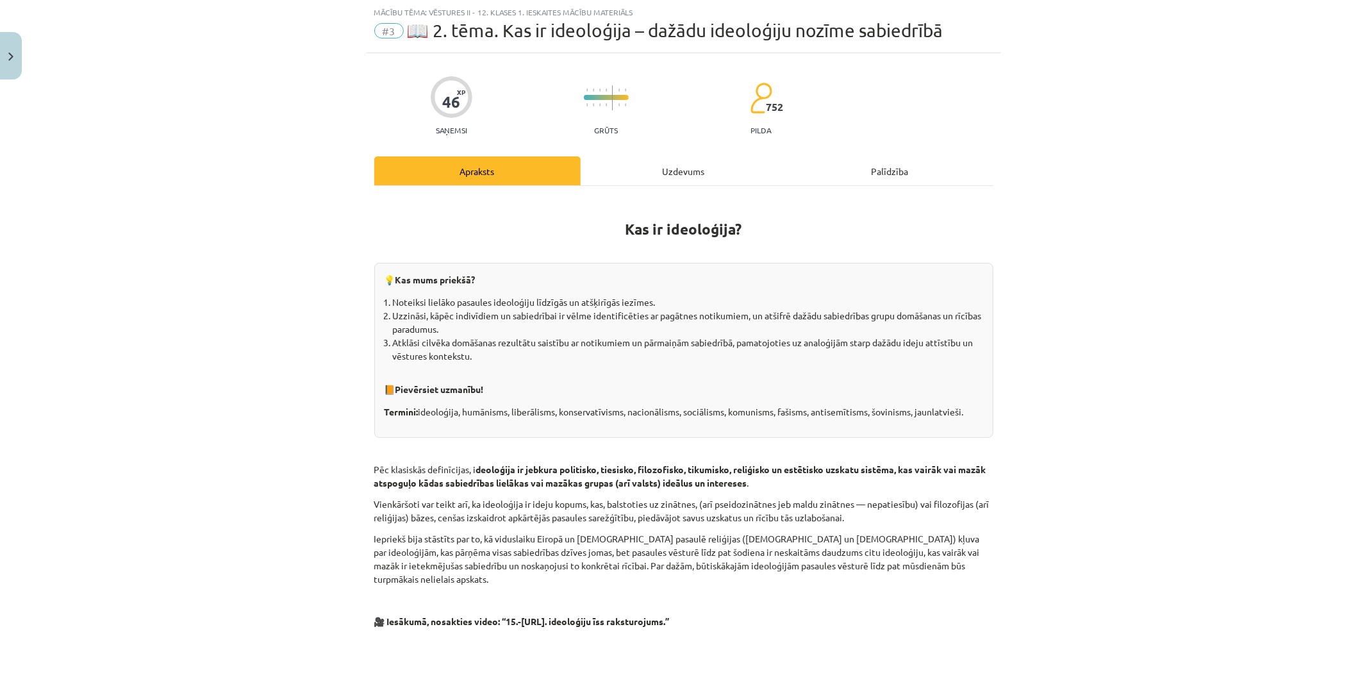
click at [627, 164] on div "Uzdevums" at bounding box center [684, 170] width 206 height 29
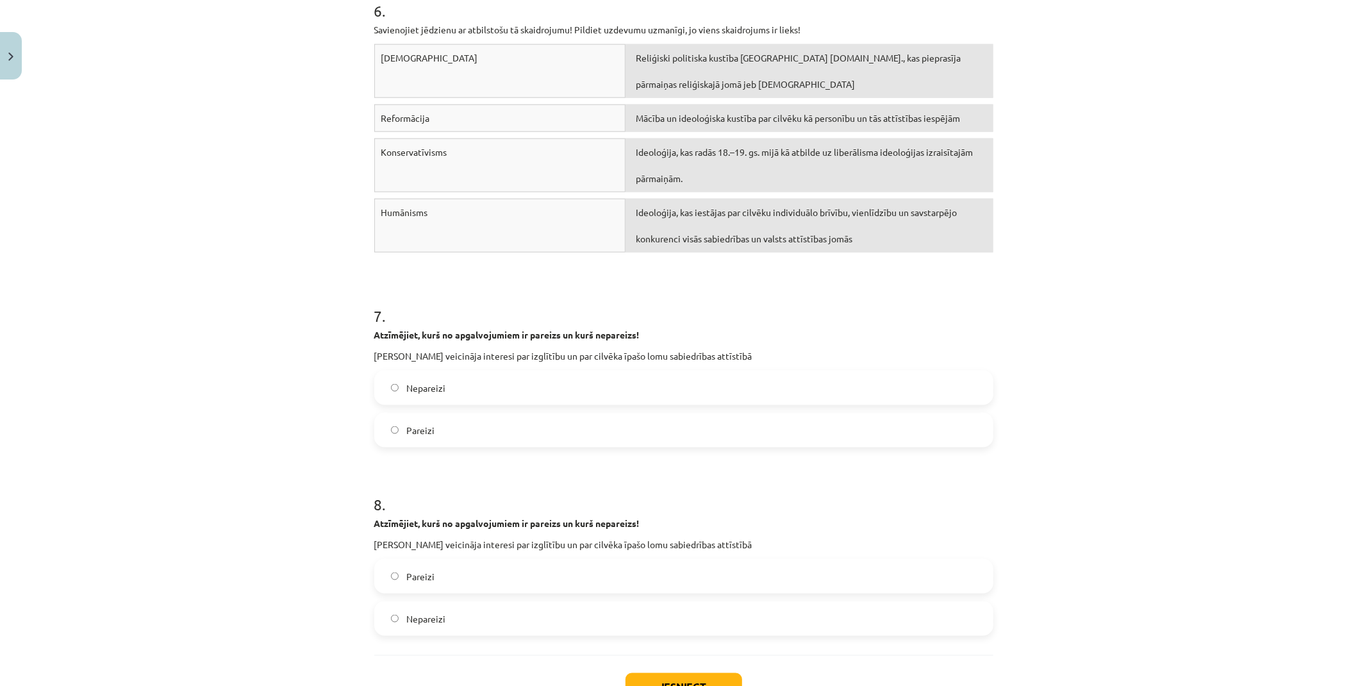
scroll to position [1499, 0]
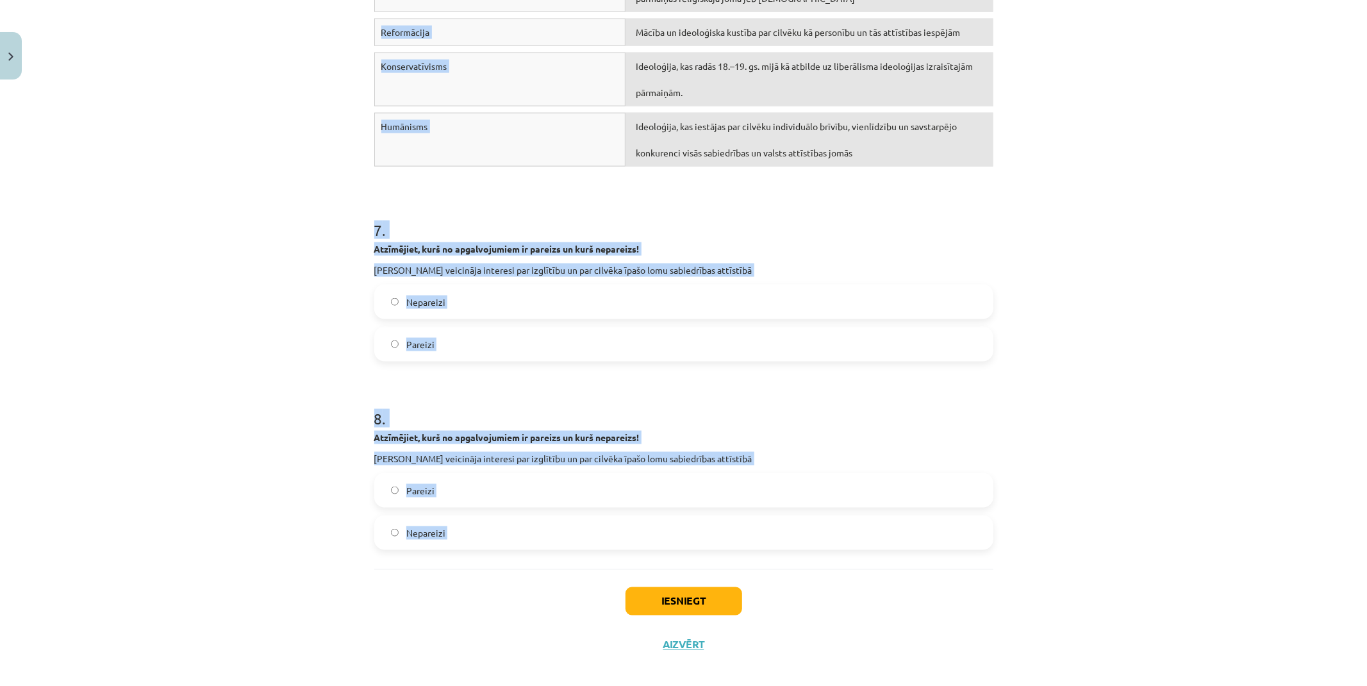
drag, startPoint x: 370, startPoint y: 250, endPoint x: 541, endPoint y: 561, distance: 355.3
copy form "1 . Atzīmējiet, kurš no apgalvojumiem ir pareizs un kurš nepareizs! Pēc arābu p…"
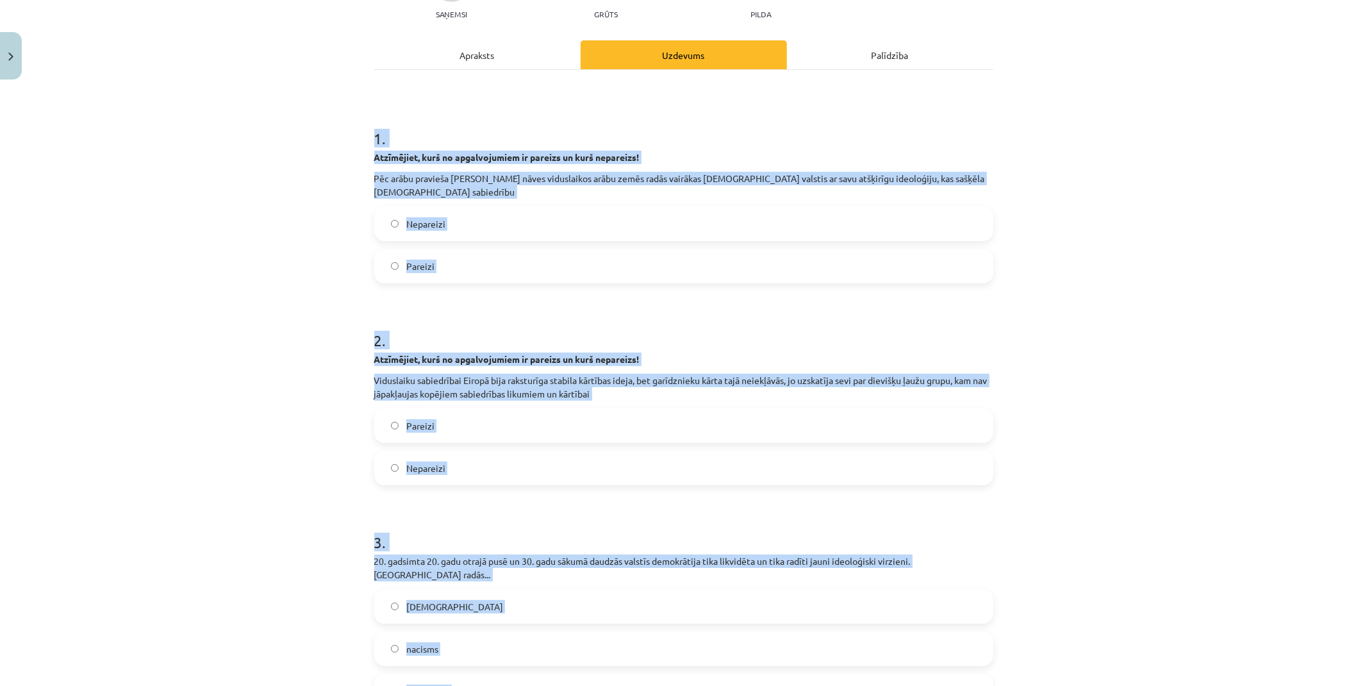
scroll to position [4, 0]
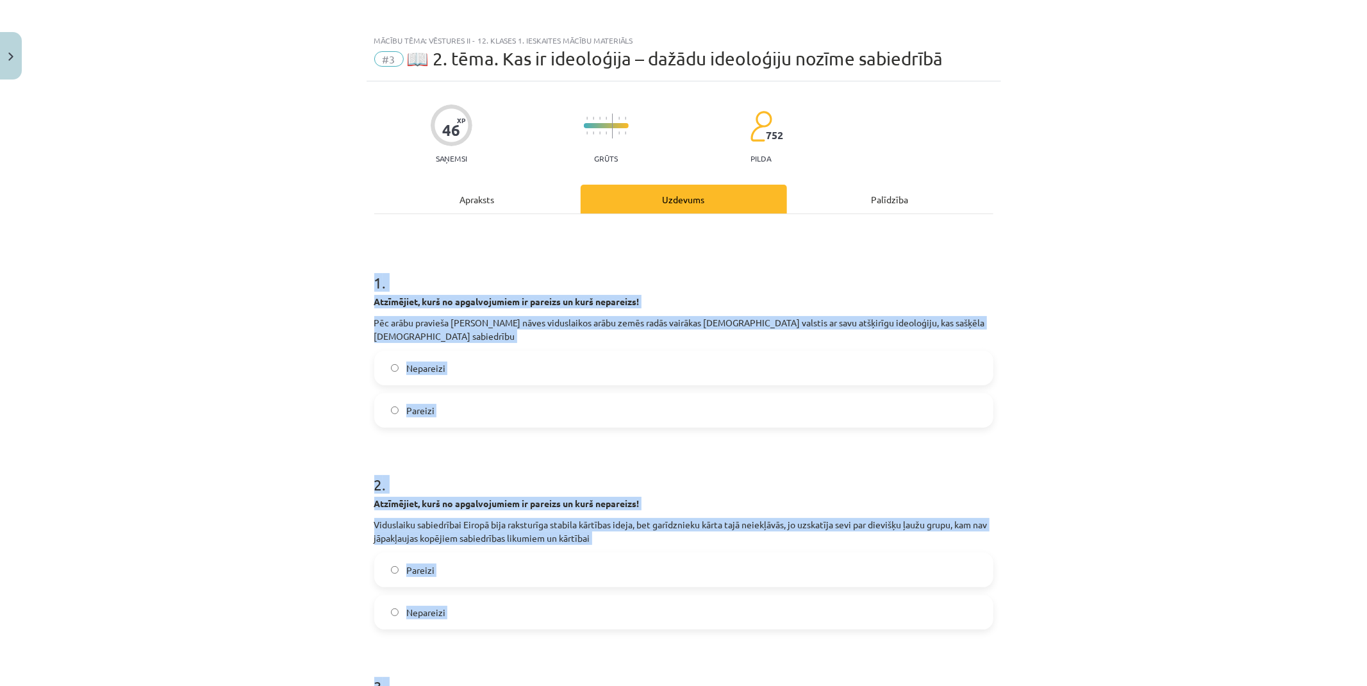
click at [463, 413] on label "Pareizi" at bounding box center [683, 410] width 616 height 32
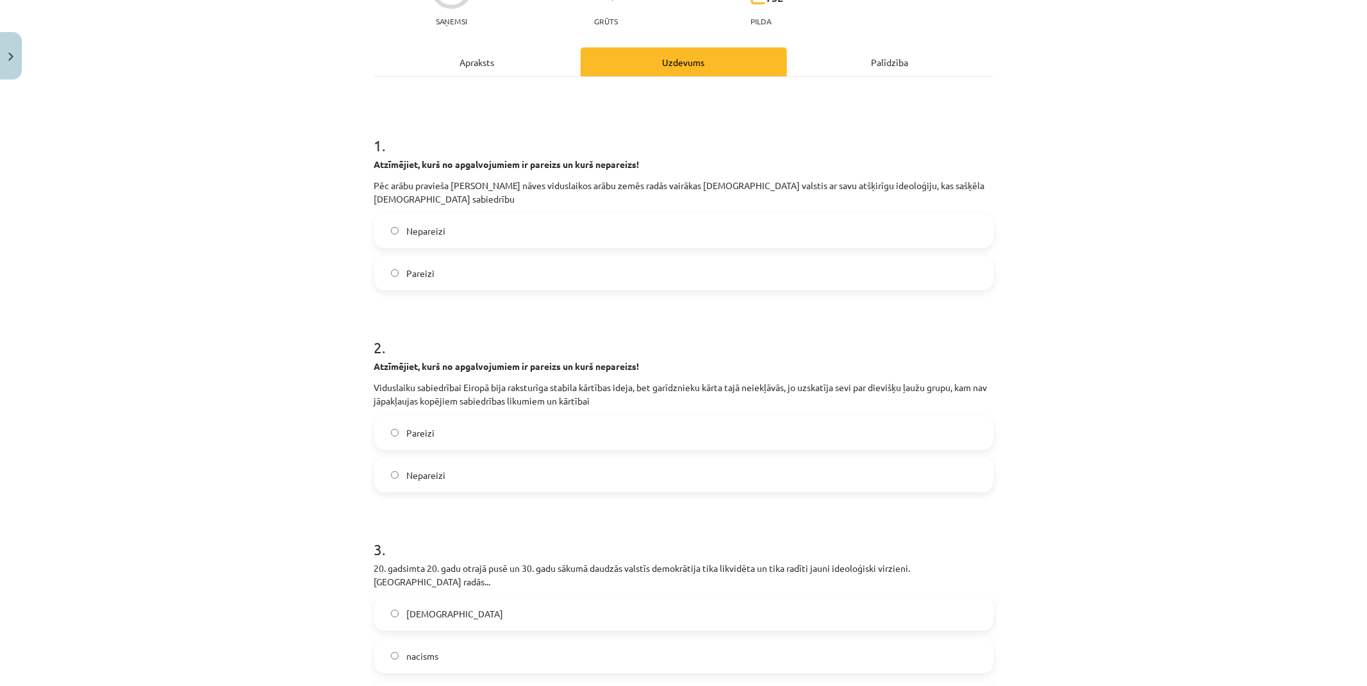
scroll to position [146, 0]
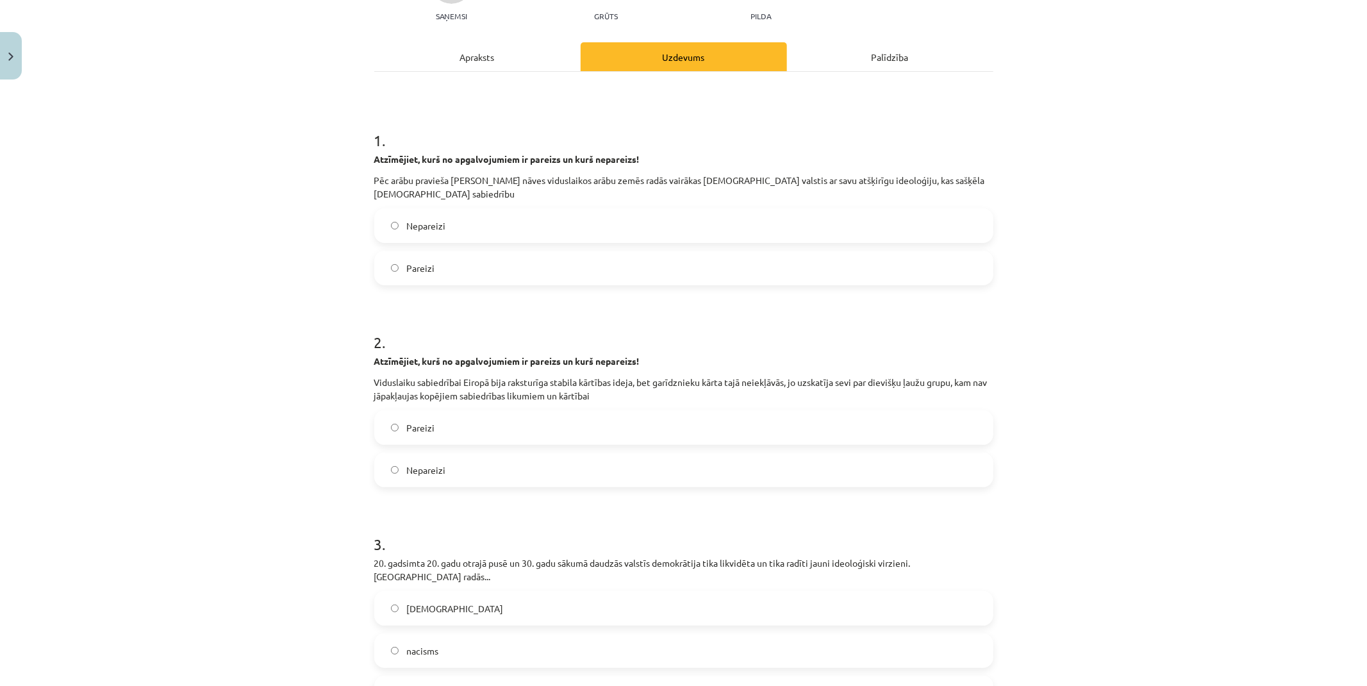
click at [466, 470] on label "Nepareizi" at bounding box center [683, 470] width 616 height 32
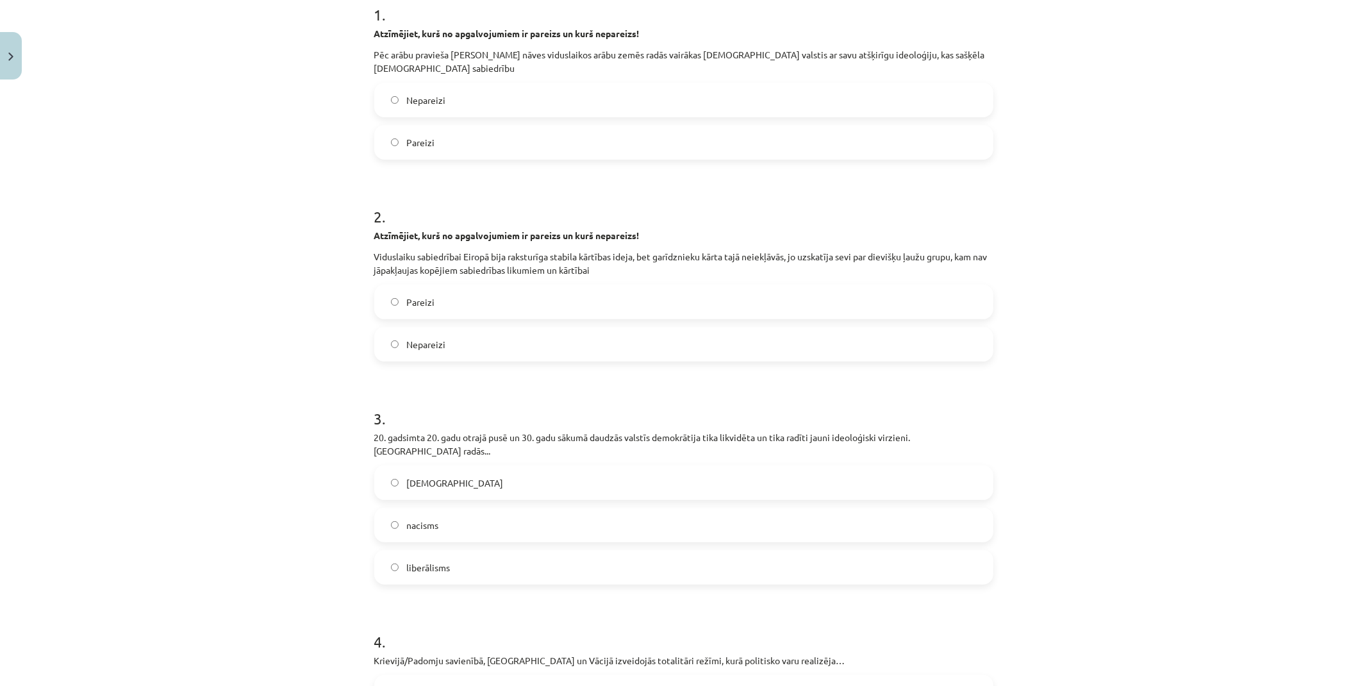
scroll to position [289, 0]
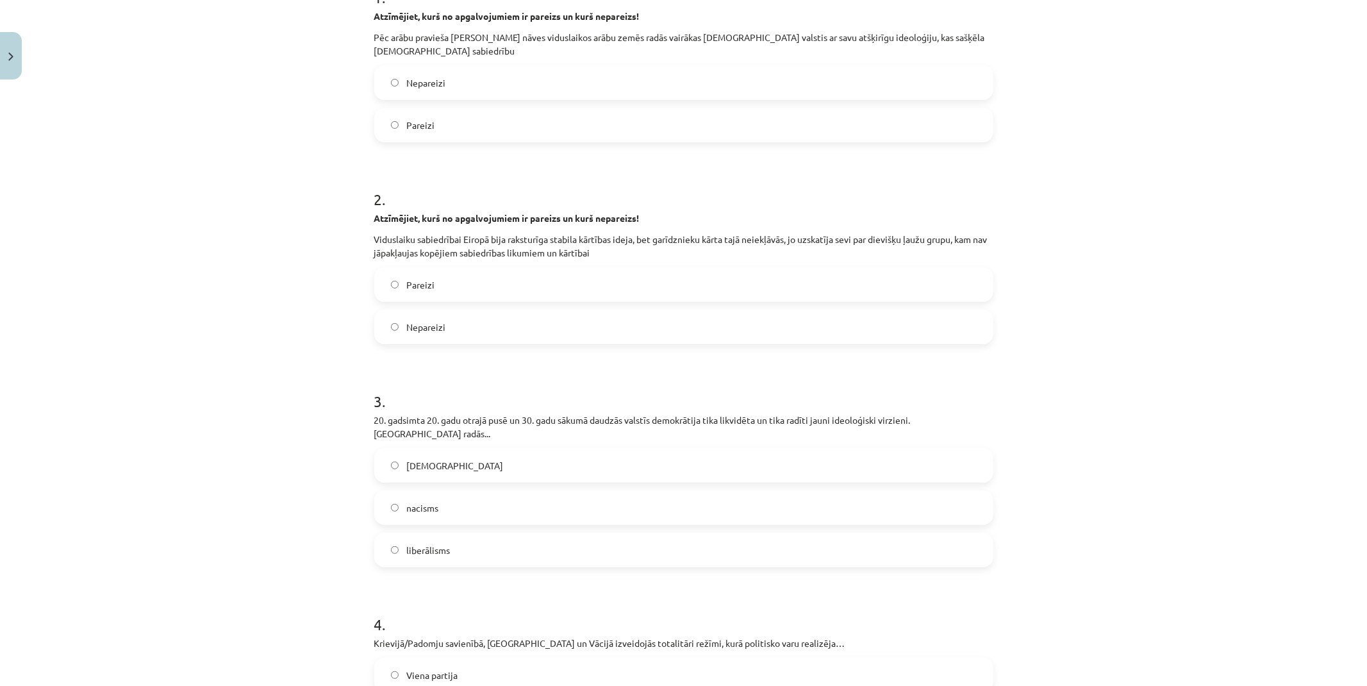
click at [457, 500] on label "nacisms" at bounding box center [683, 507] width 616 height 32
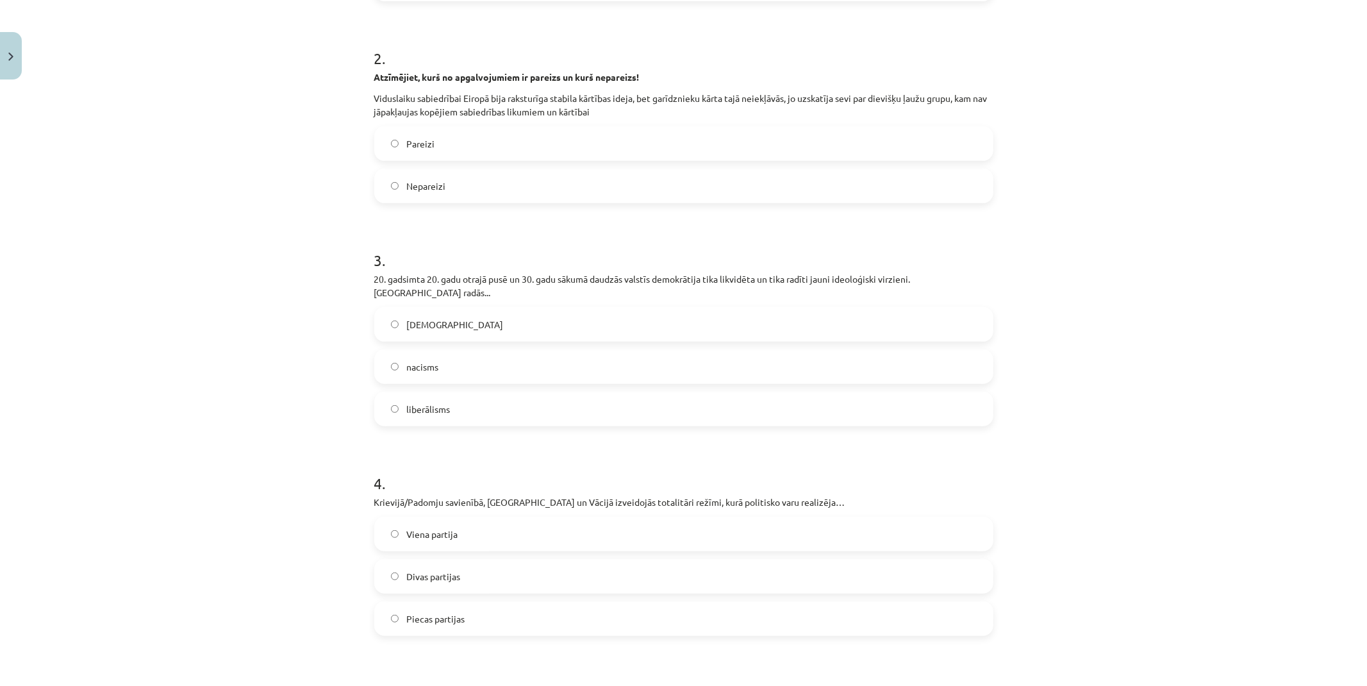
scroll to position [431, 0]
click at [463, 523] on label "Viena partija" at bounding box center [683, 532] width 616 height 32
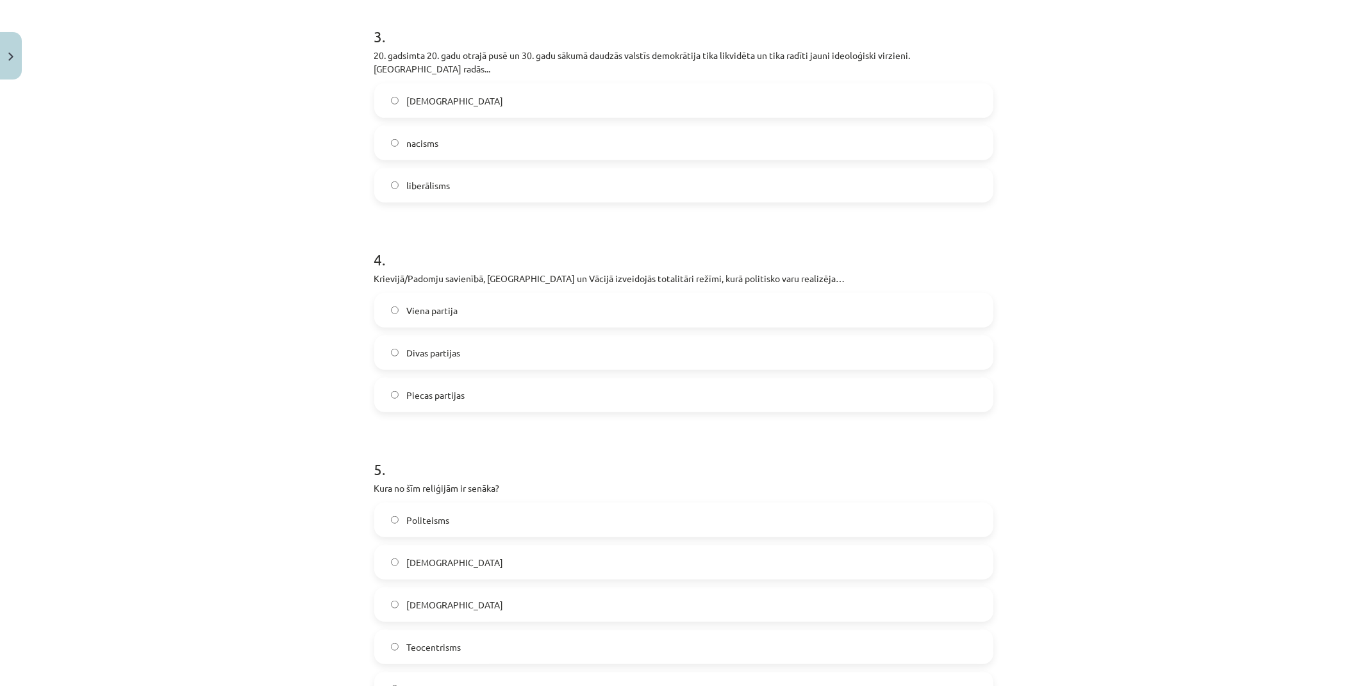
scroll to position [716, 0]
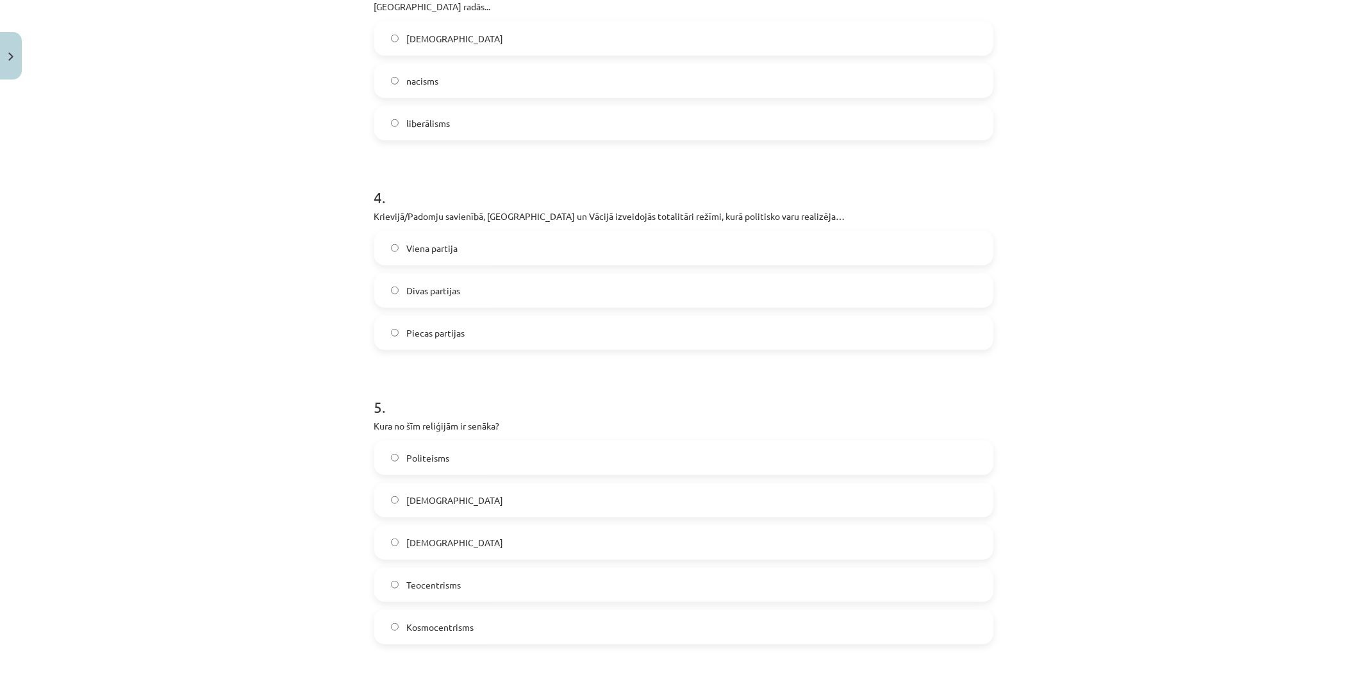
click at [477, 527] on label "Panteisms" at bounding box center [683, 542] width 616 height 32
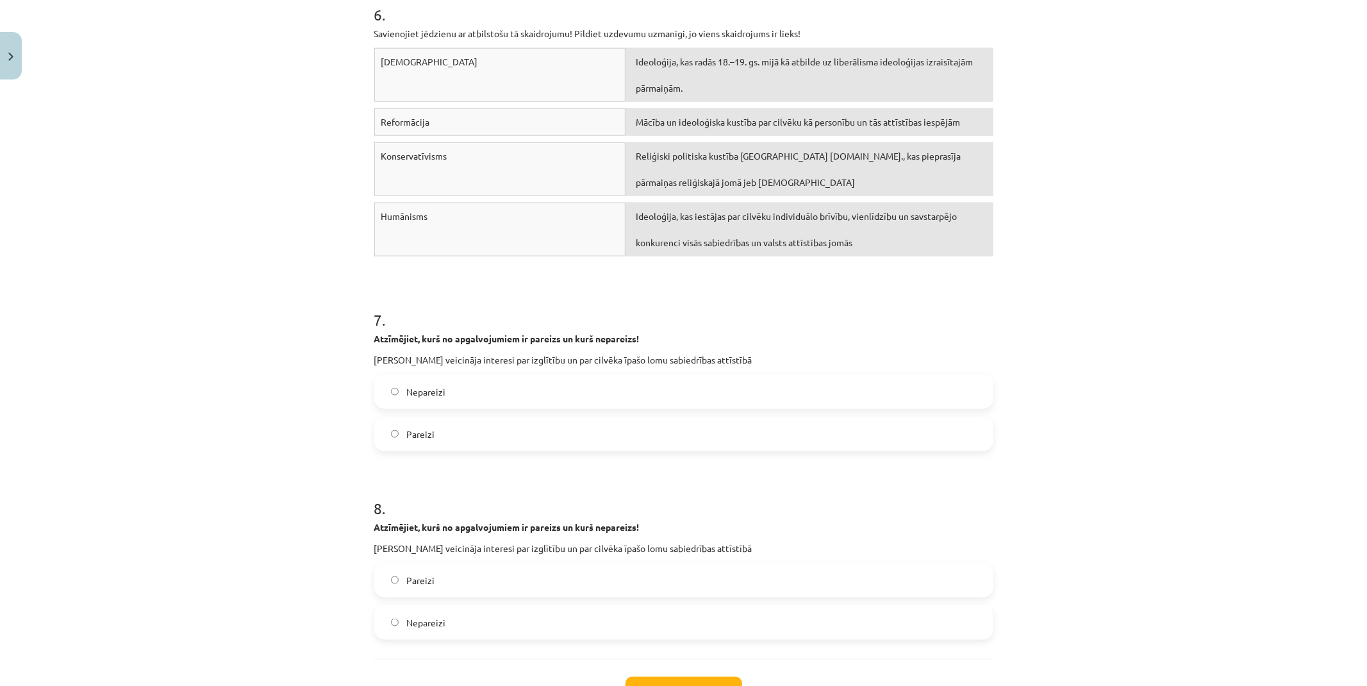
scroll to position [1428, 0]
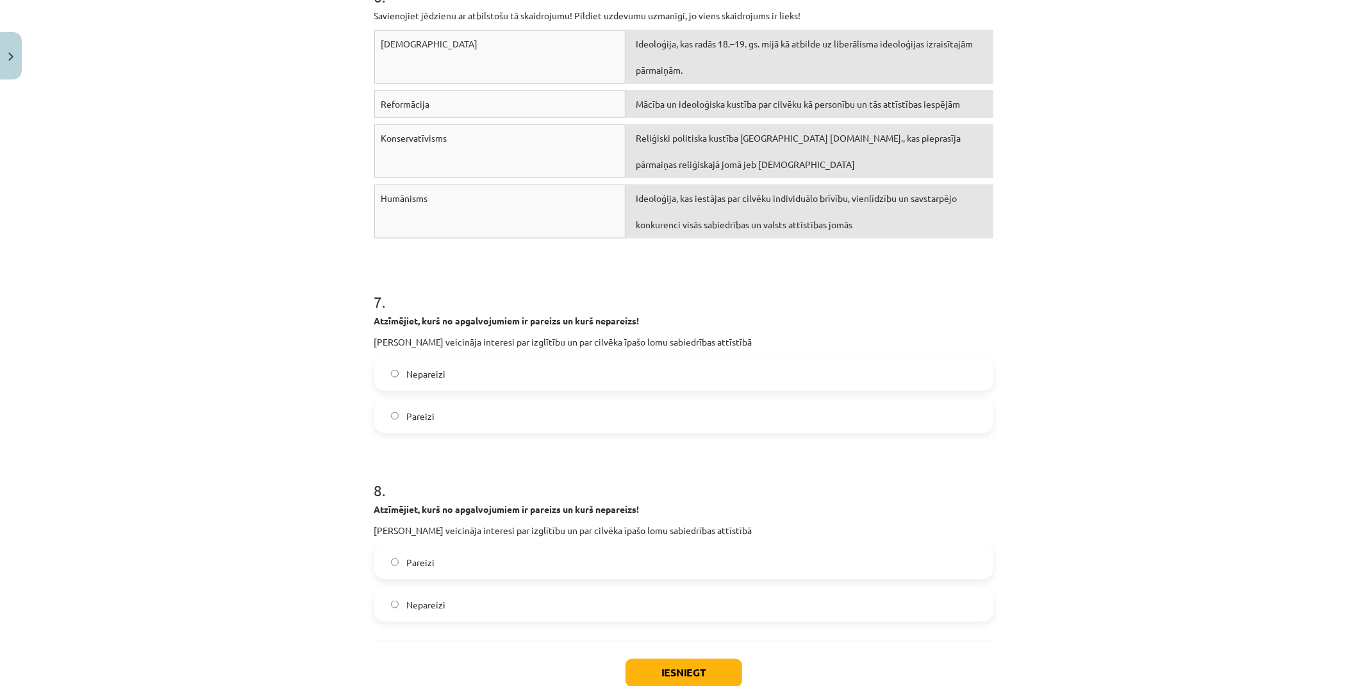
click at [472, 411] on label "Pareizi" at bounding box center [683, 416] width 616 height 32
click at [468, 546] on label "Pareizi" at bounding box center [683, 562] width 616 height 32
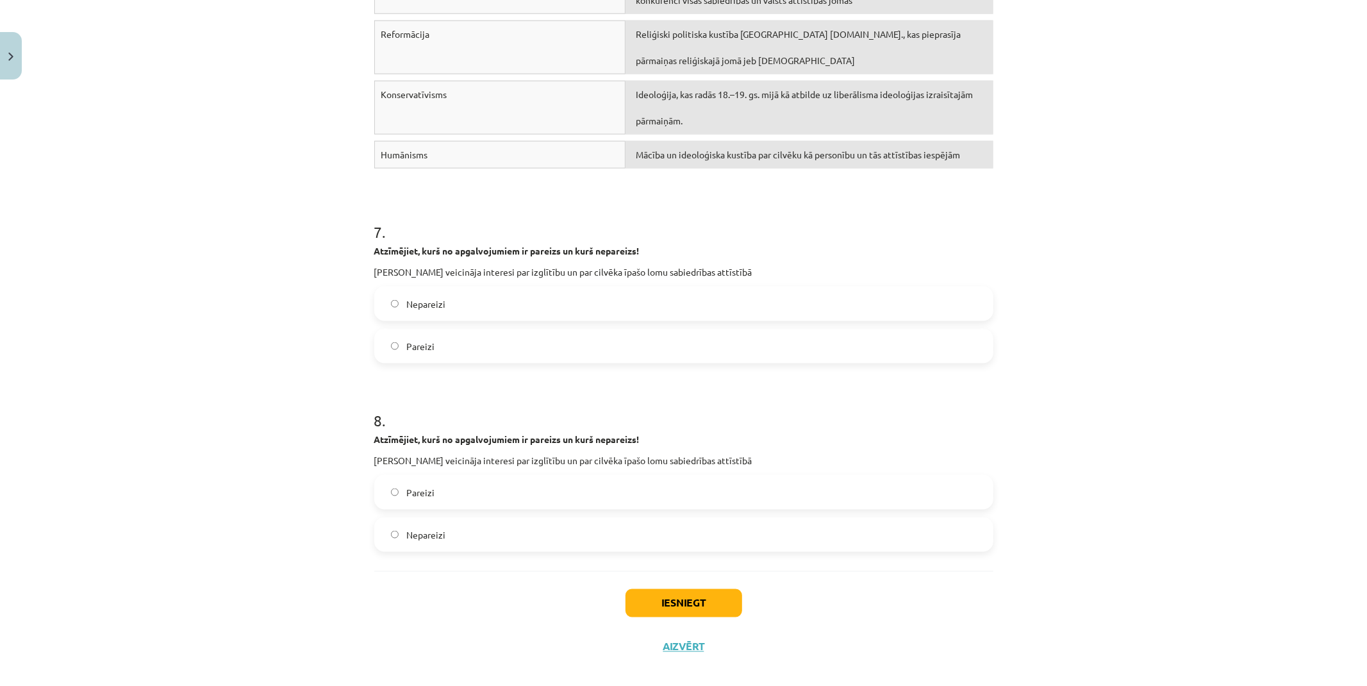
scroll to position [1499, 0]
click at [664, 587] on button "Iesniegt" at bounding box center [683, 601] width 117 height 28
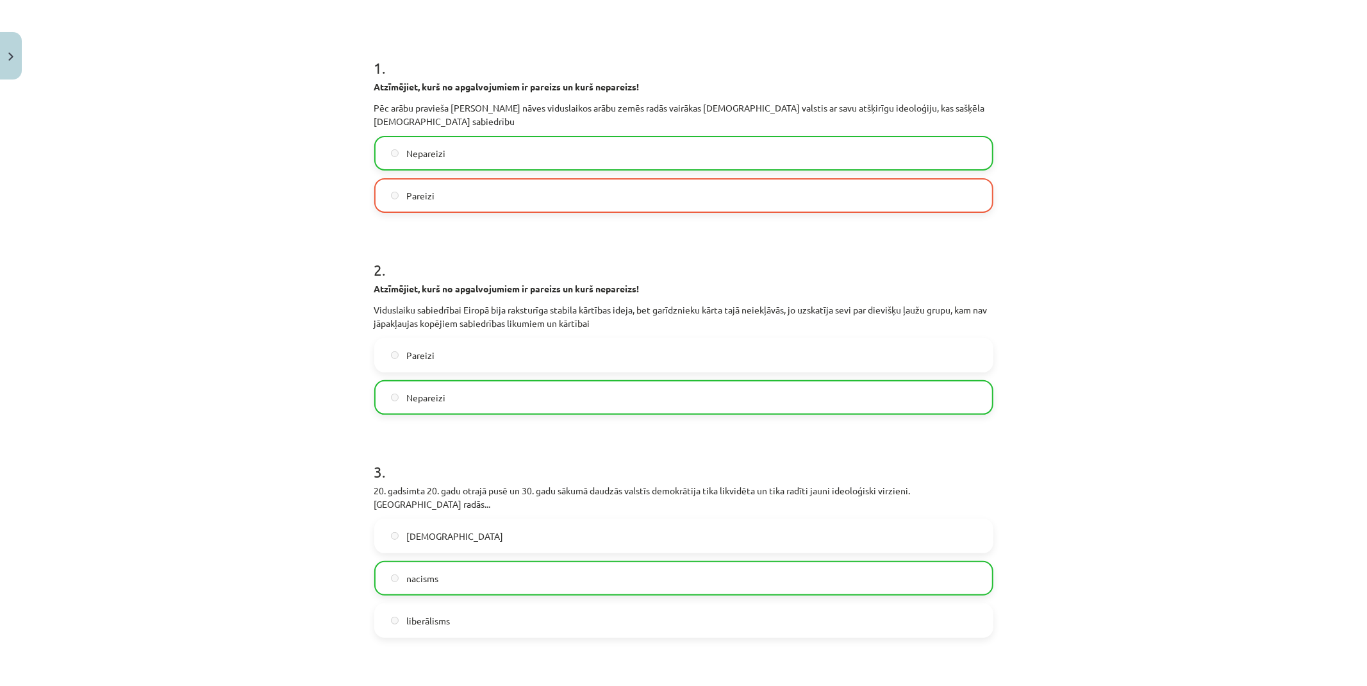
scroll to position [218, 0]
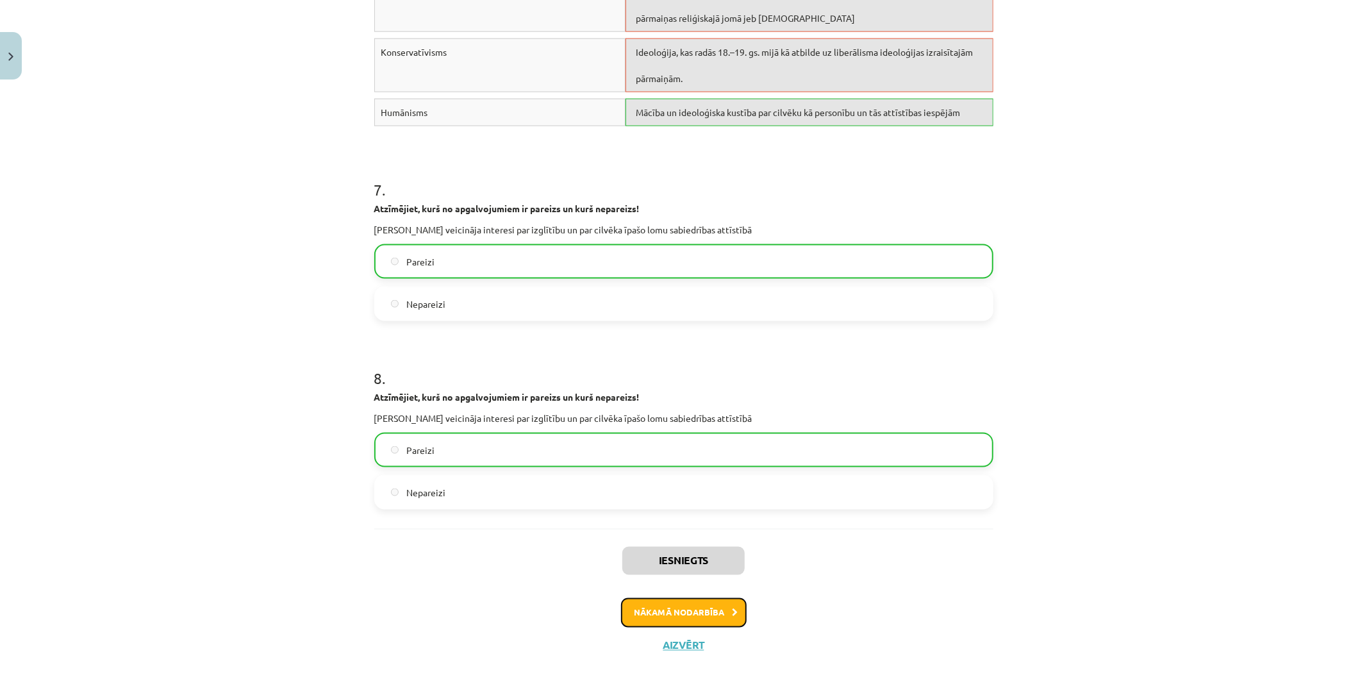
click at [732, 609] on icon at bounding box center [735, 613] width 6 height 8
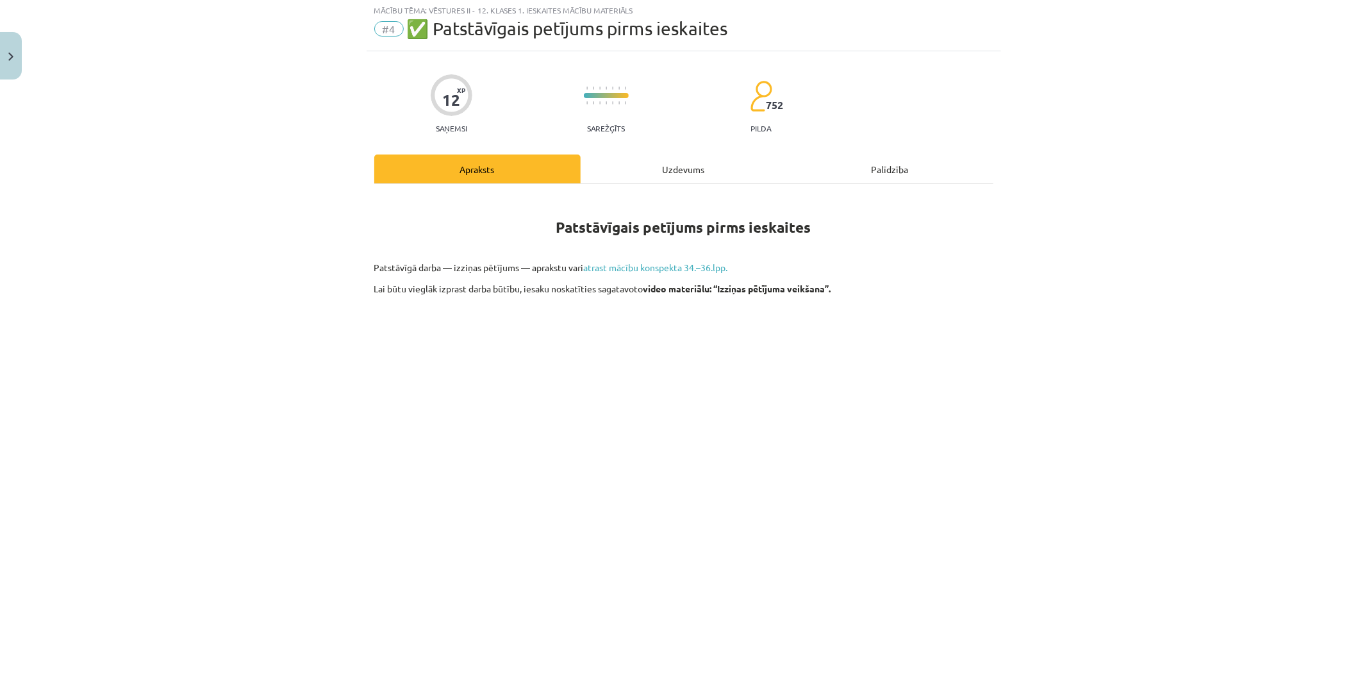
scroll to position [32, 0]
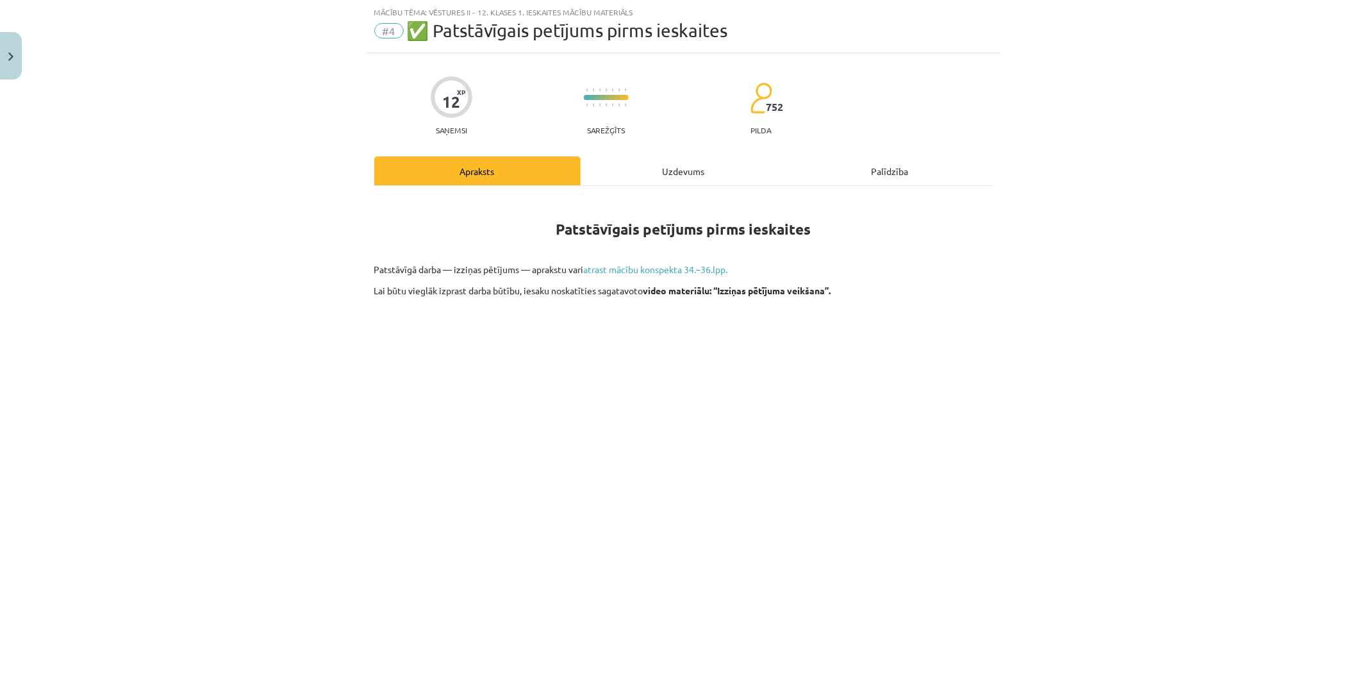
click at [661, 163] on div "Uzdevums" at bounding box center [684, 170] width 206 height 29
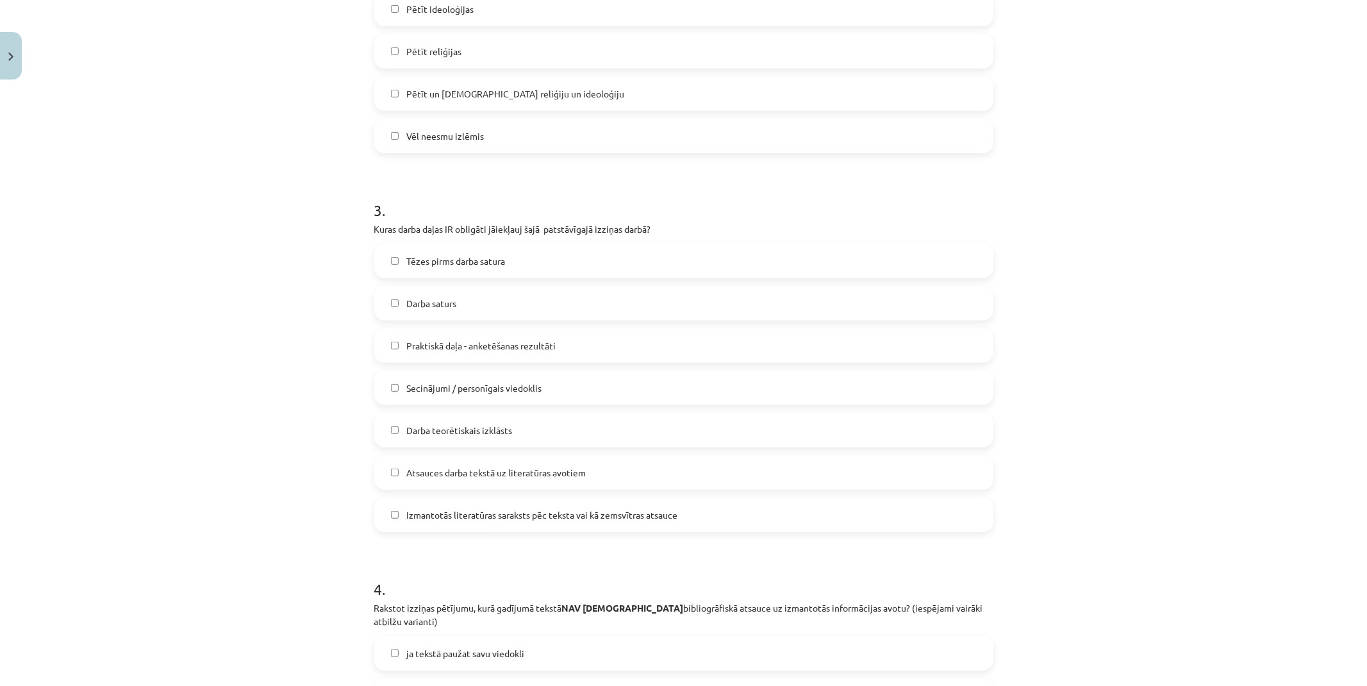
scroll to position [827, 0]
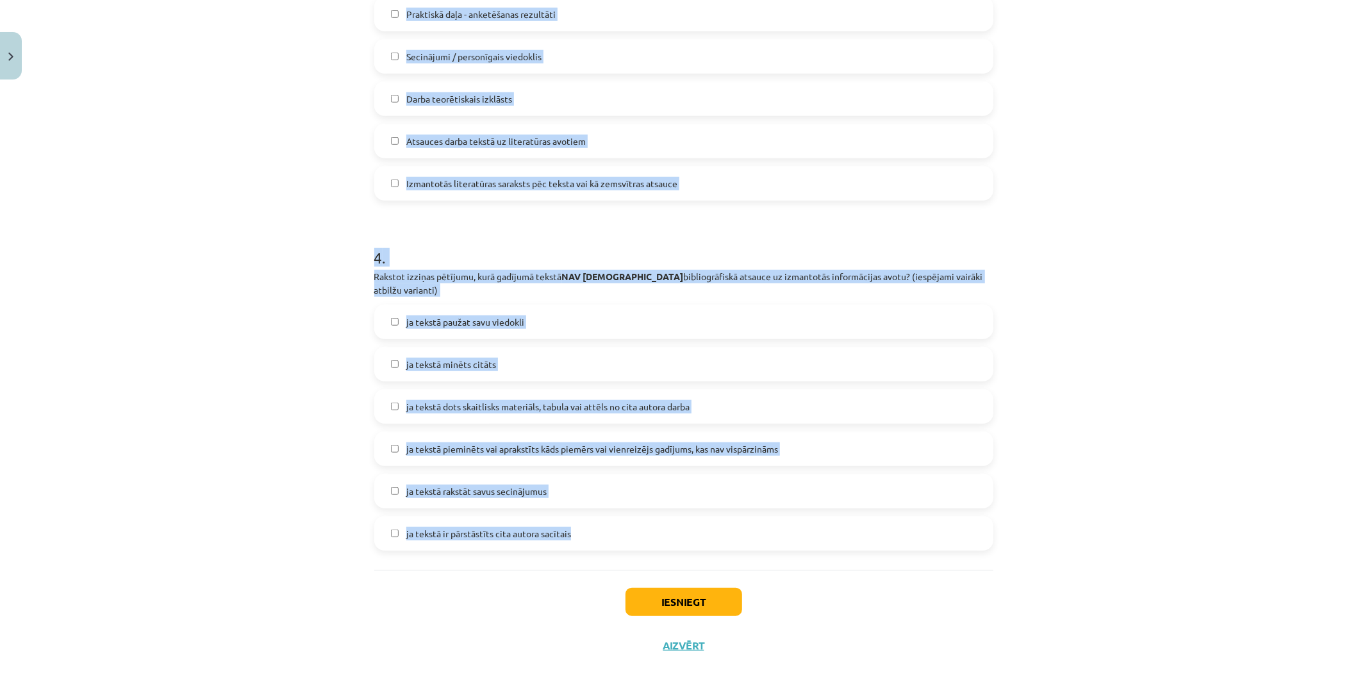
drag, startPoint x: 368, startPoint y: 263, endPoint x: 645, endPoint y: 552, distance: 400.6
copy form "1 . Ar PATSTĀVĪGĀ DARBA – IZZIŅAS PĒTĪJUMA variantiem esmu iepazinies un saprot…"
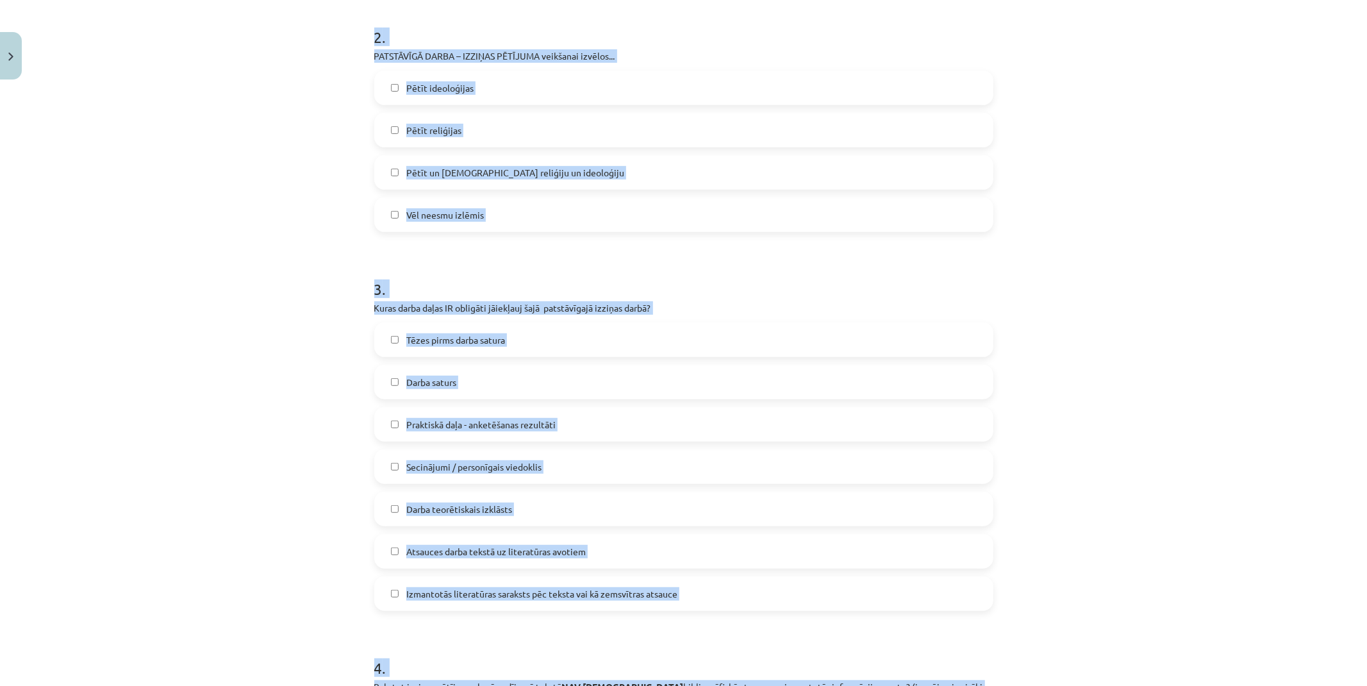
scroll to position [257, 0]
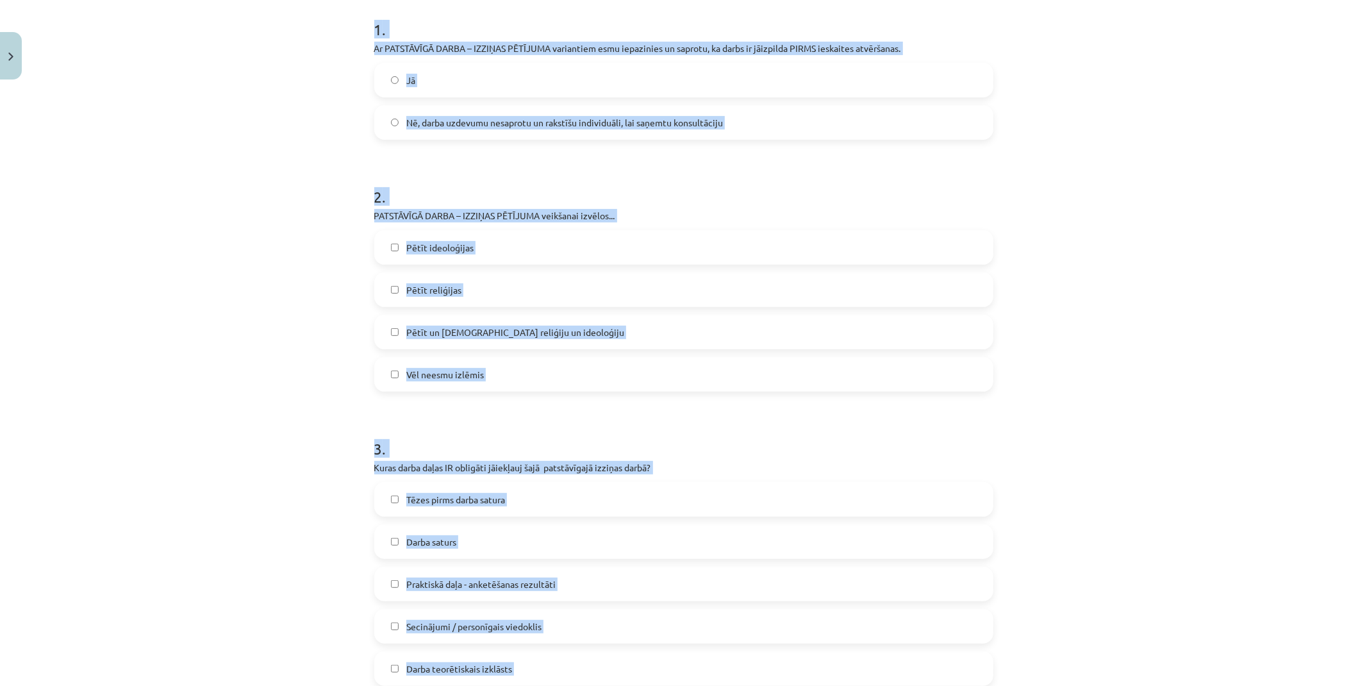
click at [460, 77] on label "Jā" at bounding box center [683, 80] width 616 height 32
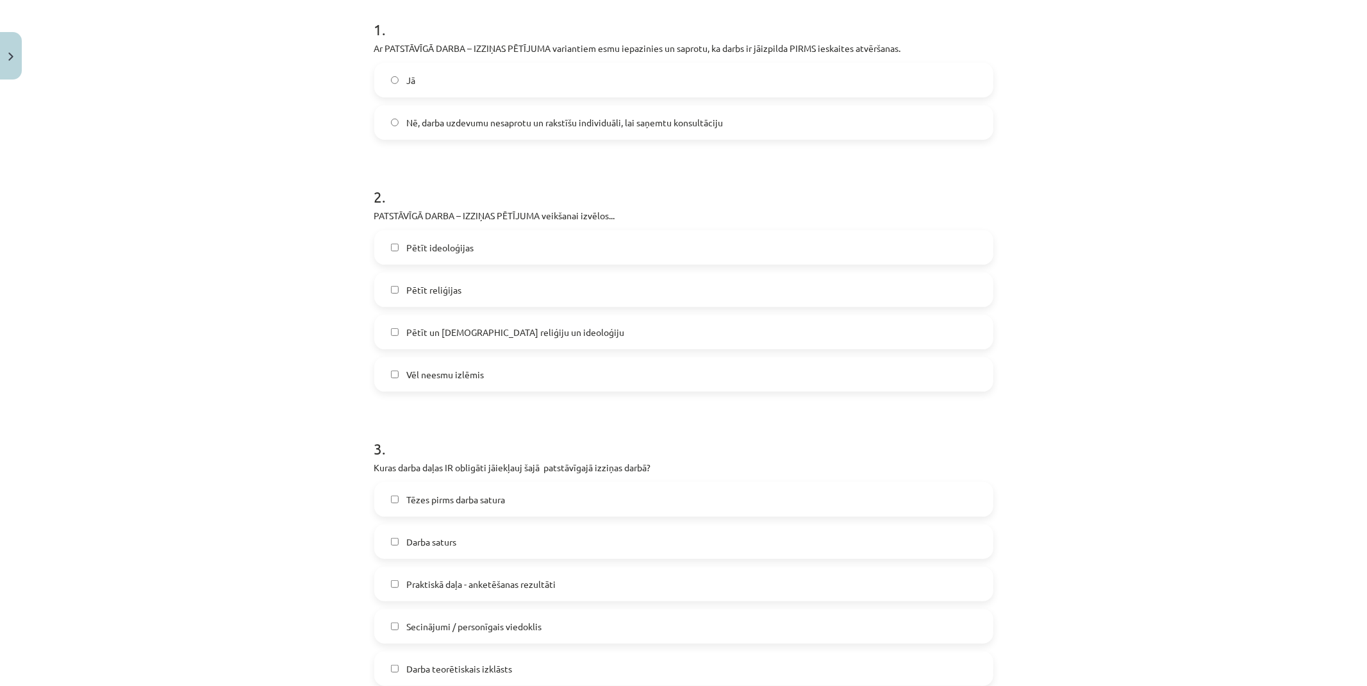
click at [511, 340] on label "Pētīt un salīdiznāt reliģiju un ideoloģiju" at bounding box center [683, 332] width 616 height 32
click at [415, 334] on span "Pētīt un salīdiznāt reliģiju un ideoloģiju" at bounding box center [515, 332] width 218 height 13
click at [457, 242] on span "Pētīt ideoloģijas" at bounding box center [439, 247] width 67 height 13
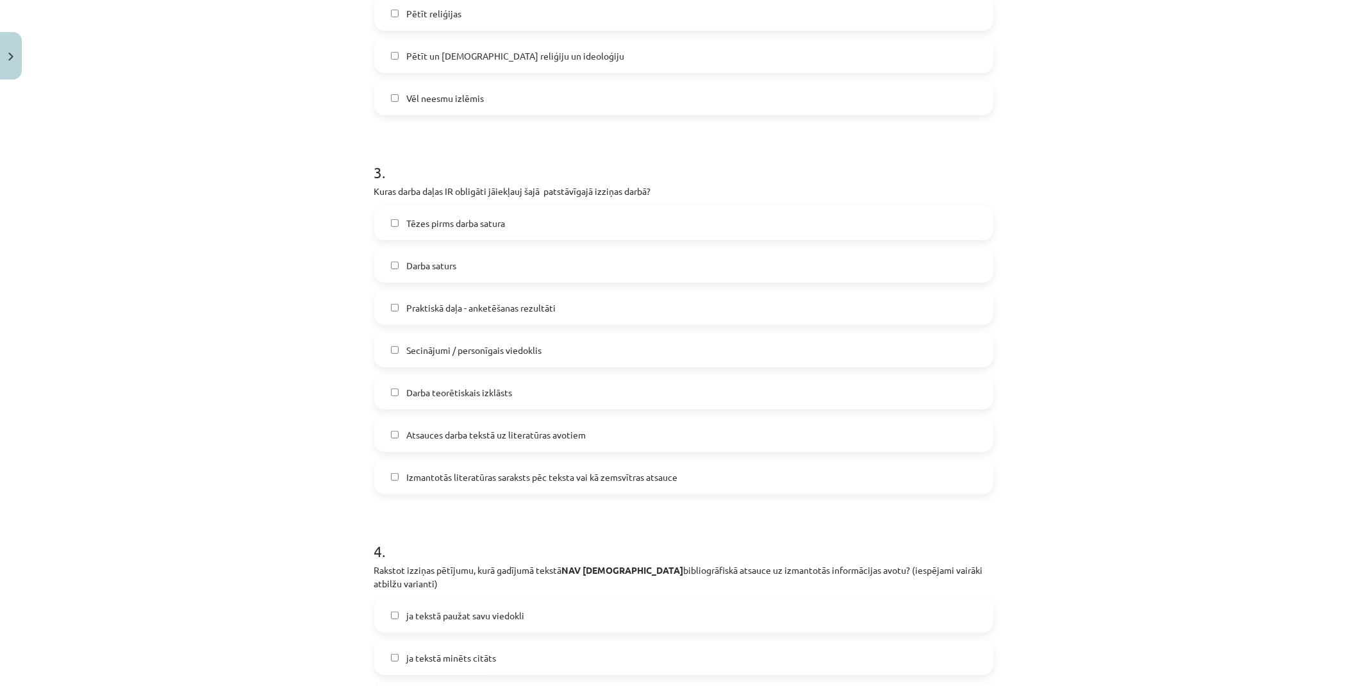
scroll to position [541, 0]
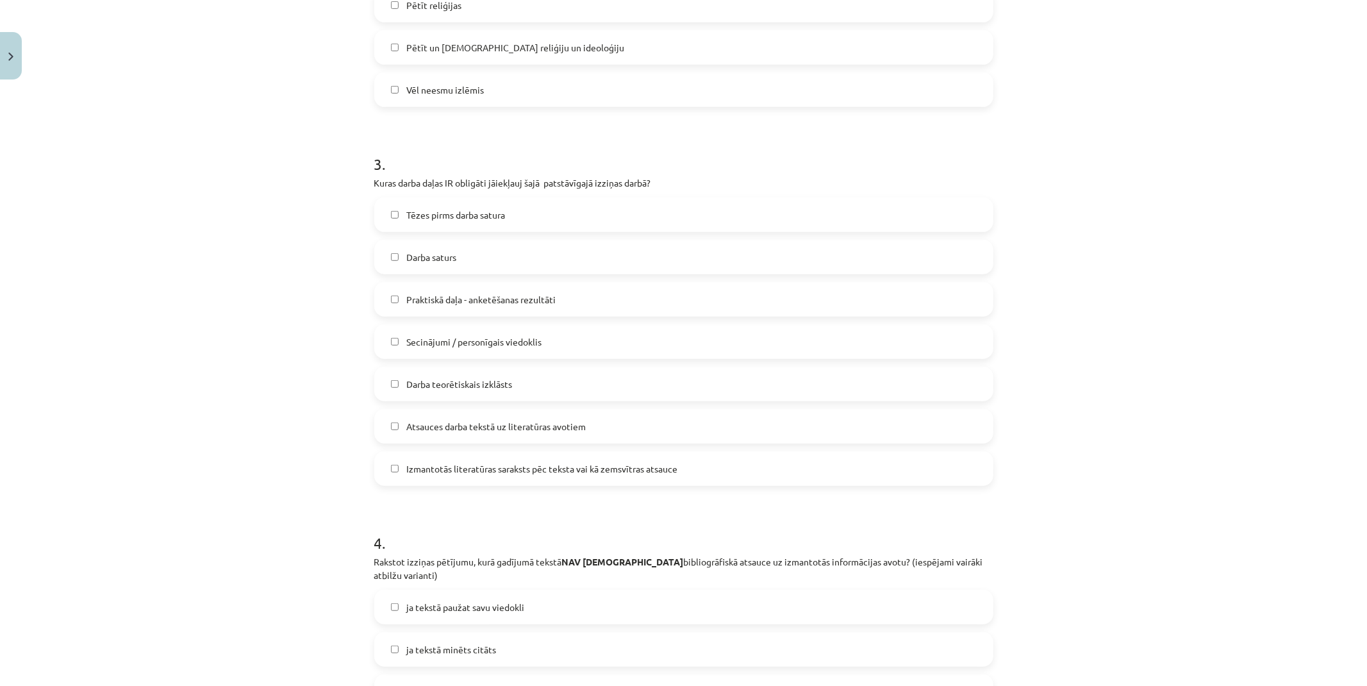
click at [475, 217] on span "Tēzes pirms darba satura" at bounding box center [455, 214] width 99 height 13
click at [463, 258] on label "Darba saturs" at bounding box center [683, 257] width 616 height 32
click at [450, 338] on span "Secinājumi / personīgais viedoklis" at bounding box center [473, 341] width 135 height 13
click at [526, 340] on span "Secinājumi / personīgais viedoklis" at bounding box center [473, 341] width 135 height 13
click at [457, 373] on label "Darba teorētiskais izklāsts" at bounding box center [683, 384] width 616 height 32
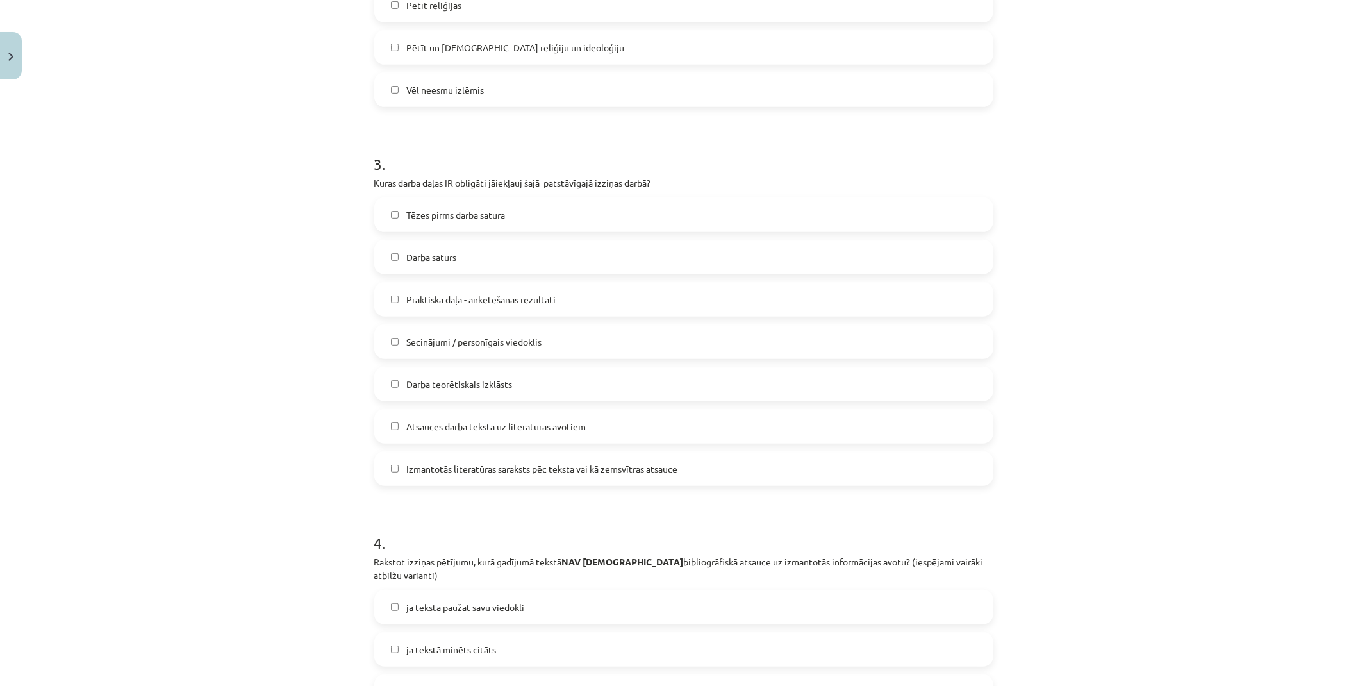
click at [462, 436] on label "Atsauces darba tekstā uz literatūras avotiem" at bounding box center [683, 426] width 616 height 32
click at [496, 458] on label "Izmantotās literatūras saraksts pēc teksta vai kā zemsvītras atsauce" at bounding box center [683, 468] width 616 height 32
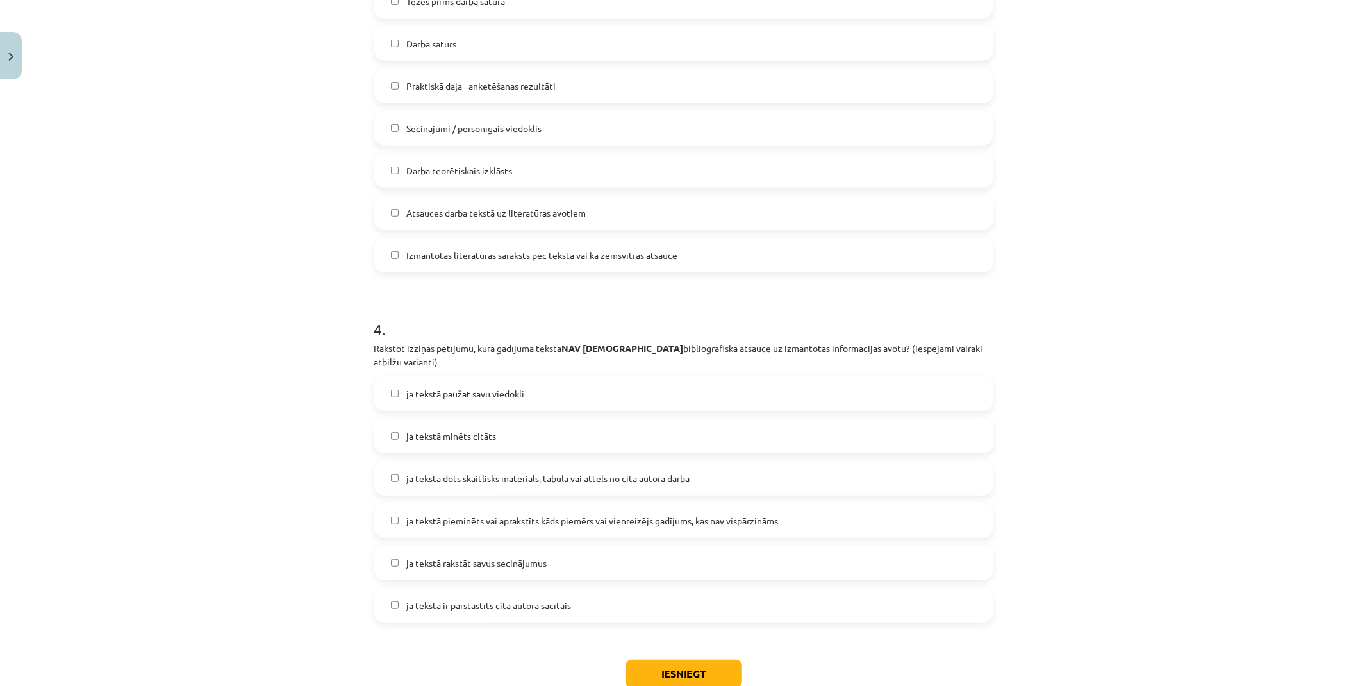
scroll to position [827, 0]
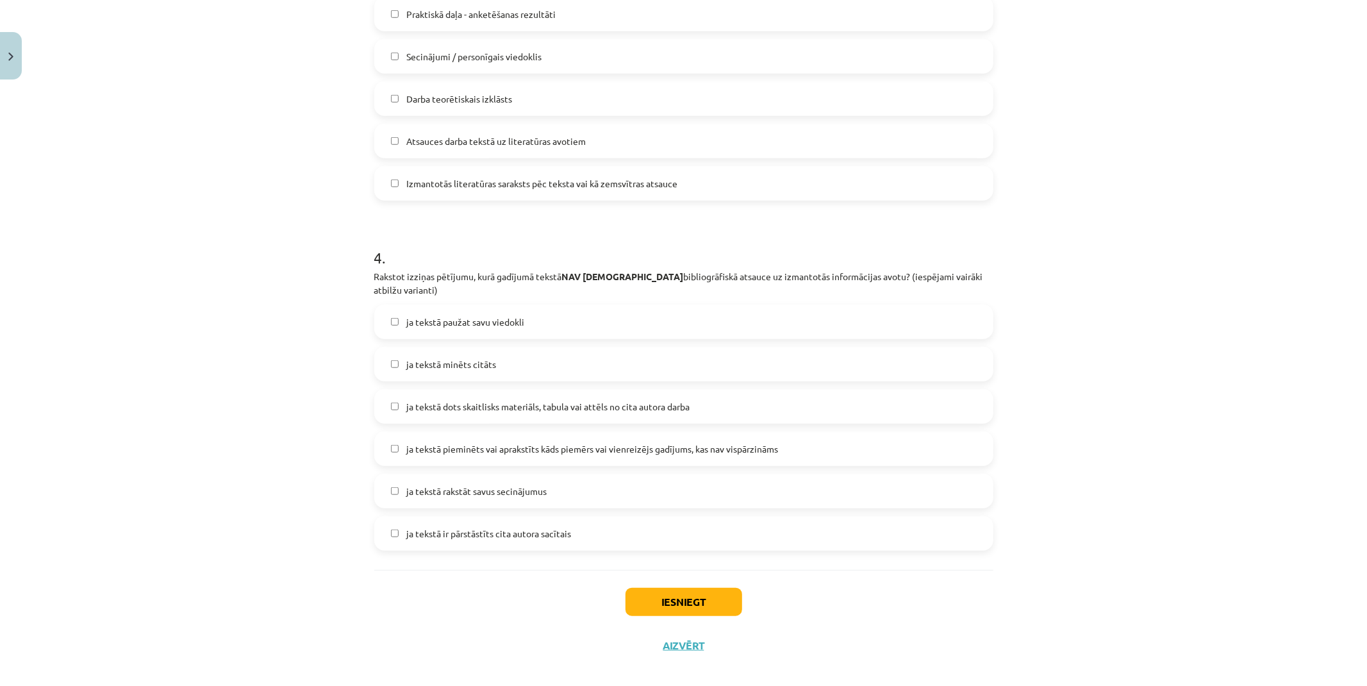
click at [529, 306] on label "ja tekstā paužat savu viedokli" at bounding box center [683, 322] width 616 height 32
click at [529, 484] on label "ja tekstā rakstāt savus secinājumus" at bounding box center [683, 491] width 616 height 32
click at [696, 606] on div "Iesniegt Aizvērt" at bounding box center [683, 615] width 619 height 90
click at [702, 588] on button "Iesniegt" at bounding box center [683, 602] width 117 height 28
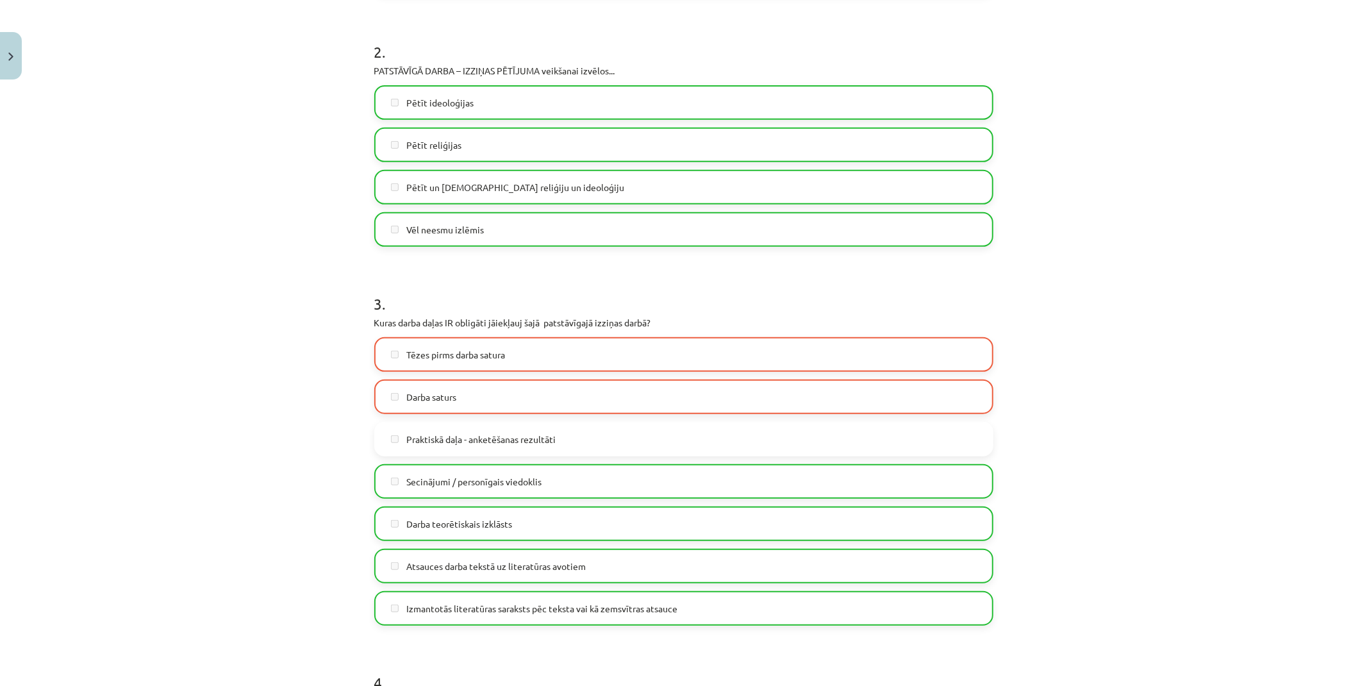
scroll to position [427, 0]
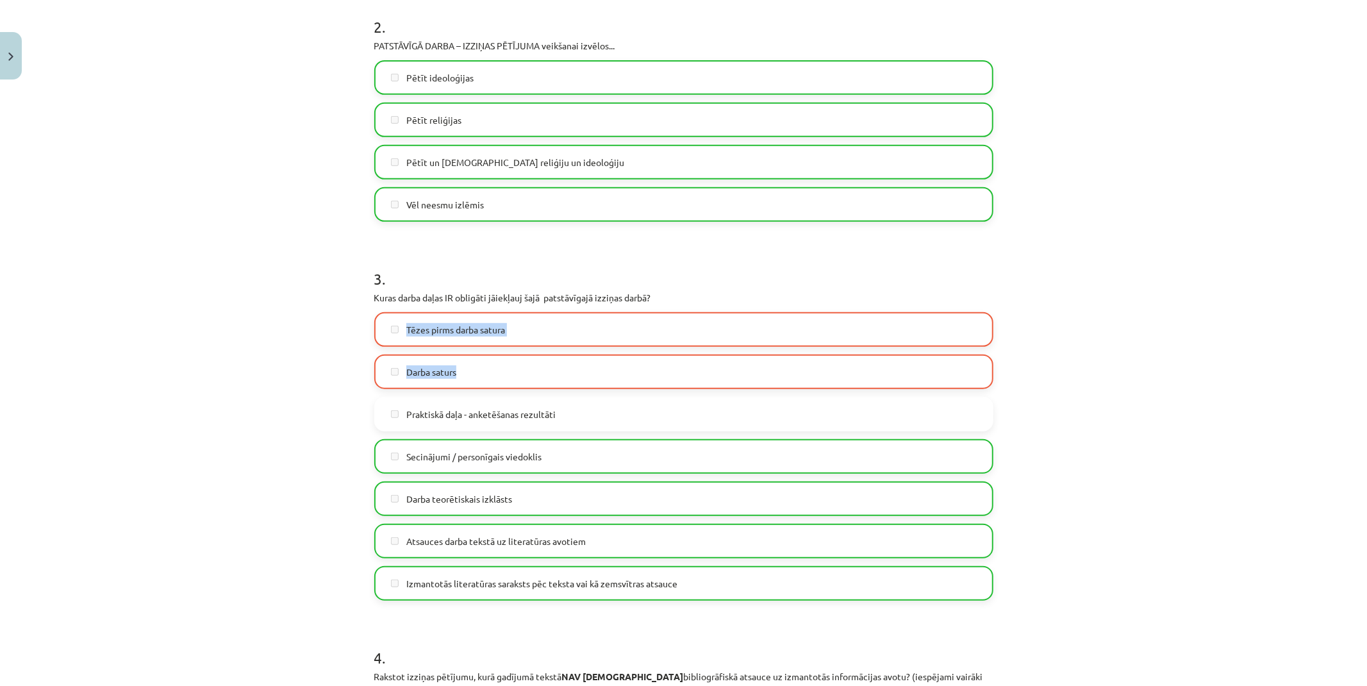
drag, startPoint x: 400, startPoint y: 328, endPoint x: 463, endPoint y: 372, distance: 75.9
click at [463, 372] on div "Tēzes pirms darba satura Darba saturs Praktiskā daļa - anketēšanas rezultāti Se…" at bounding box center [683, 456] width 619 height 288
copy div "Tēzes pirms darba satura Darba saturs"
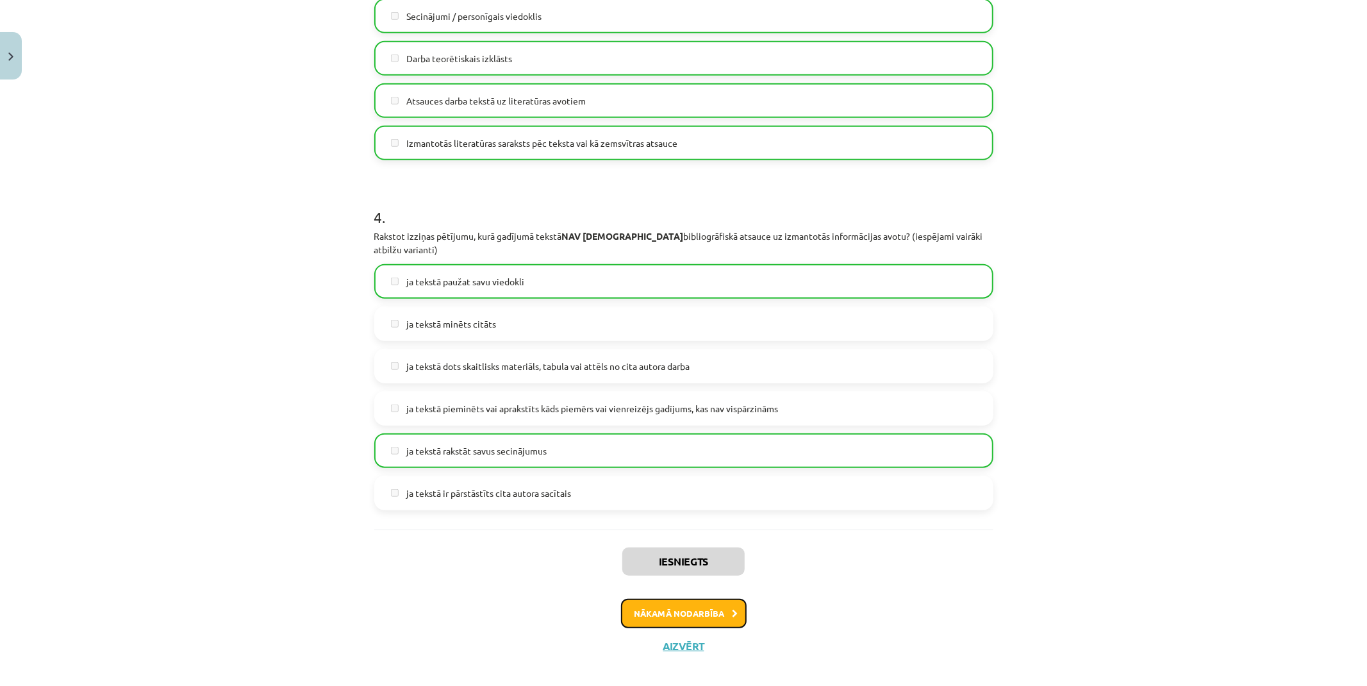
click at [675, 598] on button "Nākamā nodarbība" at bounding box center [684, 612] width 126 height 29
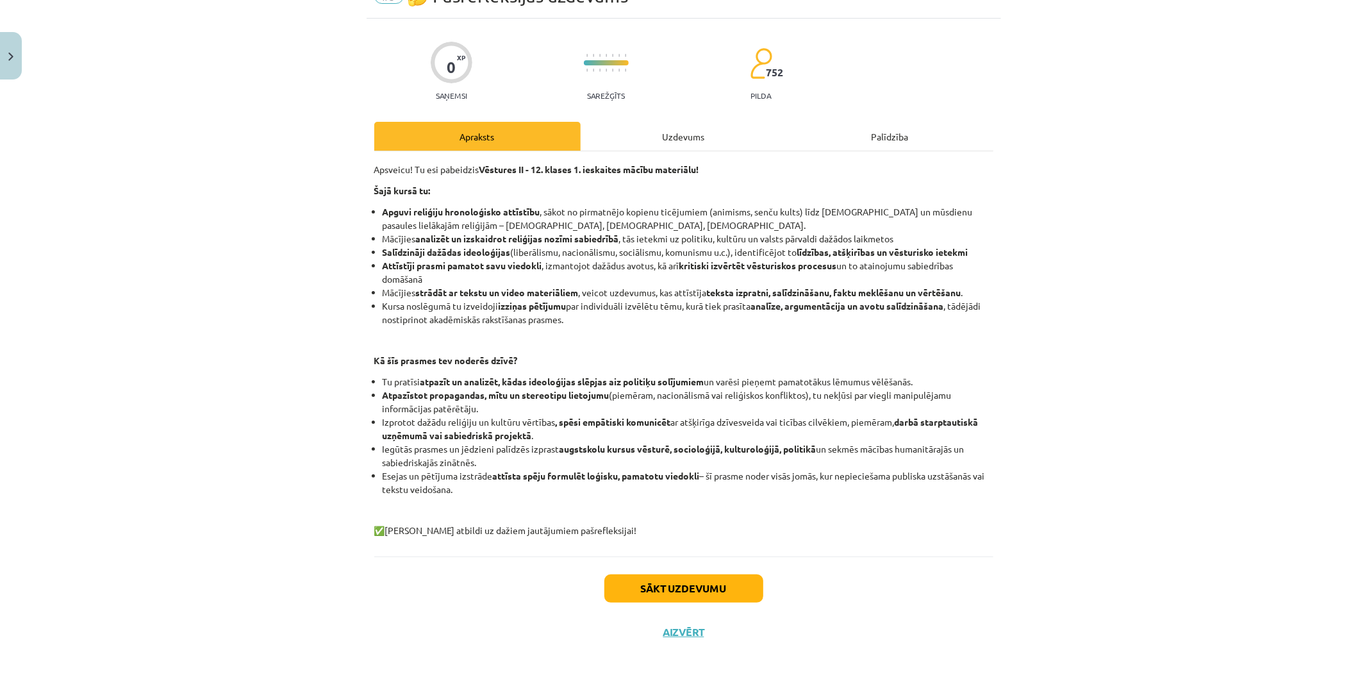
scroll to position [32, 0]
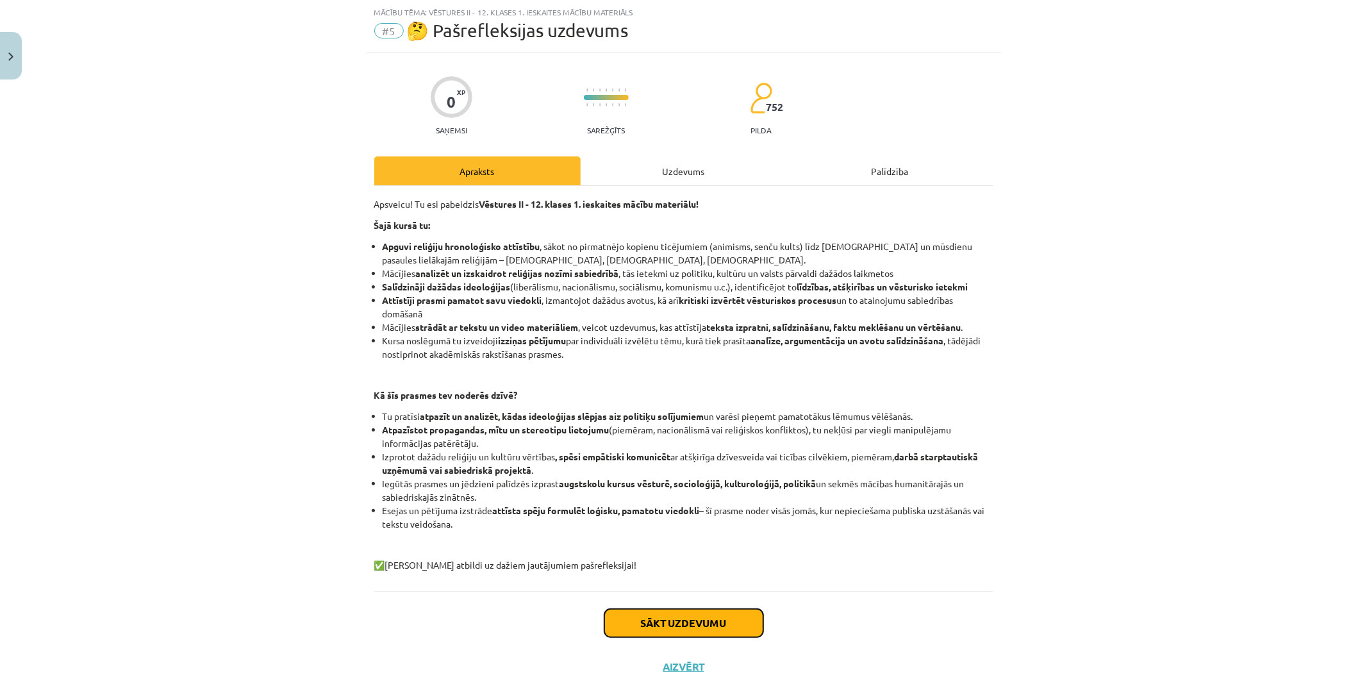
click at [692, 618] on button "Sākt uzdevumu" at bounding box center [683, 623] width 159 height 28
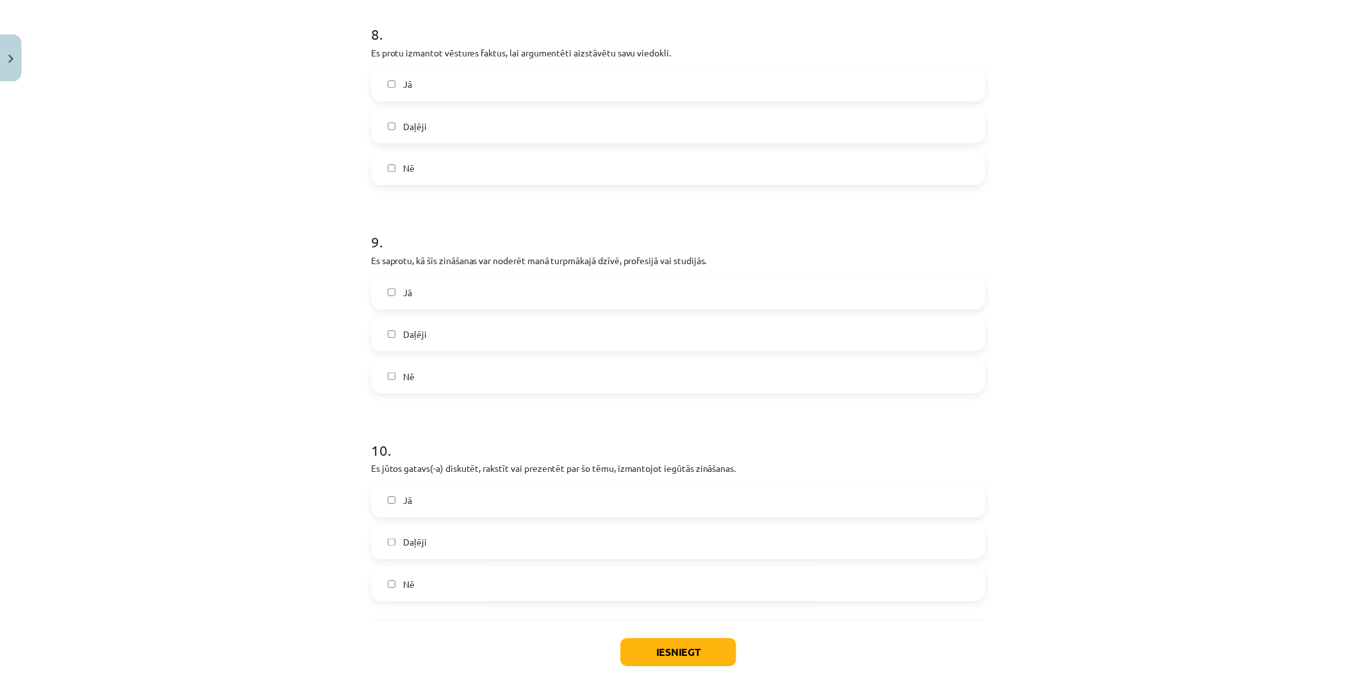
scroll to position [1914, 0]
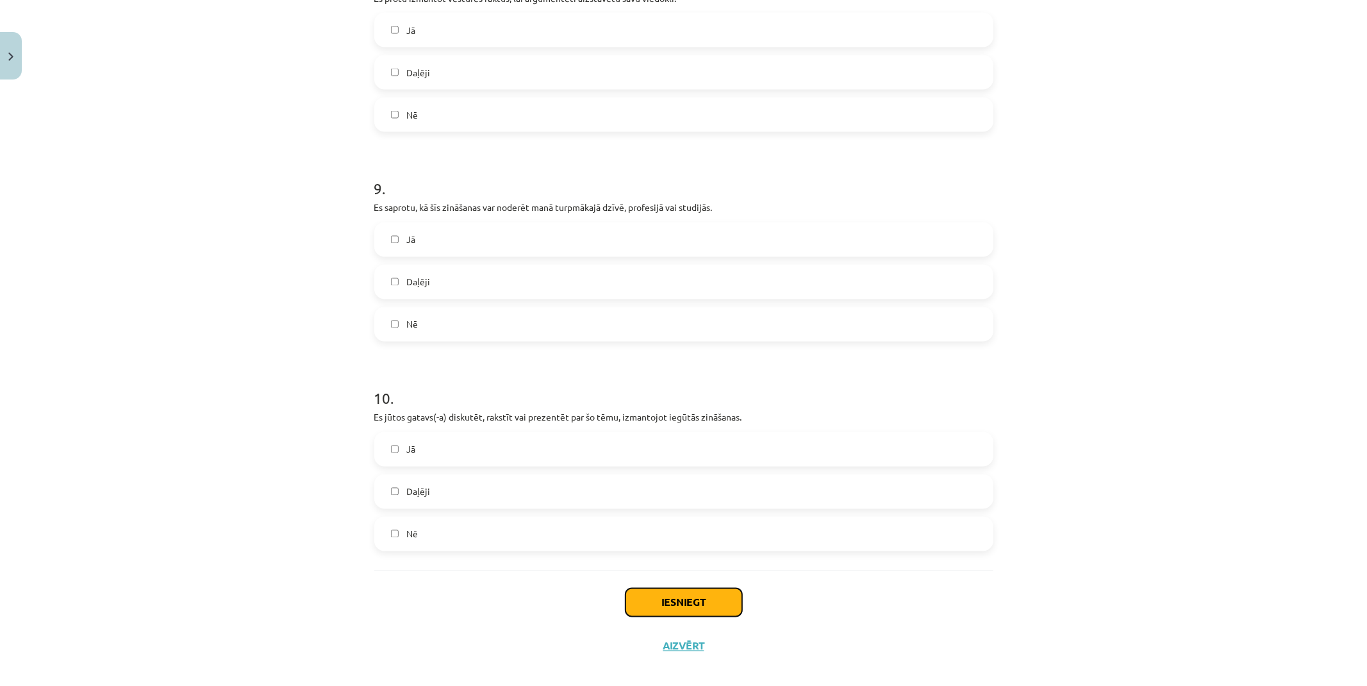
click at [664, 591] on button "Iesniegt" at bounding box center [683, 602] width 117 height 28
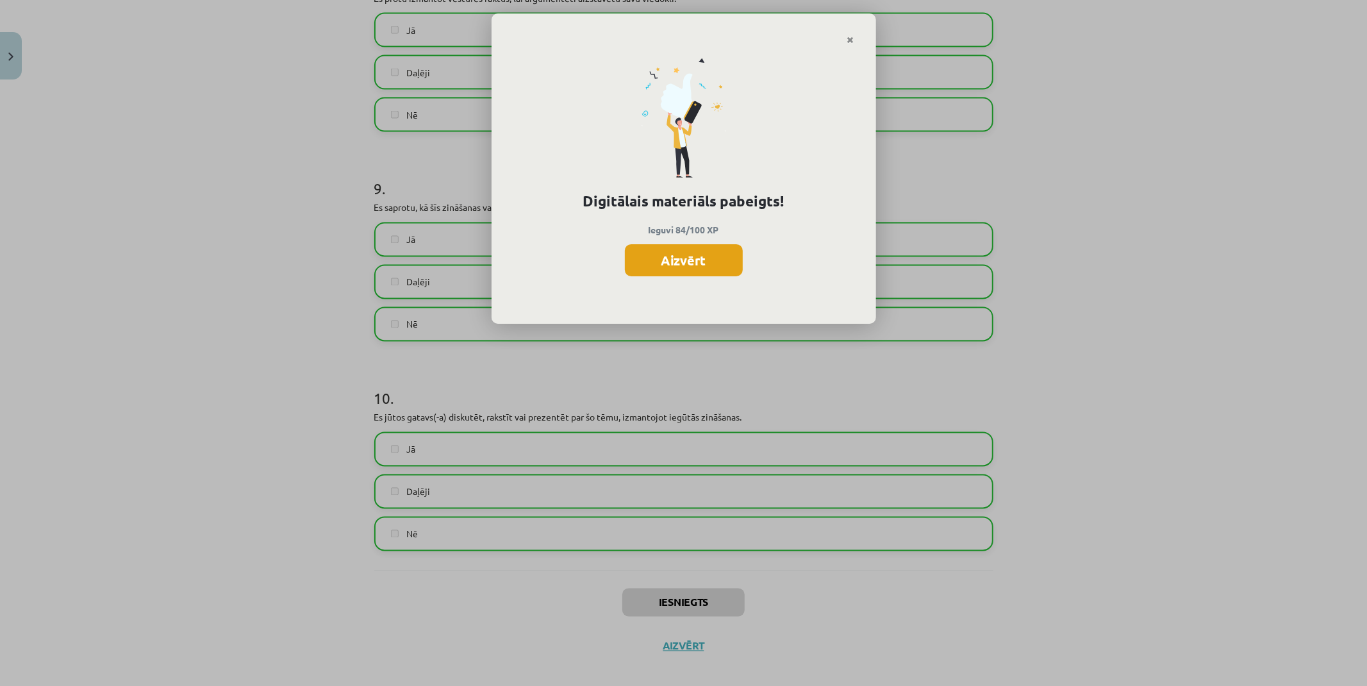
click at [656, 254] on button "Aizvērt" at bounding box center [684, 260] width 118 height 32
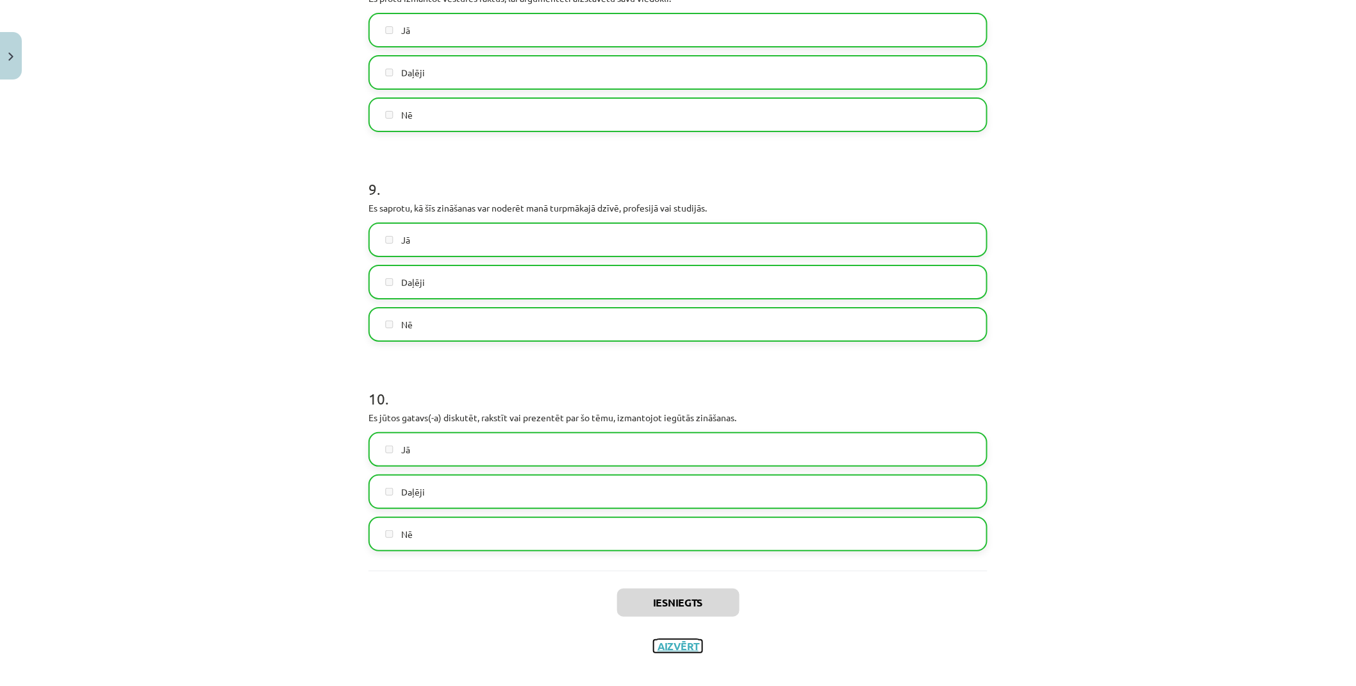
click at [670, 639] on button "Aizvērt" at bounding box center [678, 645] width 49 height 13
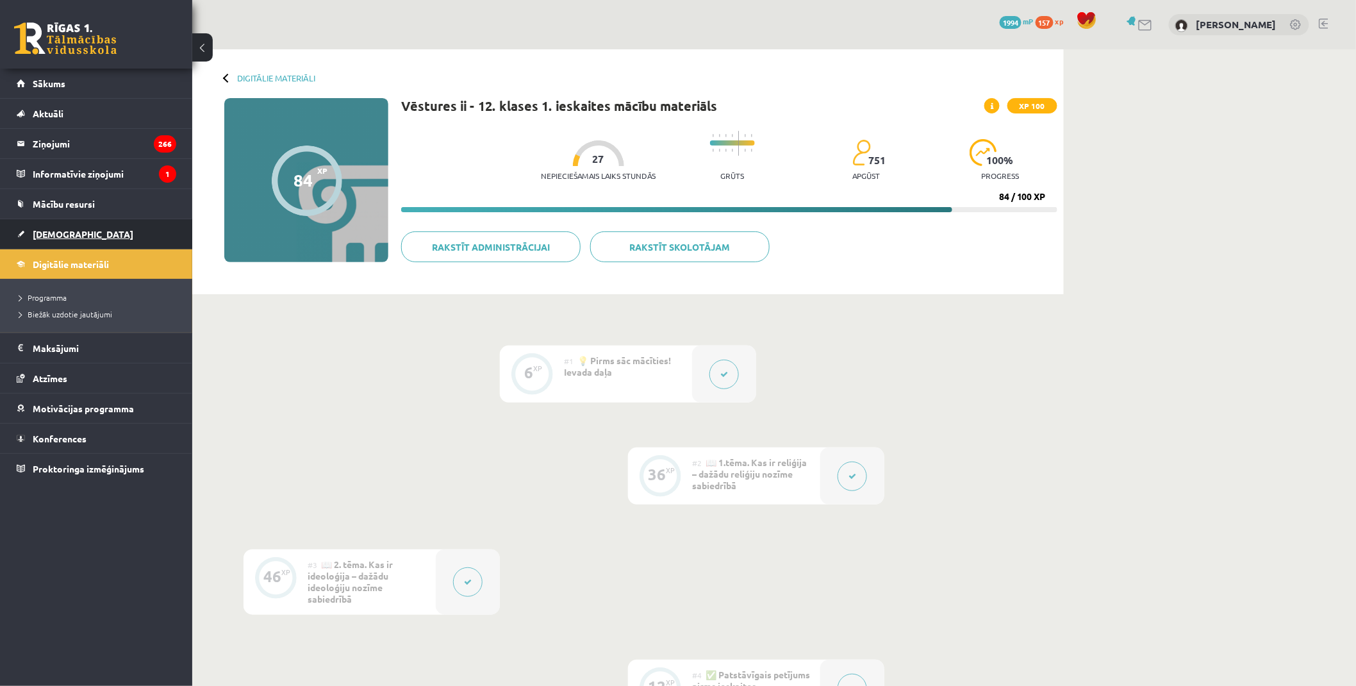
click at [100, 237] on link "[DEMOGRAPHIC_DATA]" at bounding box center [97, 233] width 160 height 29
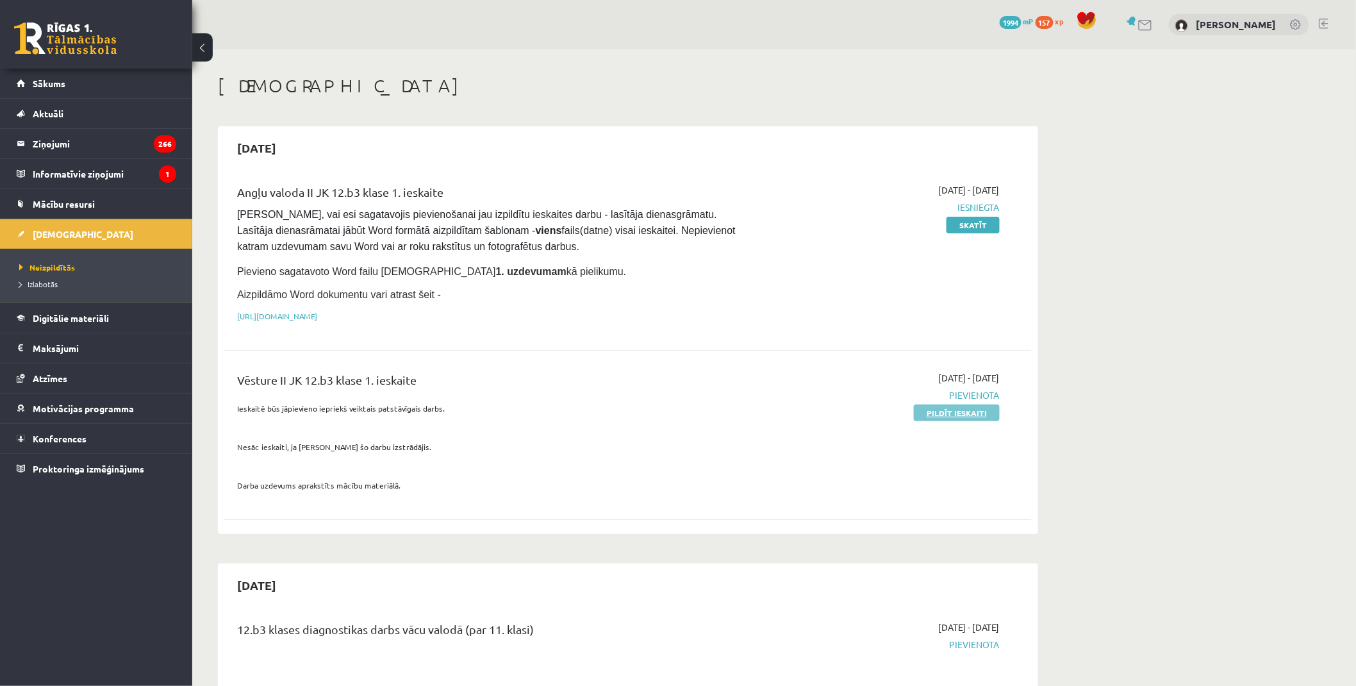
click at [985, 413] on link "Pildīt ieskaiti" at bounding box center [957, 412] width 86 height 17
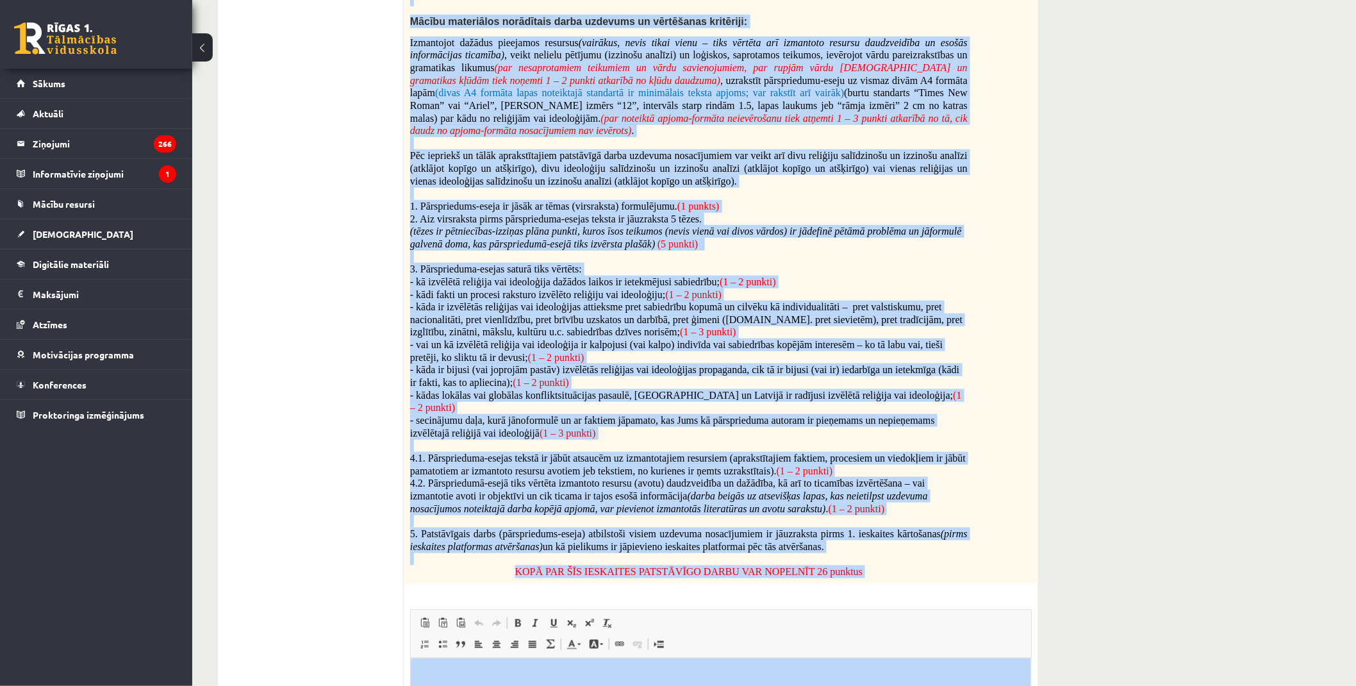
scroll to position [600, 0]
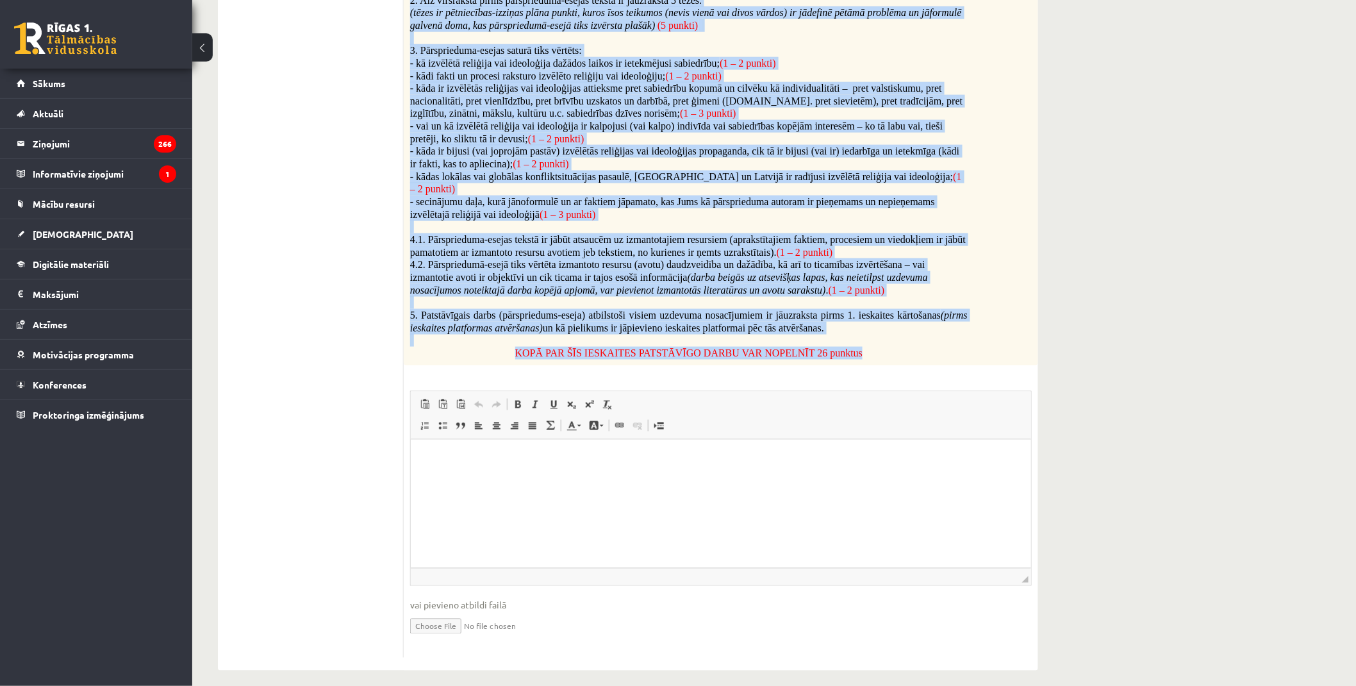
drag, startPoint x: 411, startPoint y: 260, endPoint x: 869, endPoint y: 344, distance: 465.8
click at [869, 344] on div "Pievieno uzdevumam iepriekš veikto patstāvīgo darbu - failu (datni) Mācību mate…" at bounding box center [721, 56] width 634 height 619
copy div "Loremips dolorsita consecte adipis elitseddoe tempo - incid (utlab) Etdolo magn…"
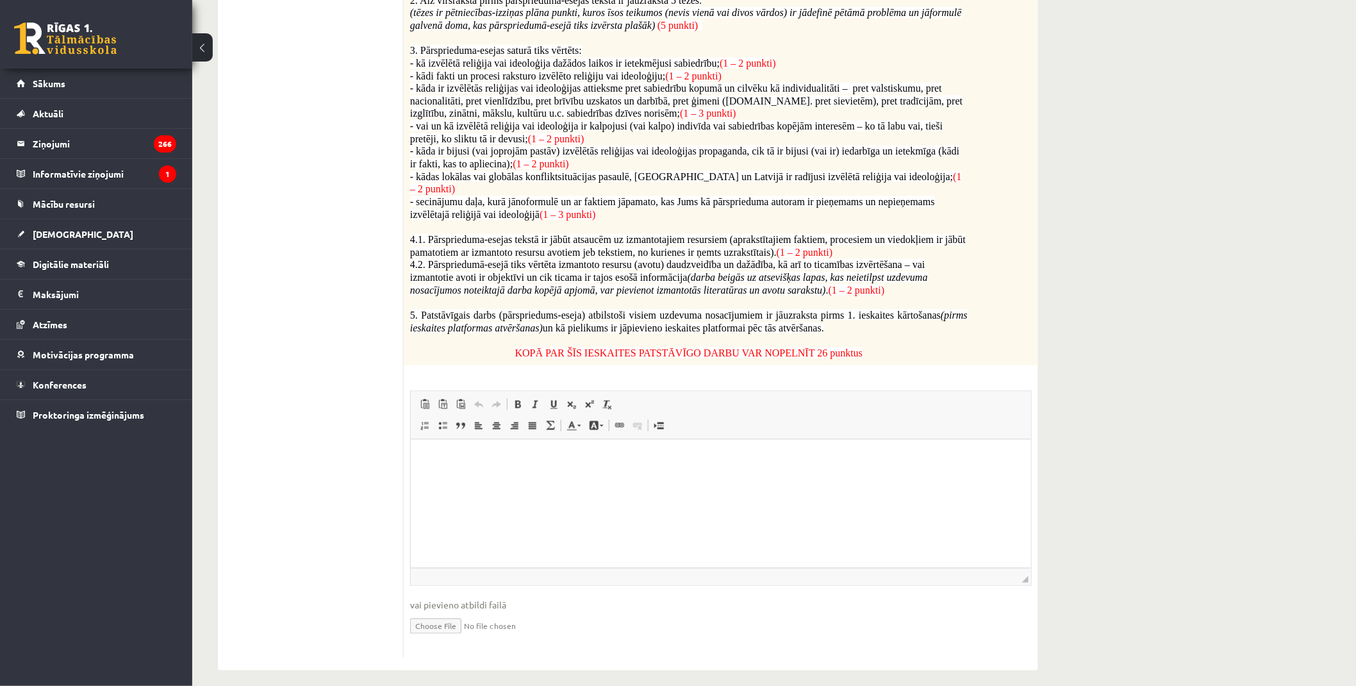
click at [360, 361] on ul "1. uzdevums - Patstāvīgais darbs" at bounding box center [317, 196] width 173 height 924
click at [443, 618] on input "file" at bounding box center [721, 625] width 622 height 26
type input "**********"
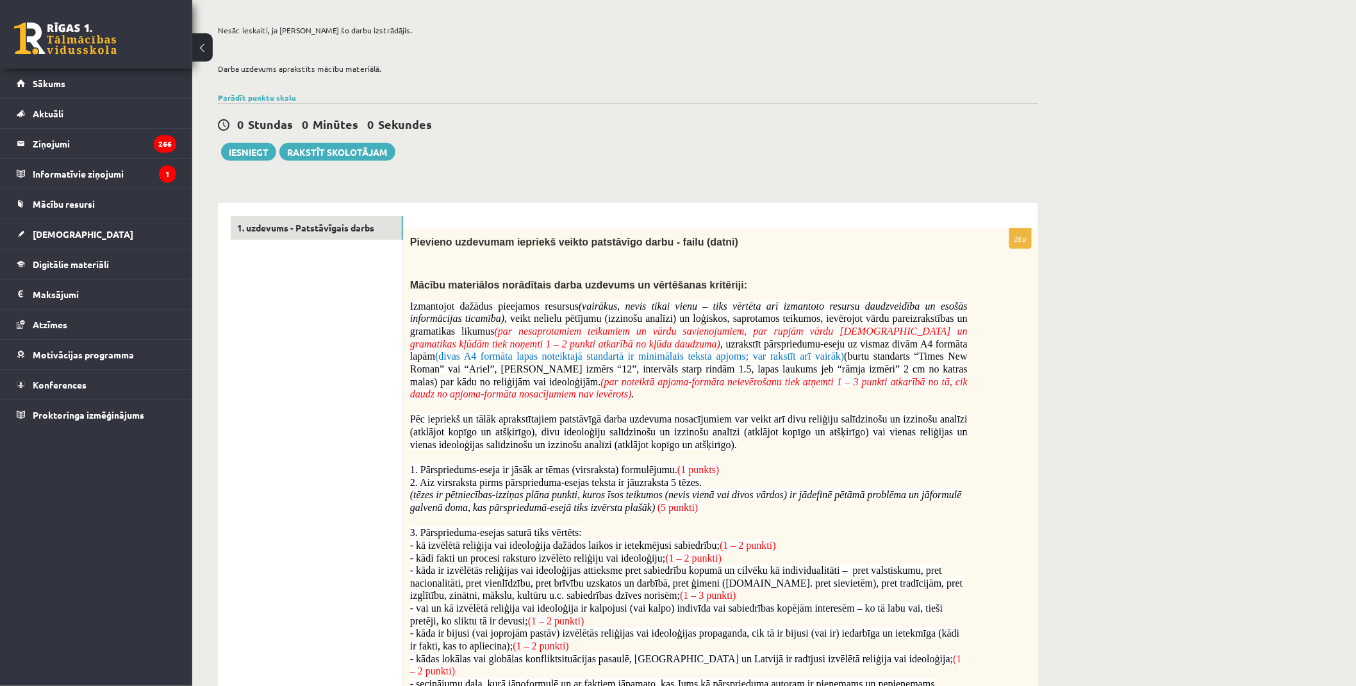
scroll to position [115, 0]
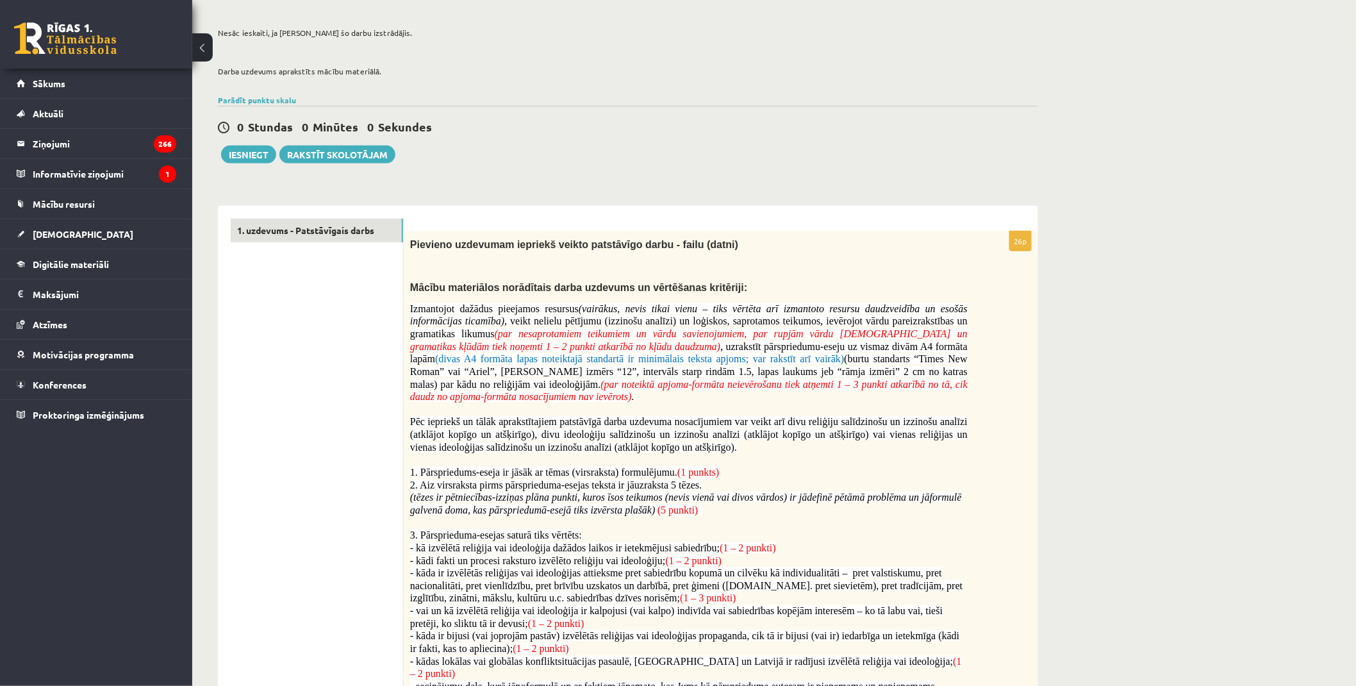
click at [245, 144] on div "0 Stundas 0 Minūtes 0 Sekundes Ieskaite saglabāta! Iesniegt Rakstīt skolotājam" at bounding box center [628, 135] width 820 height 58
click at [246, 149] on button "Iesniegt" at bounding box center [248, 154] width 55 height 18
